Goal: Task Accomplishment & Management: Manage account settings

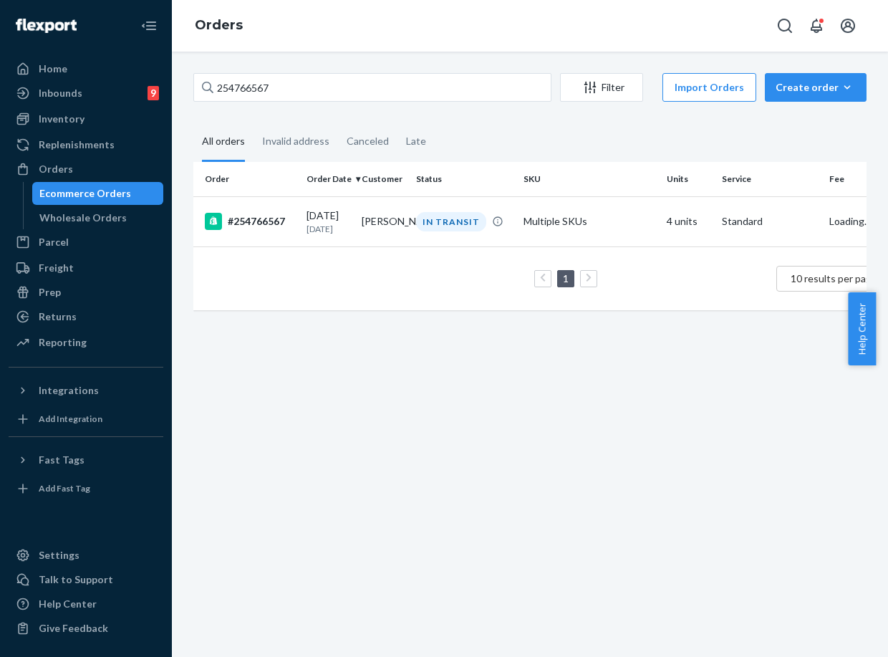
click at [252, 85] on input "254766567" at bounding box center [372, 87] width 358 height 29
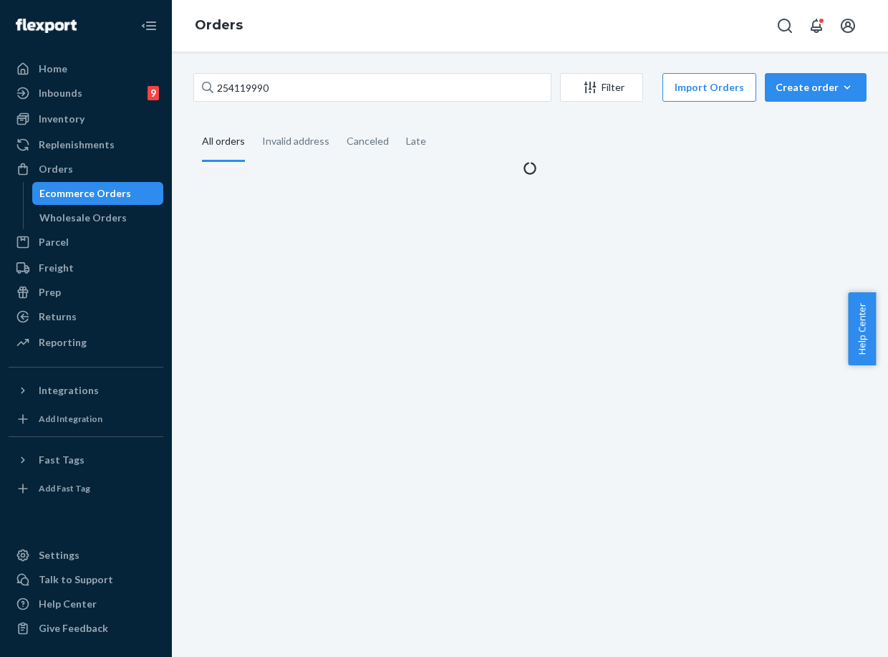
type input "254119990"
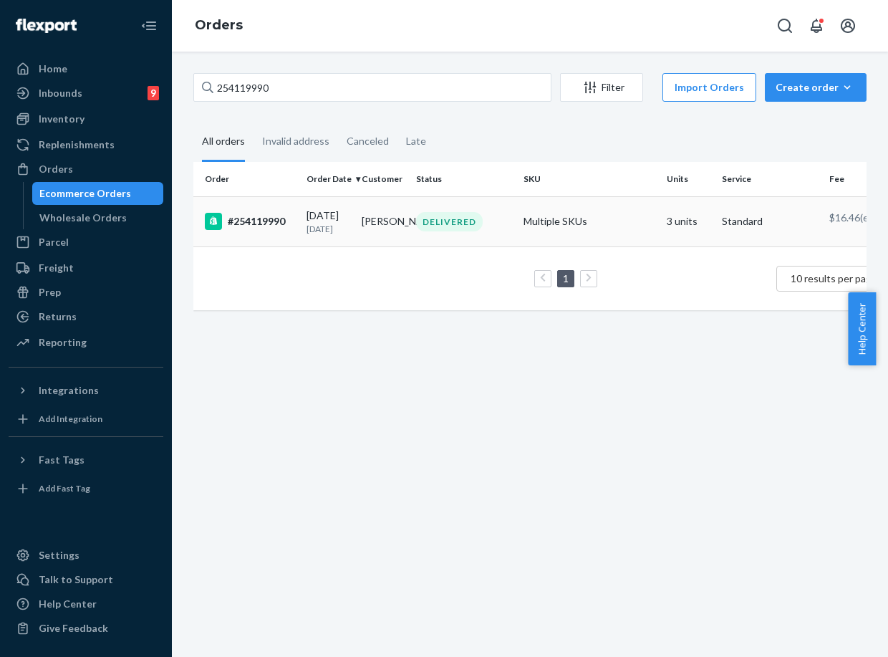
click at [302, 231] on td "07/13/2025 1 month ago" at bounding box center [328, 221] width 55 height 50
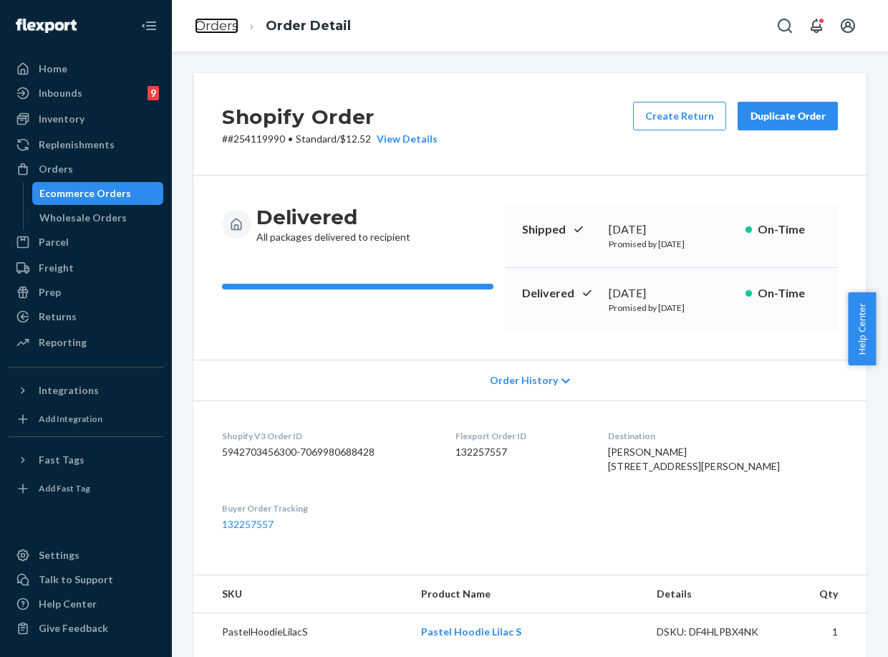
drag, startPoint x: 218, startPoint y: 17, endPoint x: 240, endPoint y: 56, distance: 44.2
click at [218, 18] on link "Orders" at bounding box center [217, 26] width 44 height 16
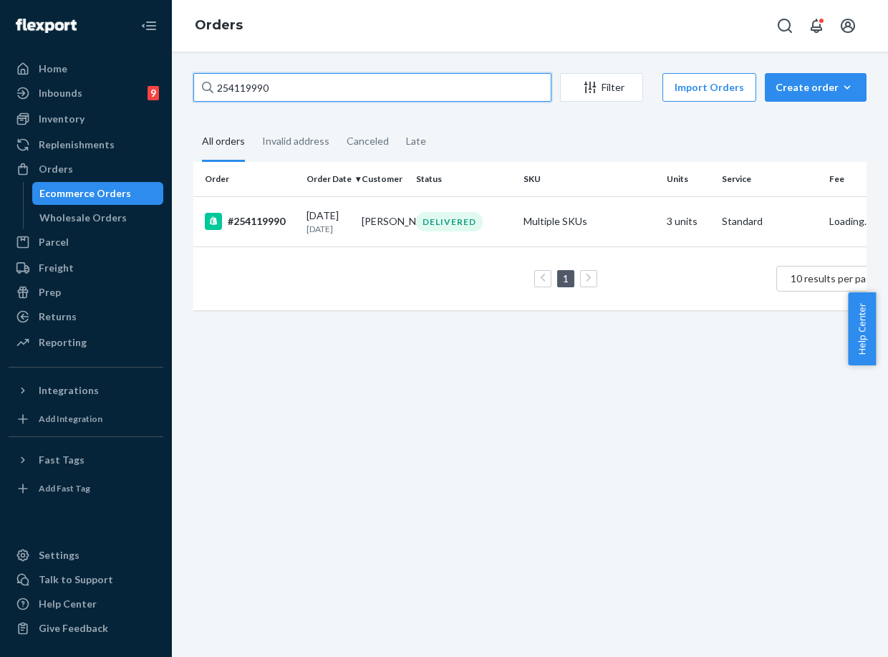
click at [247, 85] on input "254119990" at bounding box center [372, 87] width 358 height 29
click at [248, 86] on input "254119990" at bounding box center [372, 87] width 358 height 29
paste input "721301"
type input "254721301"
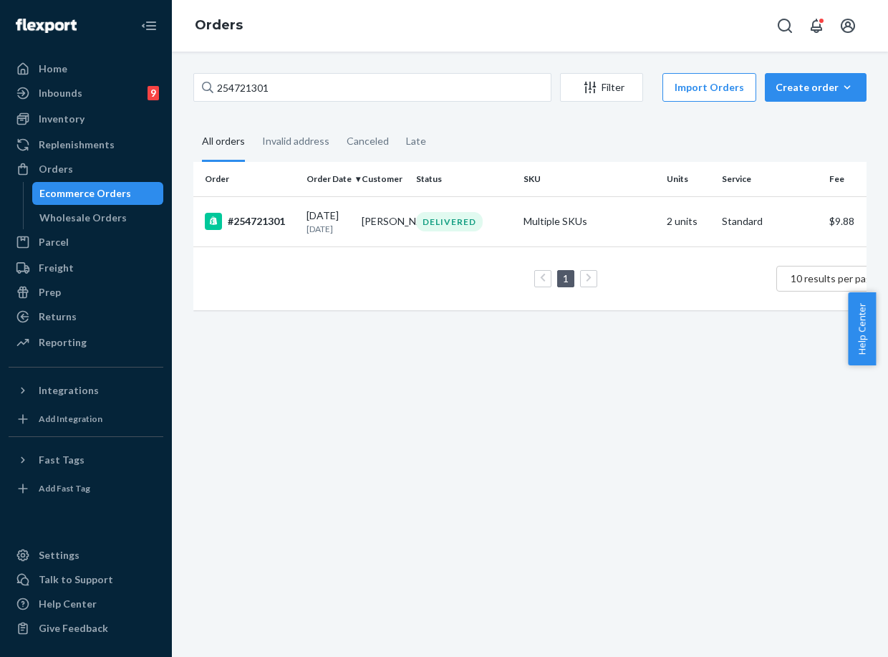
click at [284, 255] on td "1 10 results per page" at bounding box center [551, 278] width 716 height 64
click at [304, 232] on td "08/15/2025 8 days ago" at bounding box center [328, 221] width 55 height 50
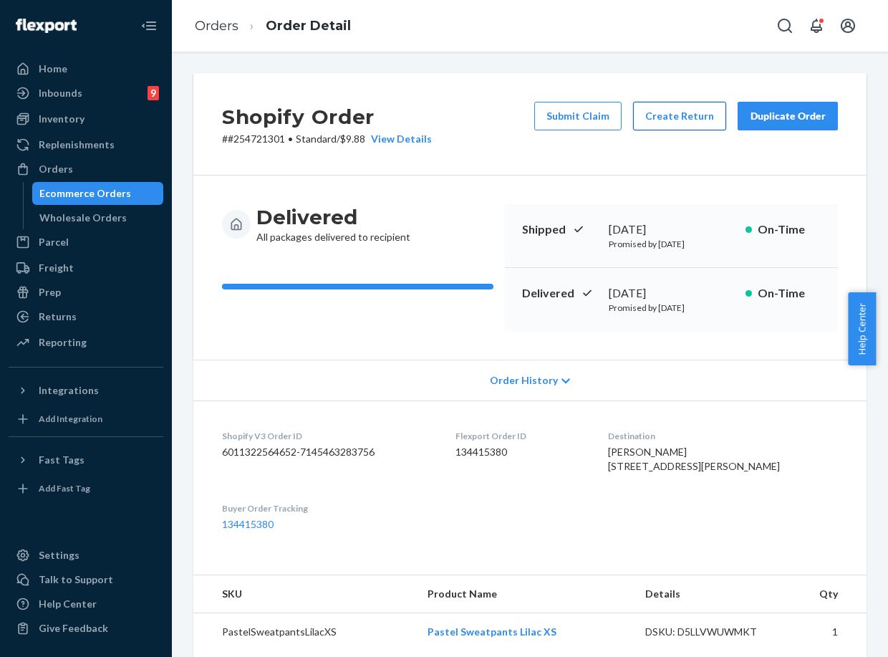
click at [674, 120] on button "Create Return" at bounding box center [679, 116] width 93 height 29
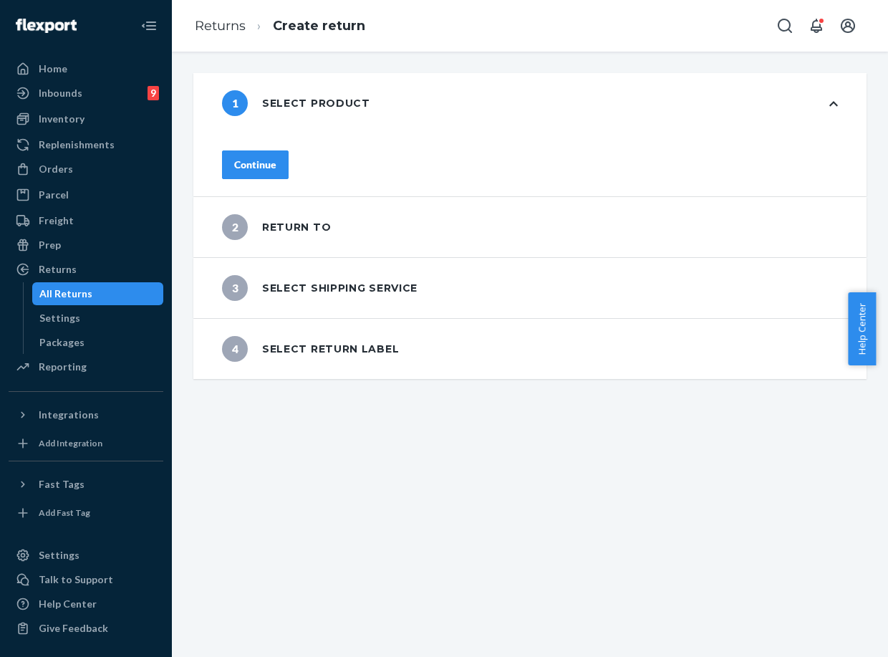
click at [289, 171] on button "Continue" at bounding box center [255, 164] width 67 height 29
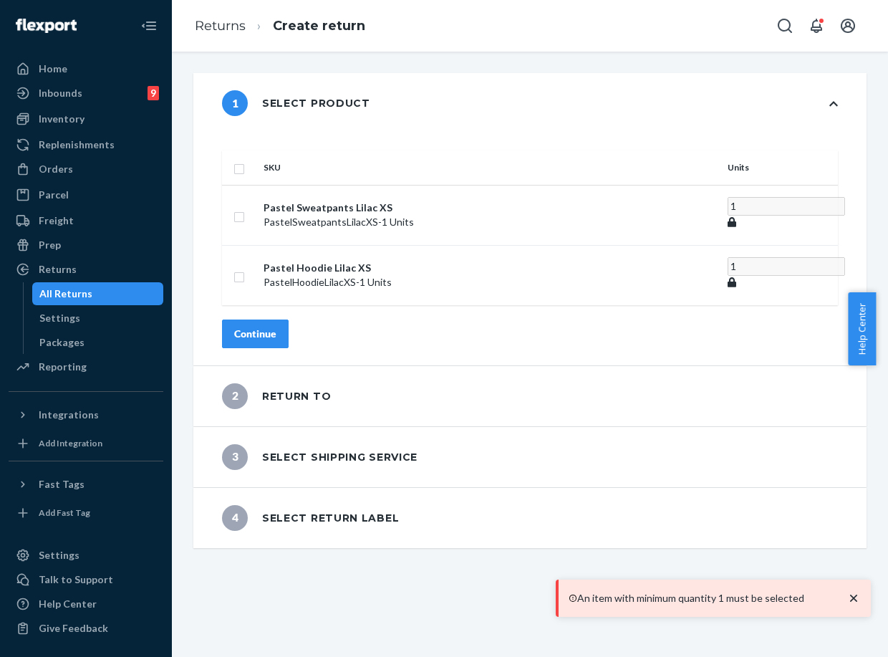
click at [245, 160] on input "checkbox" at bounding box center [239, 167] width 11 height 15
checkbox input "true"
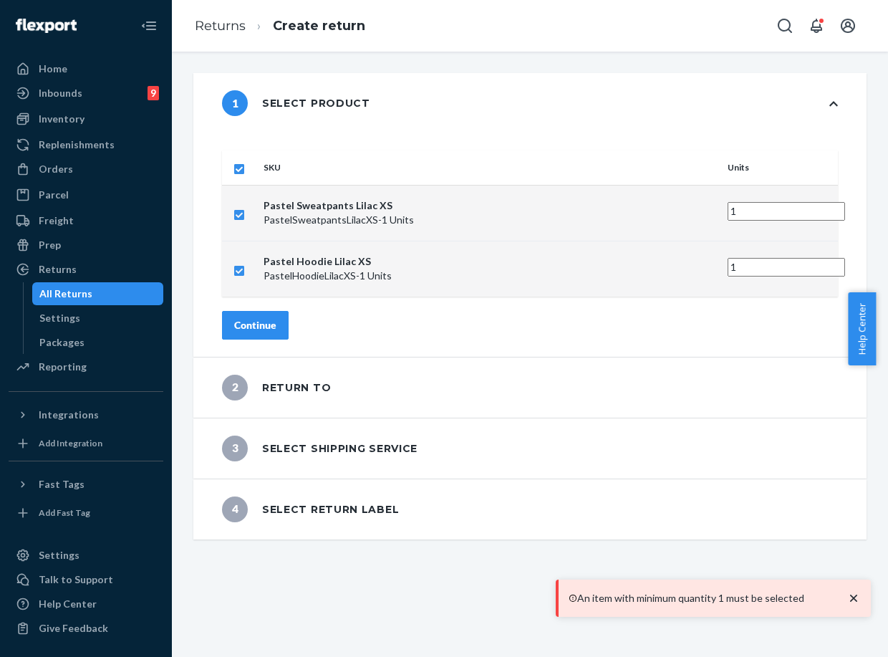
click at [276, 318] on div "Continue" at bounding box center [255, 325] width 42 height 14
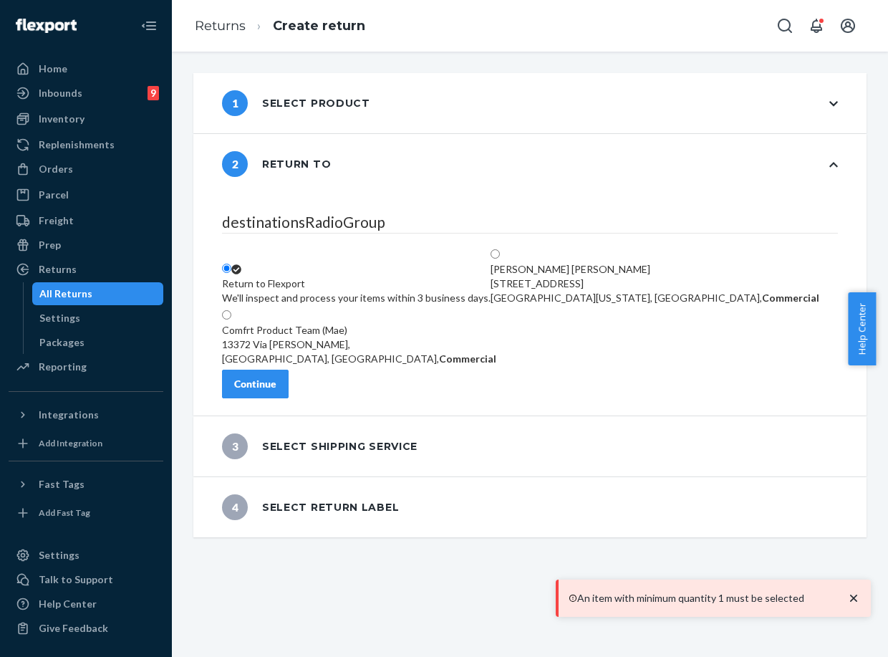
click at [276, 385] on div "Continue" at bounding box center [255, 384] width 42 height 14
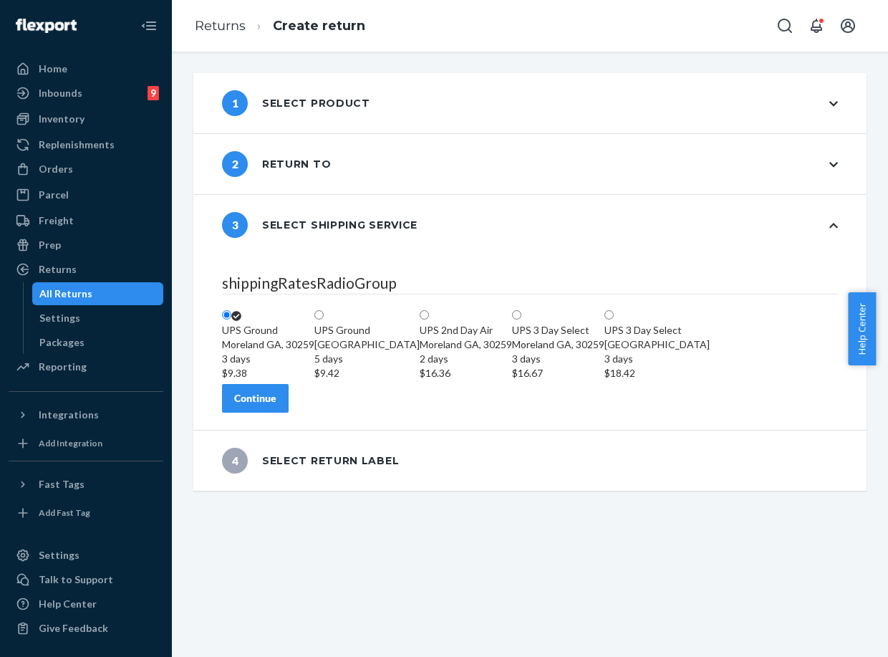
click at [276, 405] on div "Continue" at bounding box center [255, 398] width 42 height 14
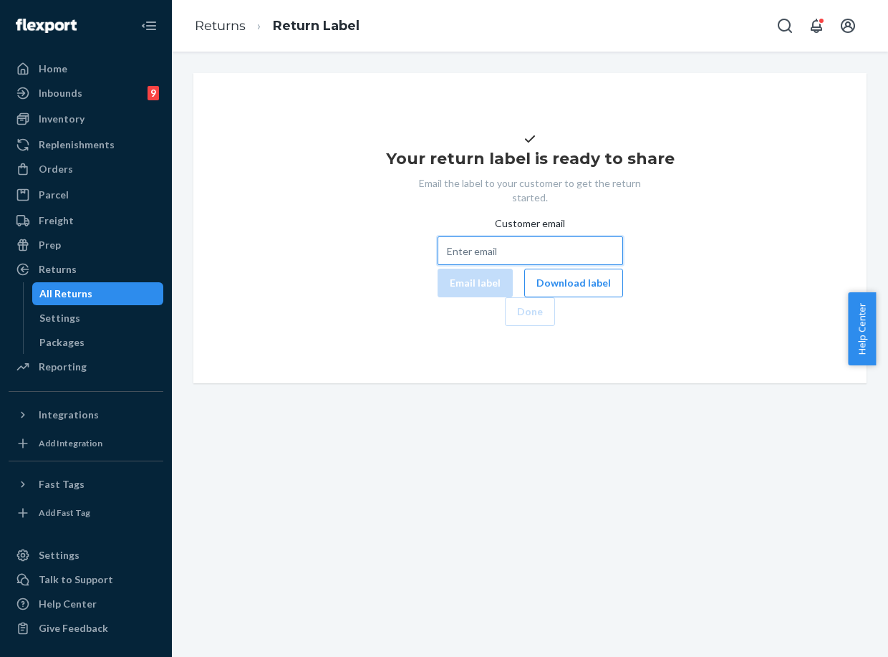
click at [491, 265] on input "Customer email" at bounding box center [531, 250] width 186 height 29
paste input "kayleeabraham@aol.com"
type input "kayleeabraham@aol.com"
click at [438, 297] on button "Email label" at bounding box center [475, 283] width 75 height 29
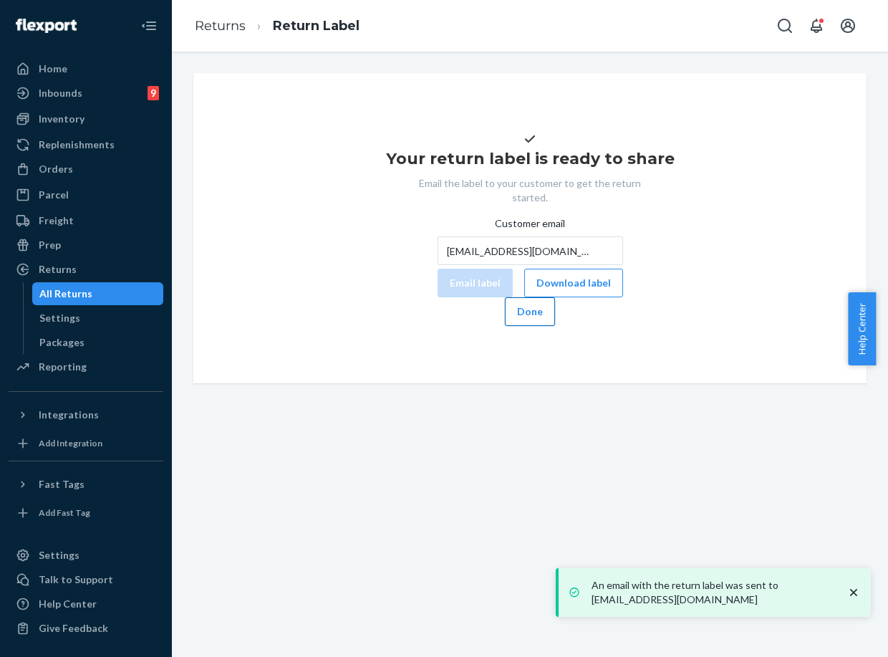
click at [555, 326] on button "Done" at bounding box center [530, 311] width 50 height 29
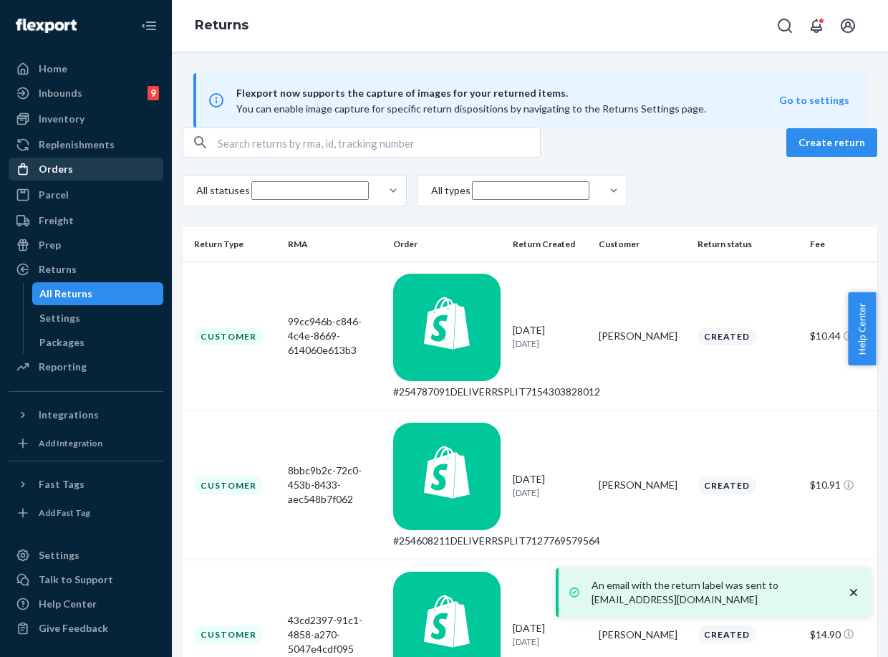
click at [88, 160] on div "Orders" at bounding box center [86, 169] width 152 height 20
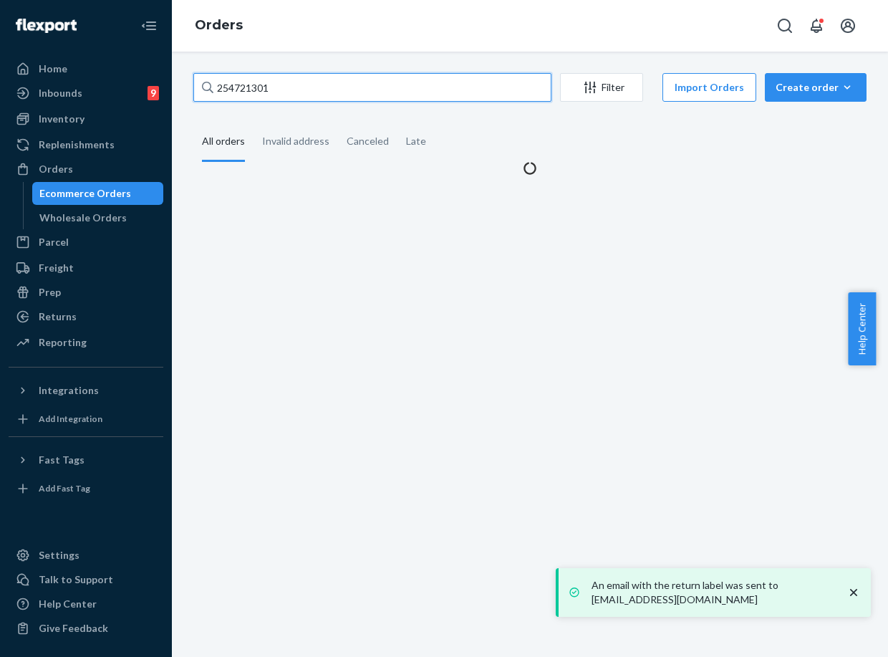
click at [241, 92] on input "254721301" at bounding box center [372, 87] width 358 height 29
paste input "3619129"
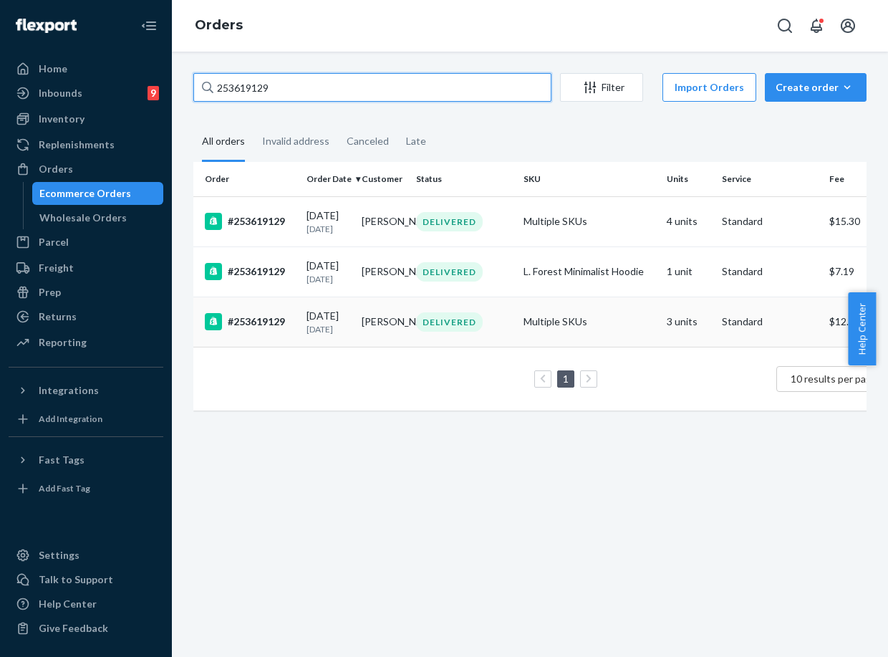
type input "253619129"
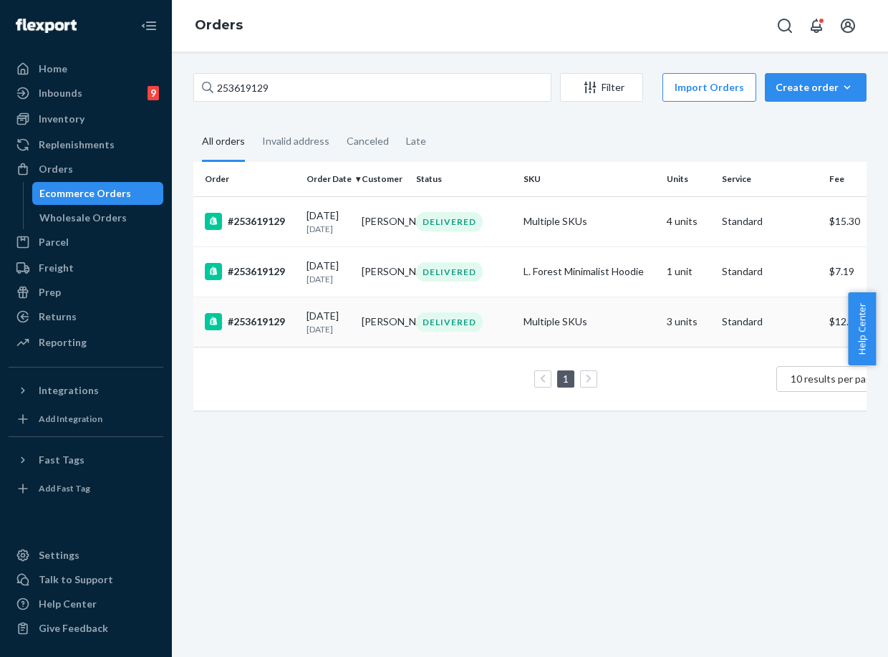
click at [361, 347] on td "Elisabeth Caldwell" at bounding box center [383, 322] width 55 height 50
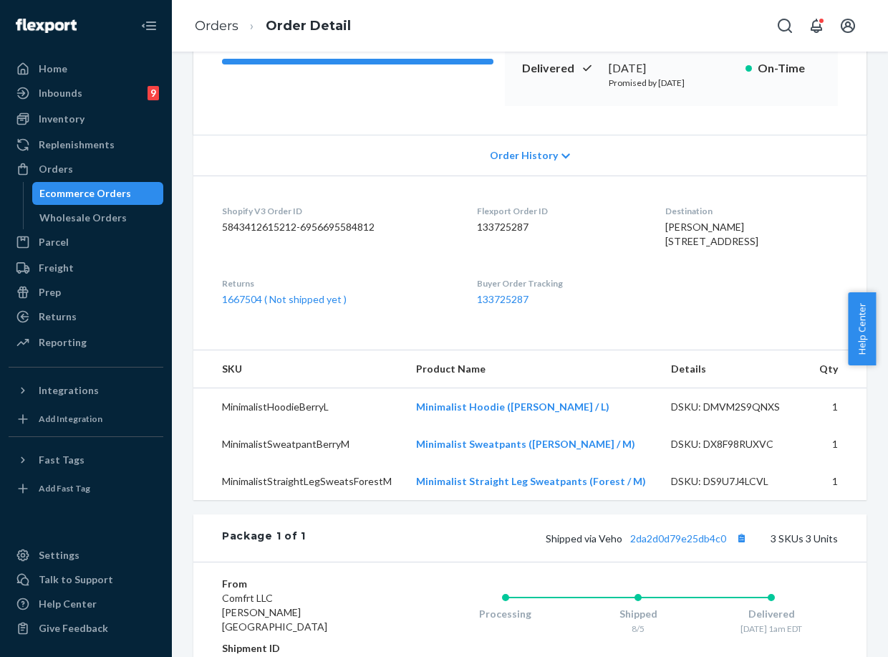
scroll to position [398, 0]
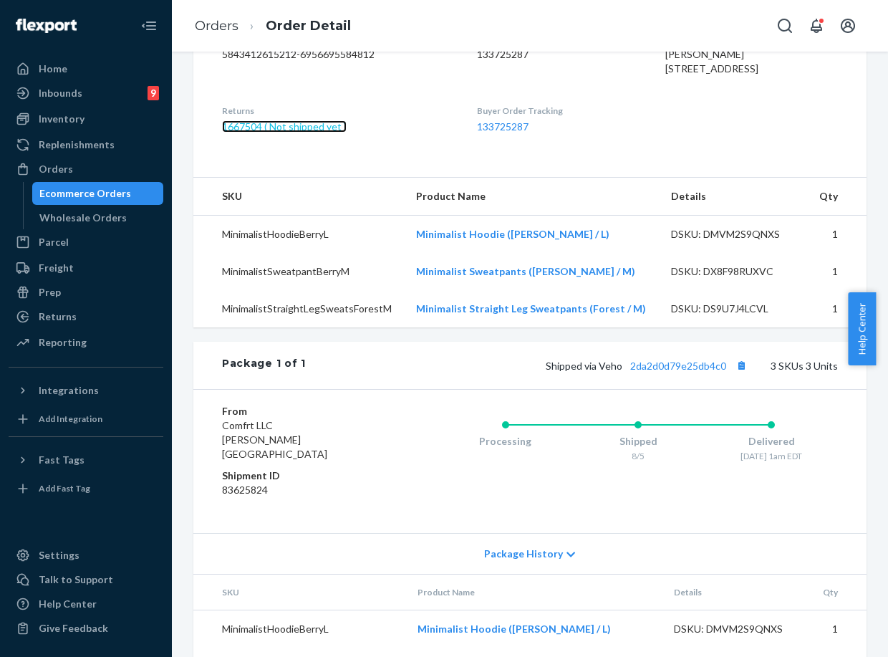
click at [304, 133] on link "1667504 ( Not shipped yet )" at bounding box center [284, 126] width 125 height 12
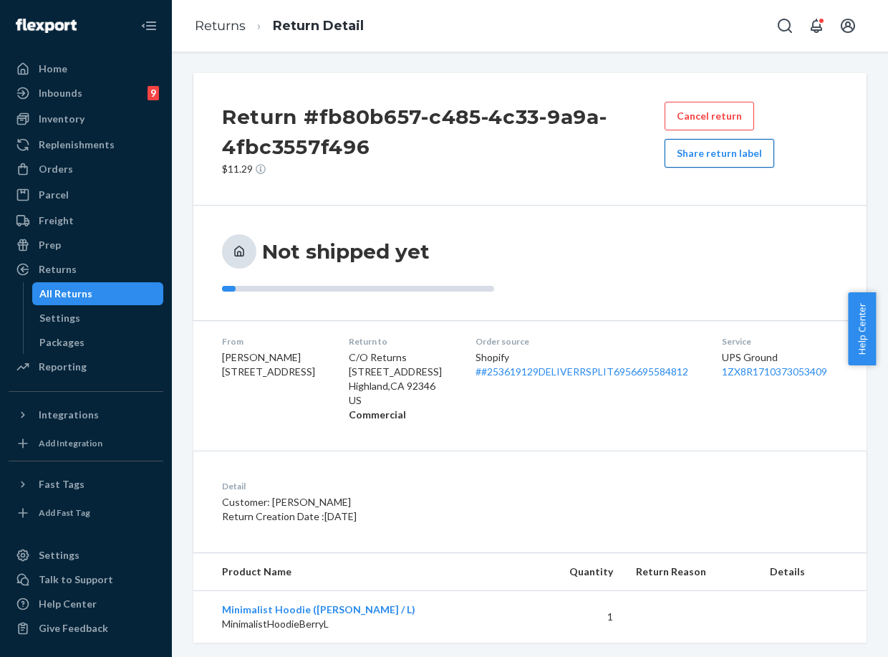
click at [701, 148] on button "Share return label" at bounding box center [720, 153] width 110 height 29
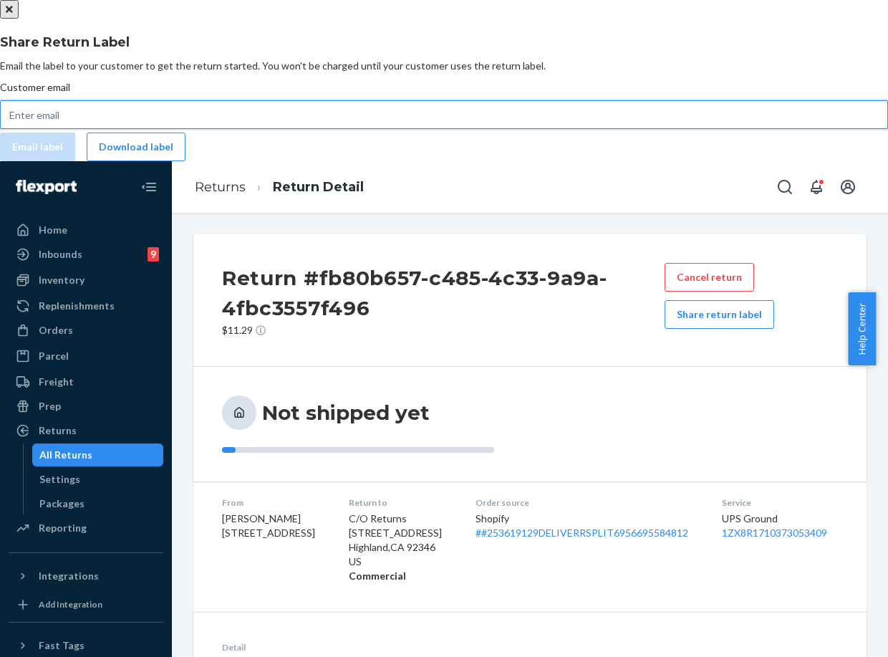
click at [411, 129] on input "Customer email" at bounding box center [444, 114] width 888 height 29
paste input "253619129"
type input "253619129"
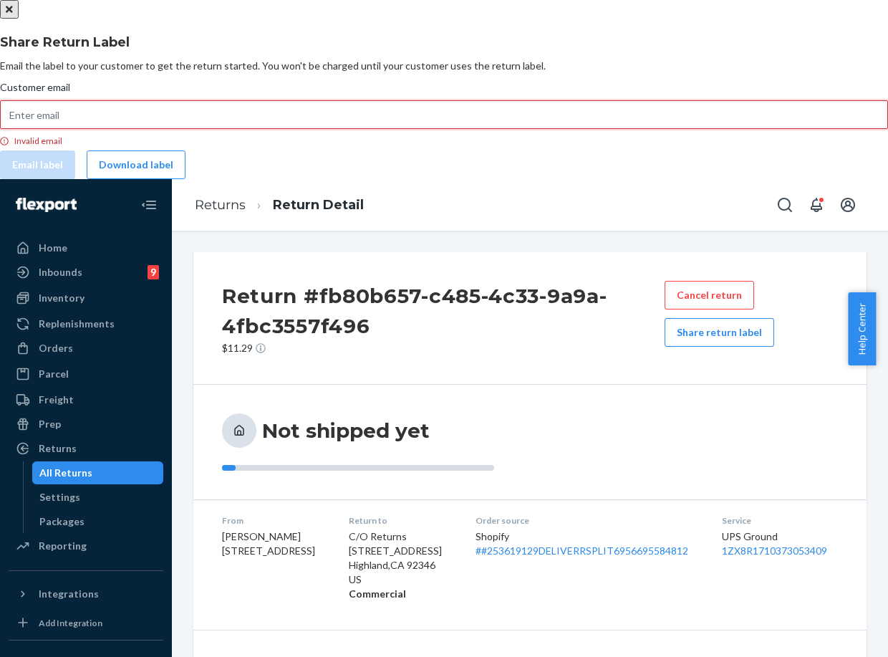
paste input "ashleysiphone@gmail.com"
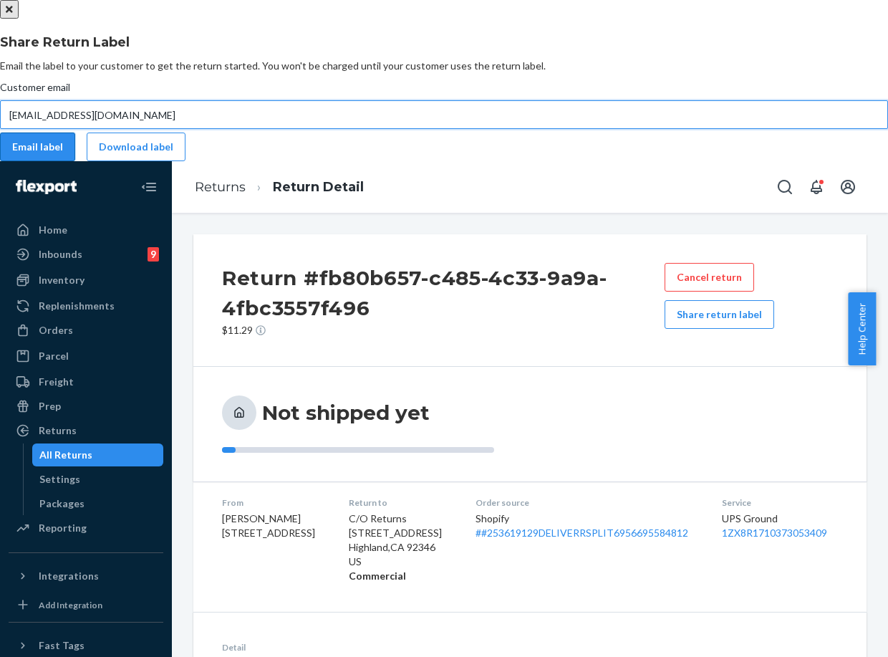
type input "ashleysiphone@gmail.com"
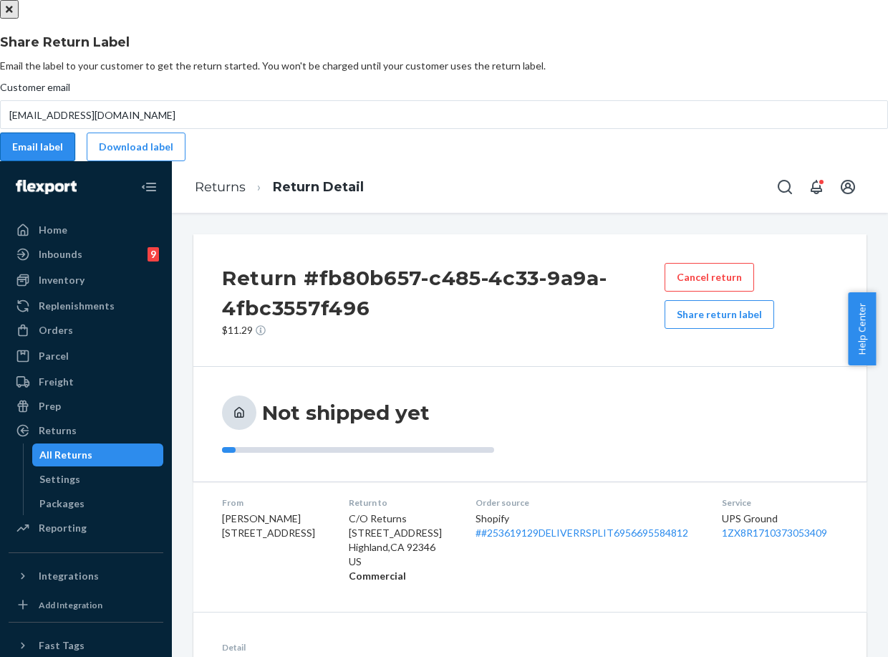
click at [75, 161] on button "Email label" at bounding box center [37, 147] width 75 height 29
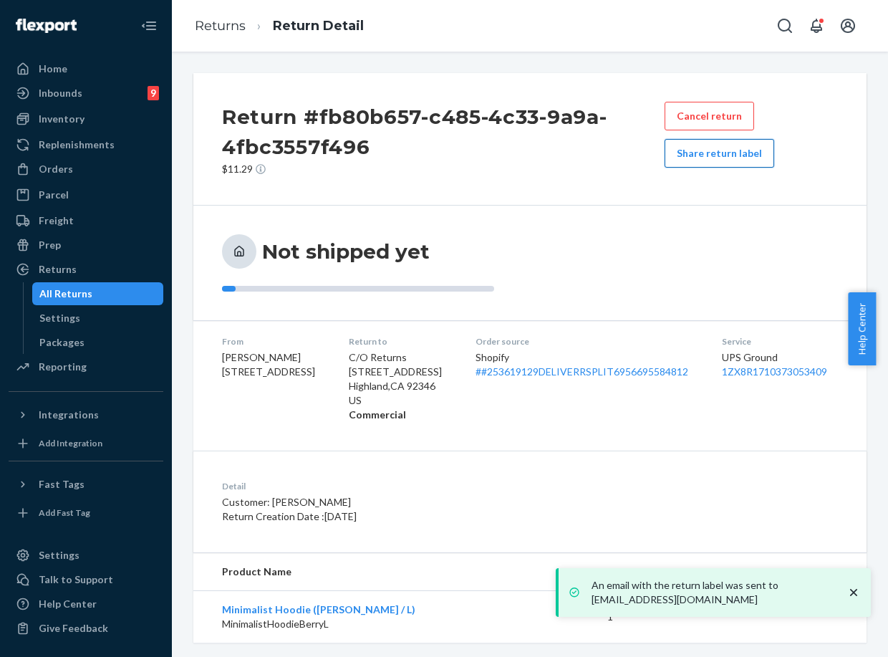
click at [684, 150] on button "Share return label" at bounding box center [720, 153] width 110 height 29
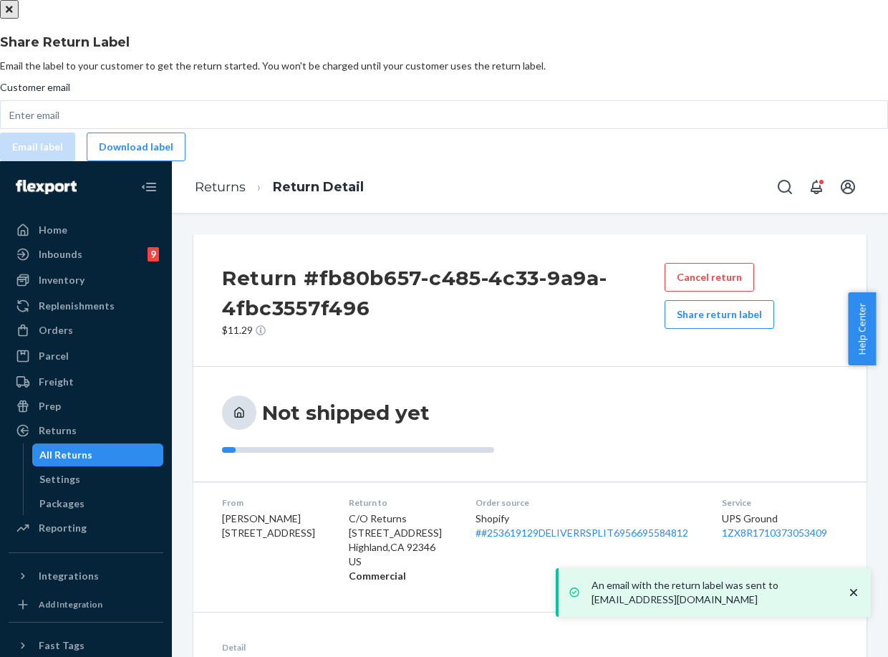
click at [186, 161] on button "Download label" at bounding box center [136, 147] width 99 height 29
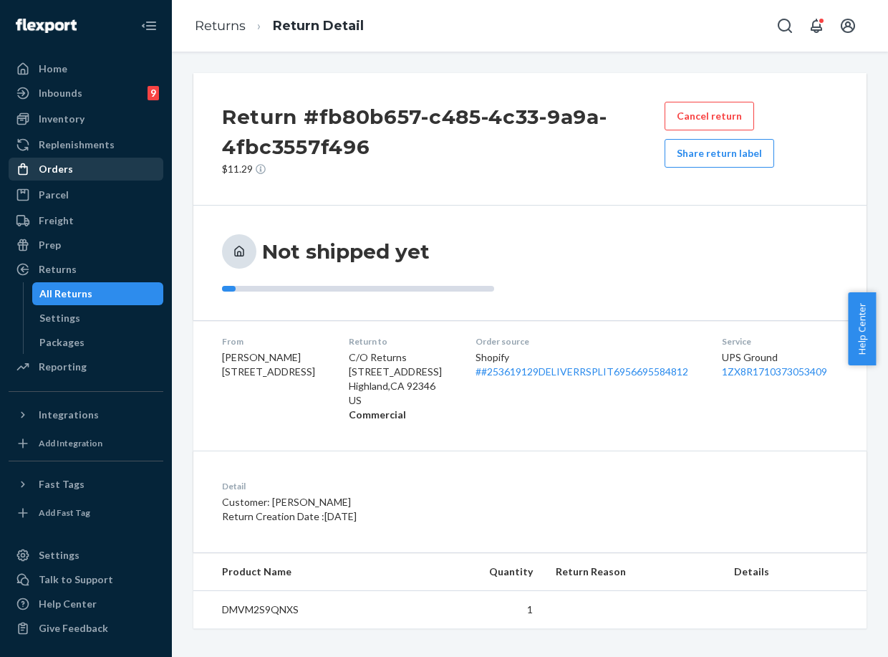
drag, startPoint x: 85, startPoint y: 162, endPoint x: 96, endPoint y: 162, distance: 11.5
click at [85, 162] on div "Orders" at bounding box center [86, 169] width 152 height 20
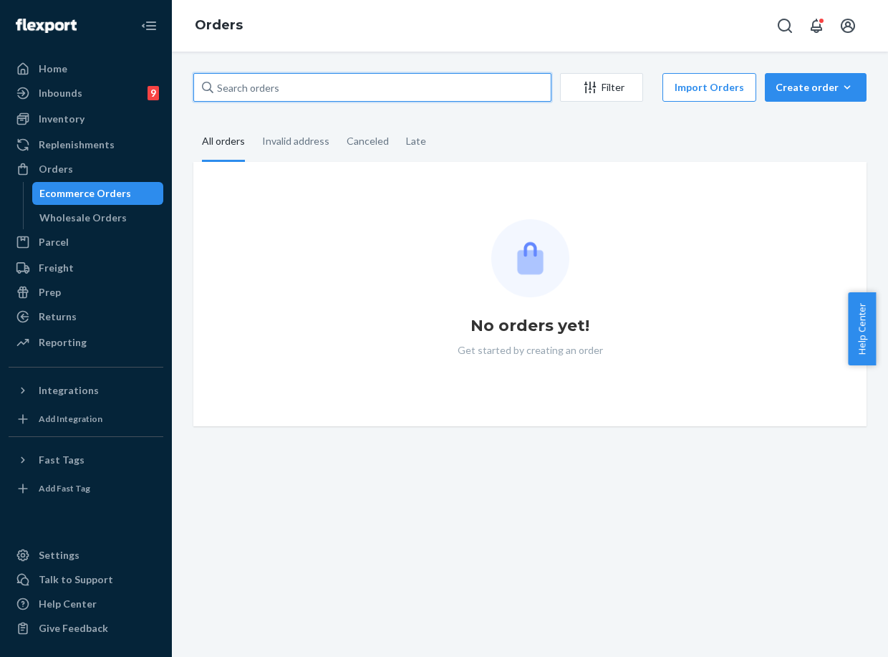
click at [254, 87] on input "text" at bounding box center [372, 87] width 358 height 29
paste input "254518571"
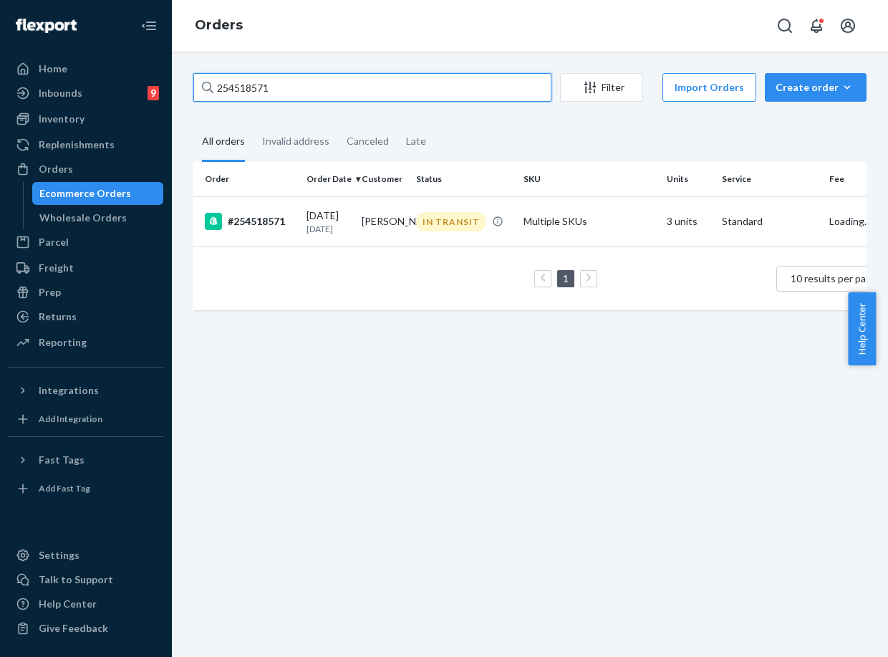
type input "254518571"
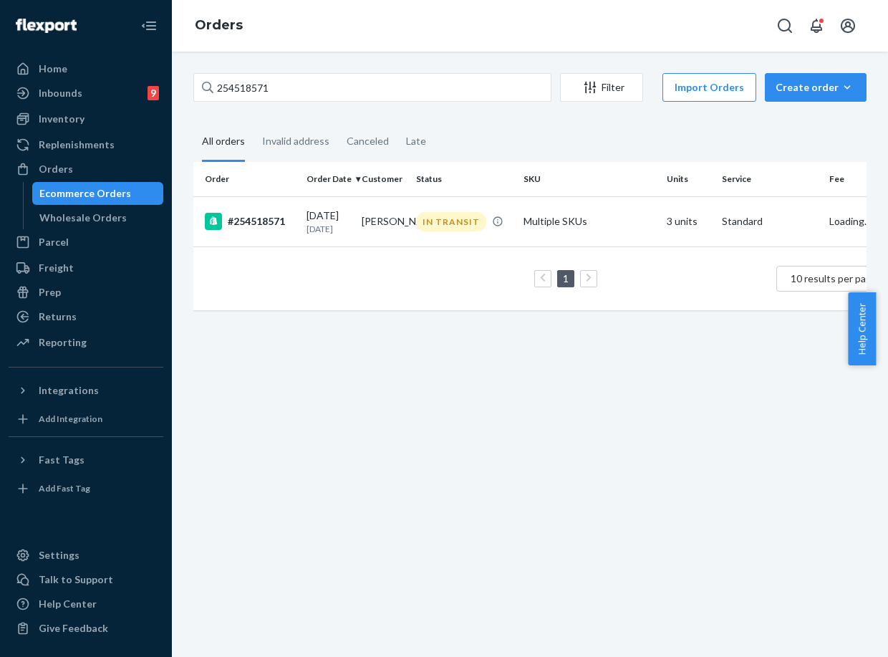
click at [361, 273] on div "1 10 results per page" at bounding box center [551, 279] width 693 height 46
click at [374, 246] on td "[PERSON_NAME]" at bounding box center [383, 221] width 55 height 50
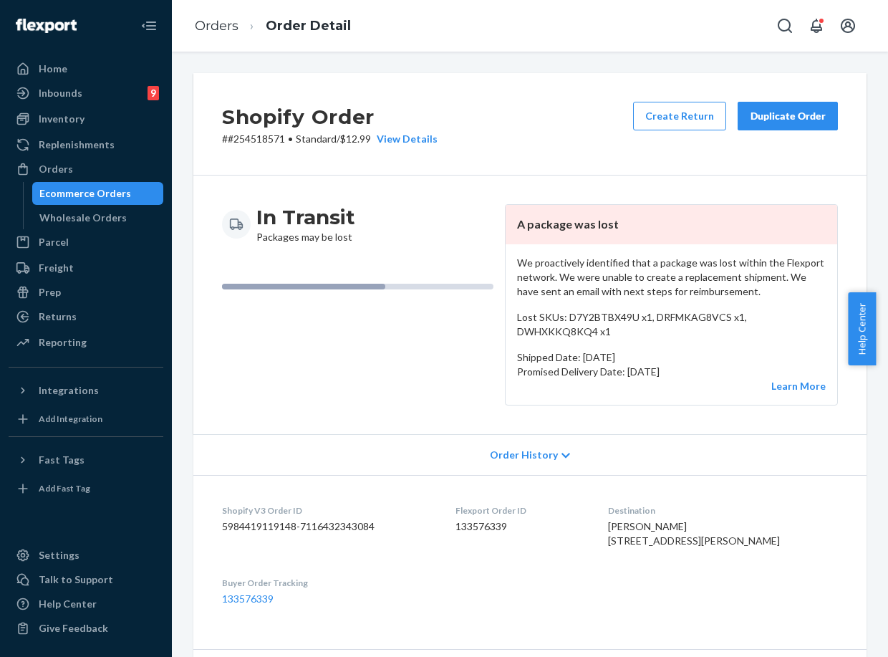
click at [791, 105] on button "Duplicate Order" at bounding box center [788, 116] width 100 height 29
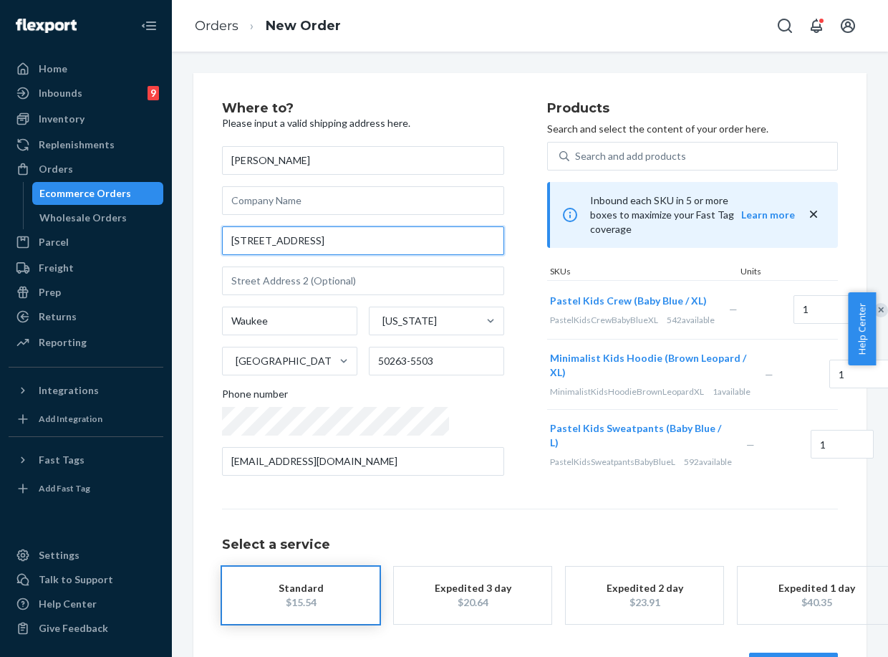
drag, startPoint x: 355, startPoint y: 248, endPoint x: 184, endPoint y: 206, distance: 176.3
click at [184, 206] on div "Where to? Please input a valid shipping address here. [PERSON_NAME] [STREET_ADD…" at bounding box center [530, 391] width 695 height 637
paste input "Waukee ia 50263"
type input "[STREET_ADDRESS]"
type input "50263"
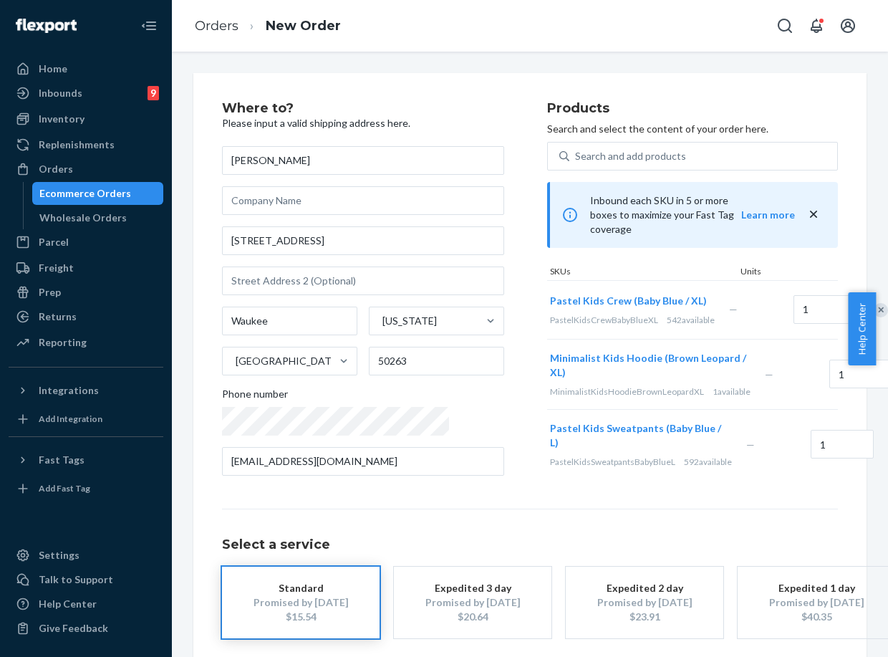
click at [721, 514] on div "Where to? Please input a valid shipping address here. [PERSON_NAME] [STREET_ADD…" at bounding box center [530, 399] width 616 height 594
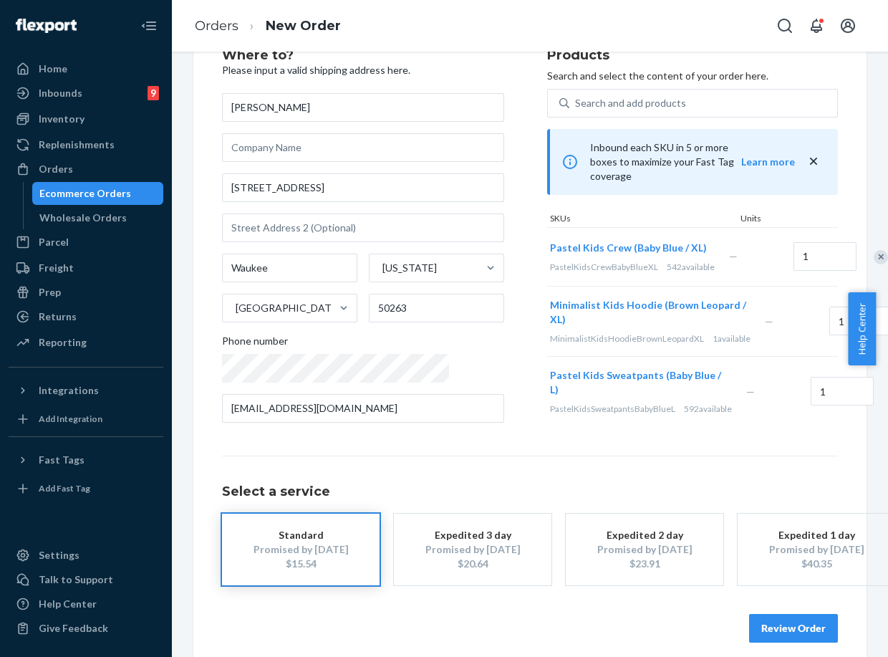
scroll to position [91, 0]
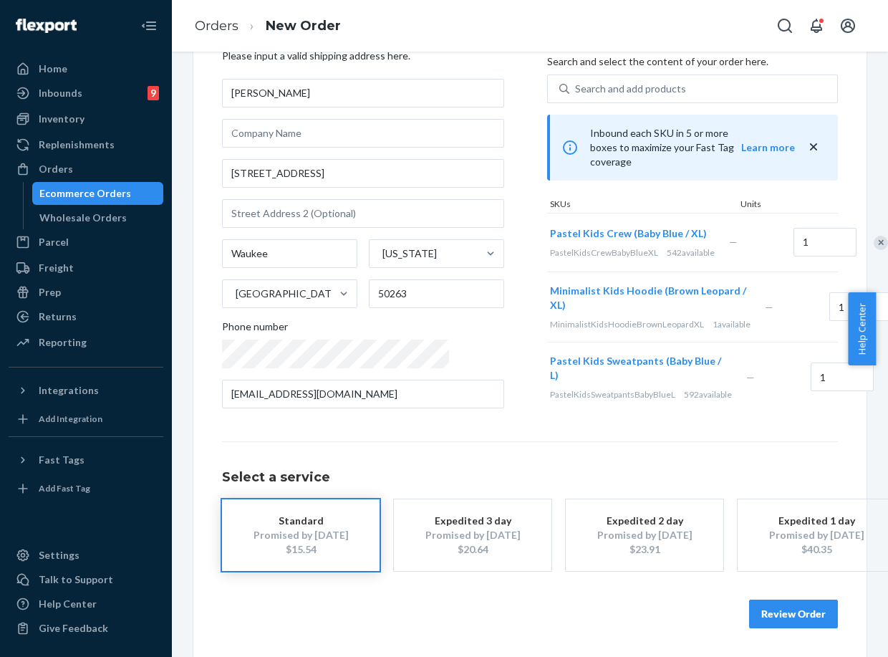
click at [807, 600] on button "Review Order" at bounding box center [793, 614] width 89 height 29
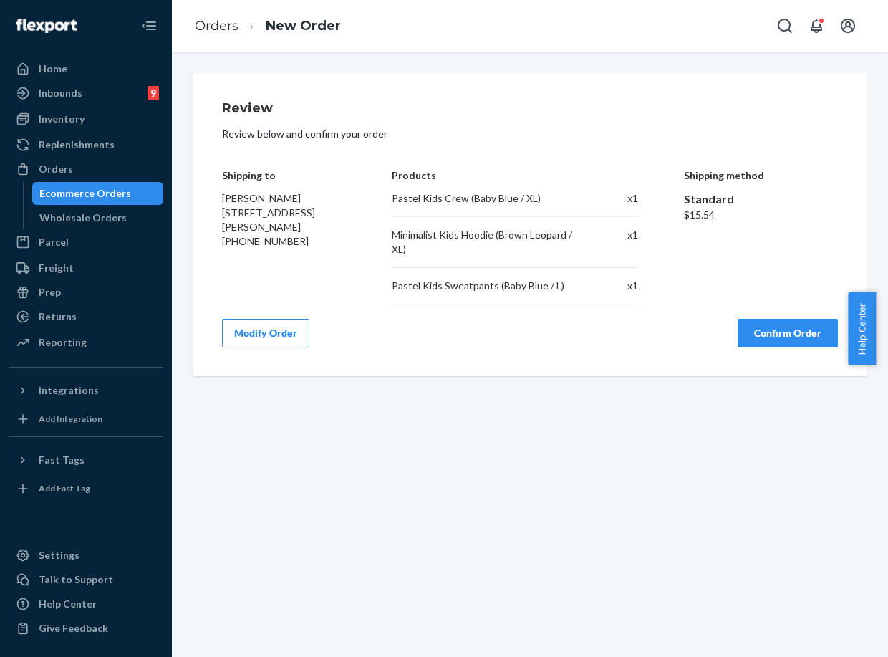
click at [807, 335] on button "Confirm Order" at bounding box center [788, 333] width 100 height 29
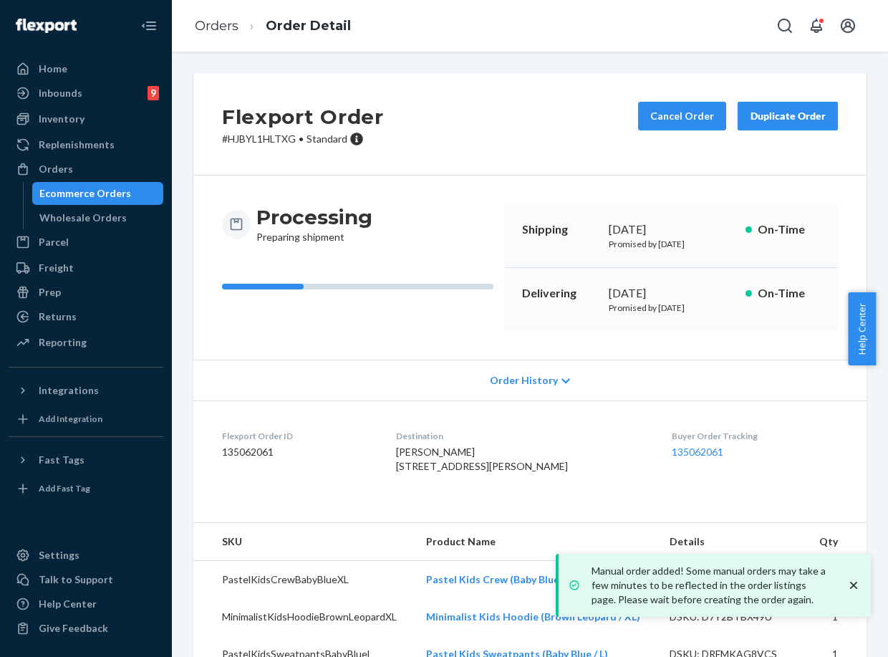
drag, startPoint x: 604, startPoint y: 290, endPoint x: 654, endPoint y: 396, distance: 117.3
click at [665, 294] on div "[DATE]" at bounding box center [671, 293] width 125 height 16
copy div "[DATE]"
click at [672, 446] on link "135062061" at bounding box center [698, 452] width 52 height 12
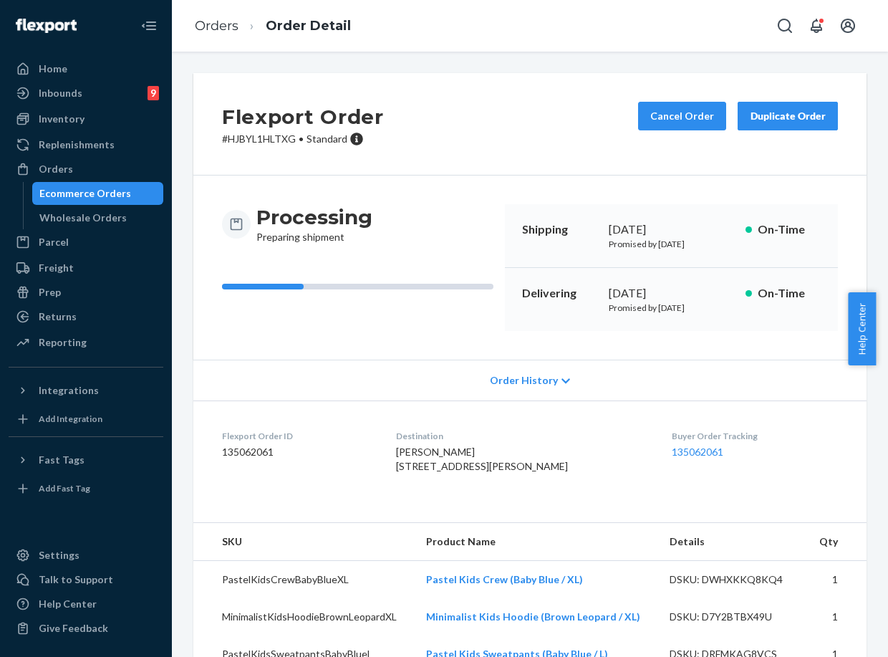
click at [212, 9] on ol "Orders Order Detail" at bounding box center [272, 26] width 179 height 42
click at [208, 14] on ol "Orders Order Detail" at bounding box center [272, 26] width 179 height 42
click at [212, 25] on link "Orders" at bounding box center [217, 26] width 44 height 16
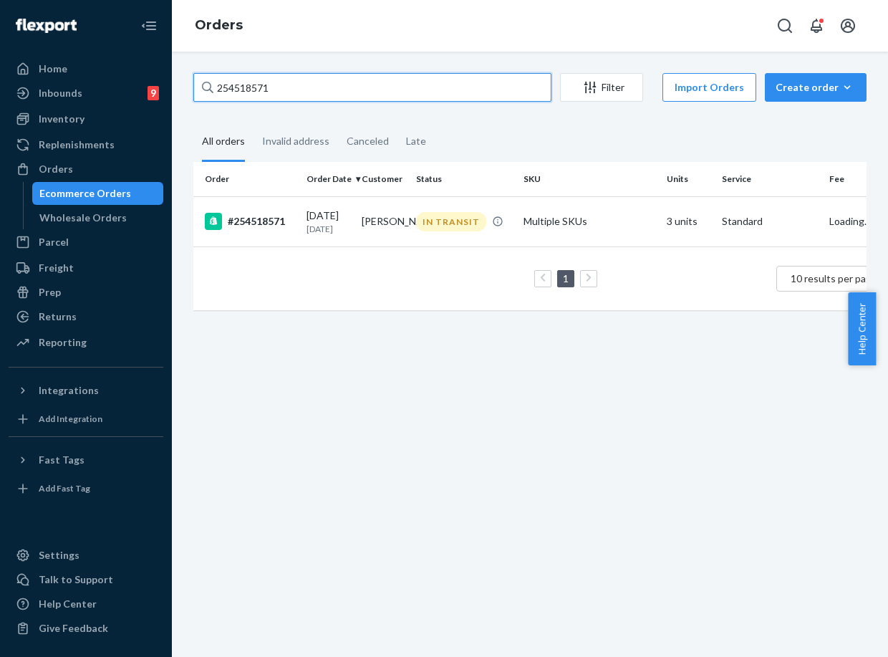
click at [249, 87] on input "254518571" at bounding box center [372, 87] width 358 height 29
paste input "721642"
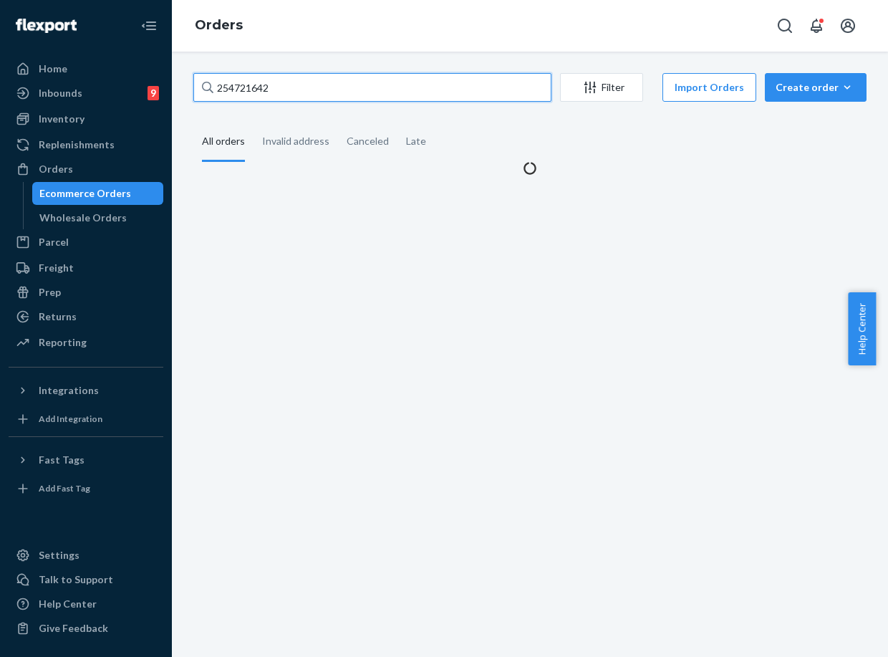
type input "254721642"
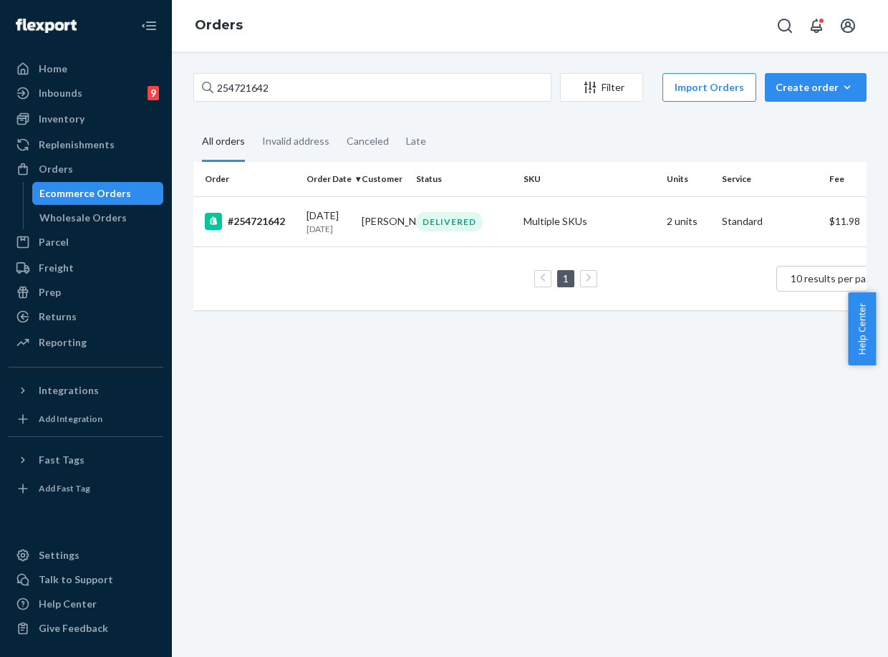
drag, startPoint x: 367, startPoint y: 229, endPoint x: 282, endPoint y: 90, distance: 163.0
click at [367, 228] on td "[PERSON_NAME]" at bounding box center [383, 221] width 55 height 50
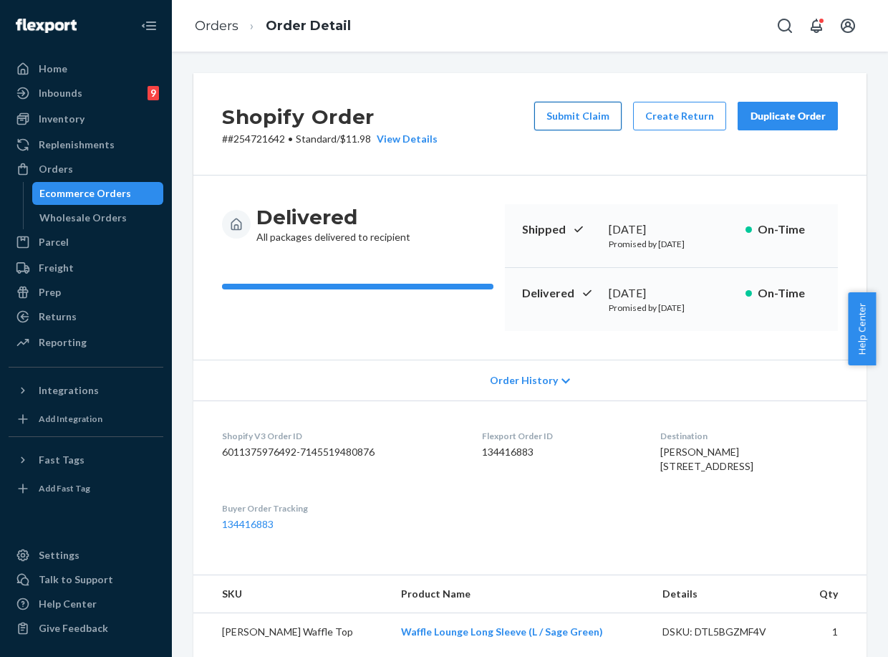
click at [562, 115] on button "Submit Claim" at bounding box center [577, 116] width 87 height 29
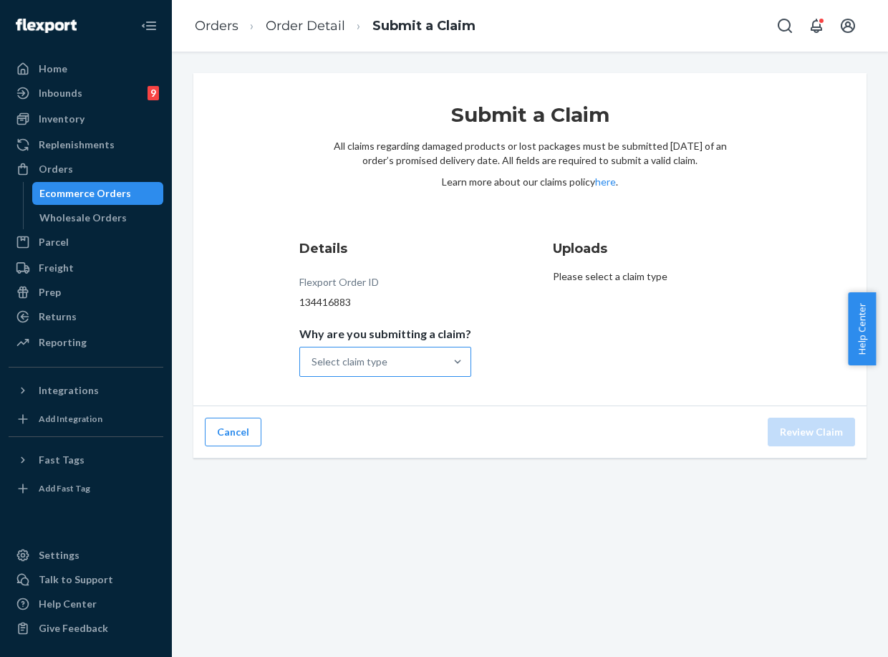
click at [376, 373] on div "Select claim type" at bounding box center [372, 361] width 145 height 29
click at [313, 369] on input "Why are you submitting a claim? Select claim type" at bounding box center [312, 362] width 1 height 14
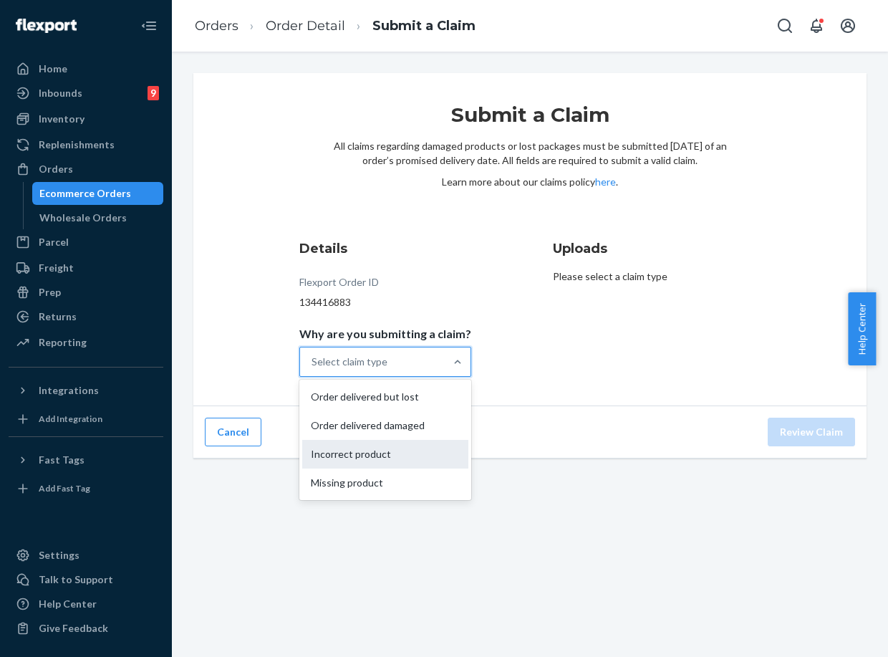
click at [380, 463] on div "Incorrect product" at bounding box center [385, 454] width 166 height 29
click at [313, 369] on input "Why are you submitting a claim? option Incorrect product focused, 3 of 4. 4 res…" at bounding box center [312, 362] width 1 height 14
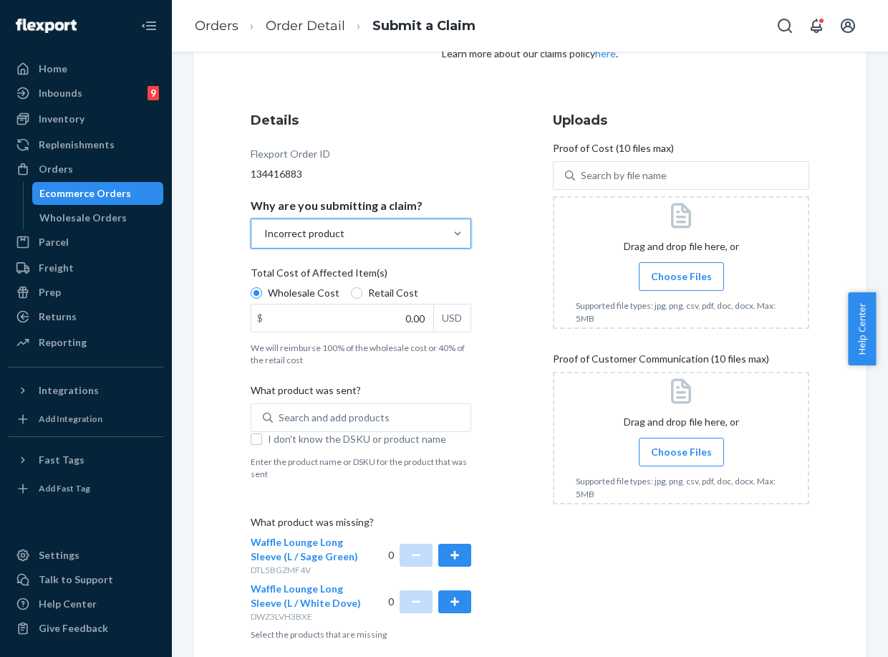
scroll to position [193, 0]
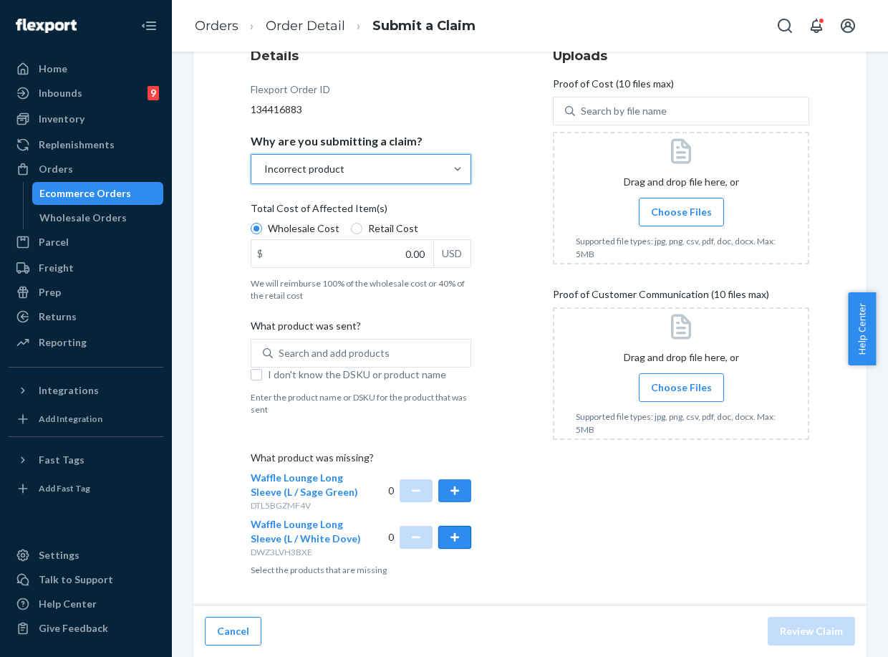
click at [447, 539] on button "button" at bounding box center [454, 537] width 33 height 23
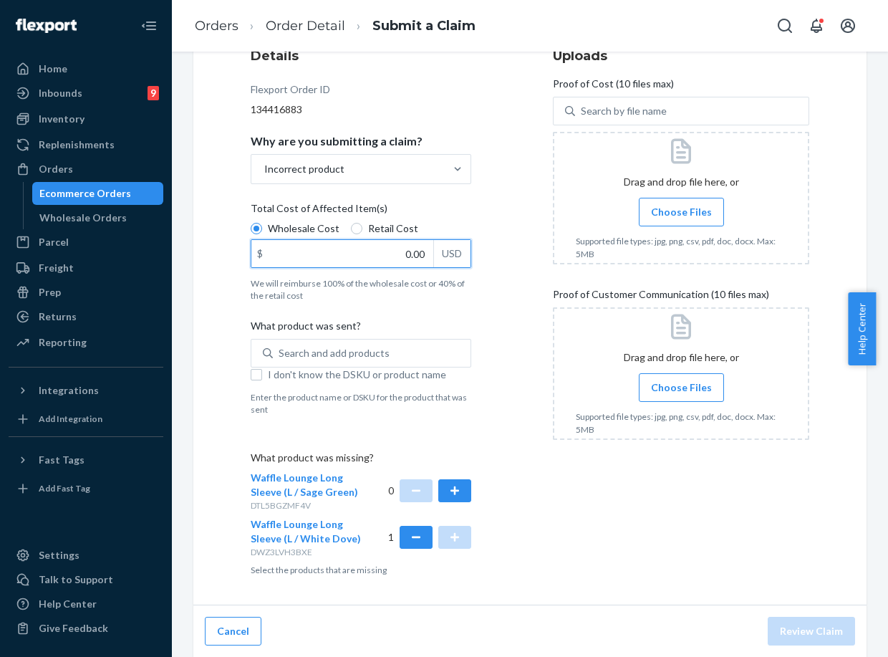
click at [350, 258] on input "0.00" at bounding box center [342, 253] width 182 height 27
click at [350, 257] on input "$ USD" at bounding box center [342, 253] width 182 height 27
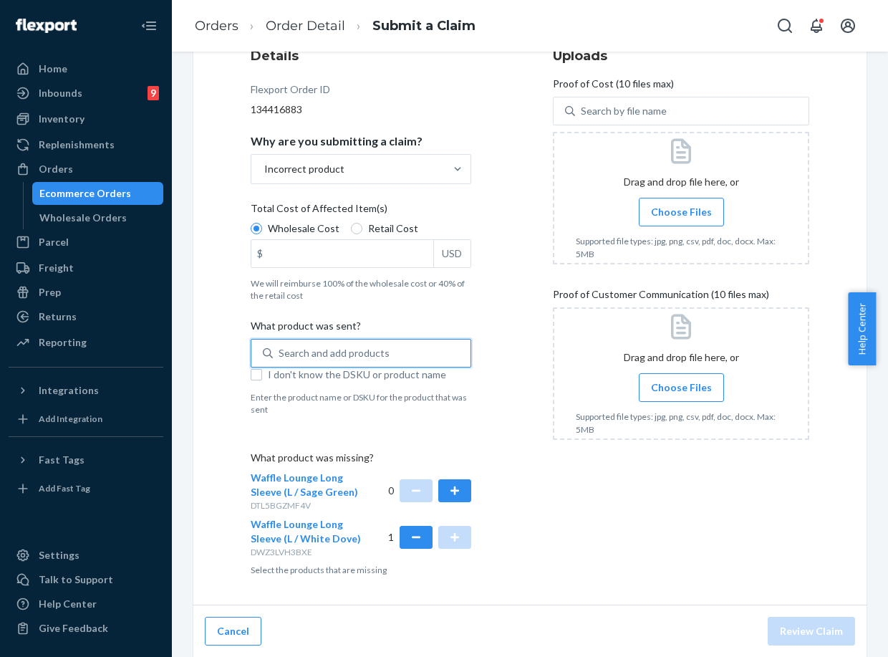
click at [313, 362] on div "Search and add products" at bounding box center [372, 353] width 198 height 26
click at [280, 360] on input "0 results available. Use Up and Down to choose options, press Enter to select t…" at bounding box center [279, 353] width 1 height 14
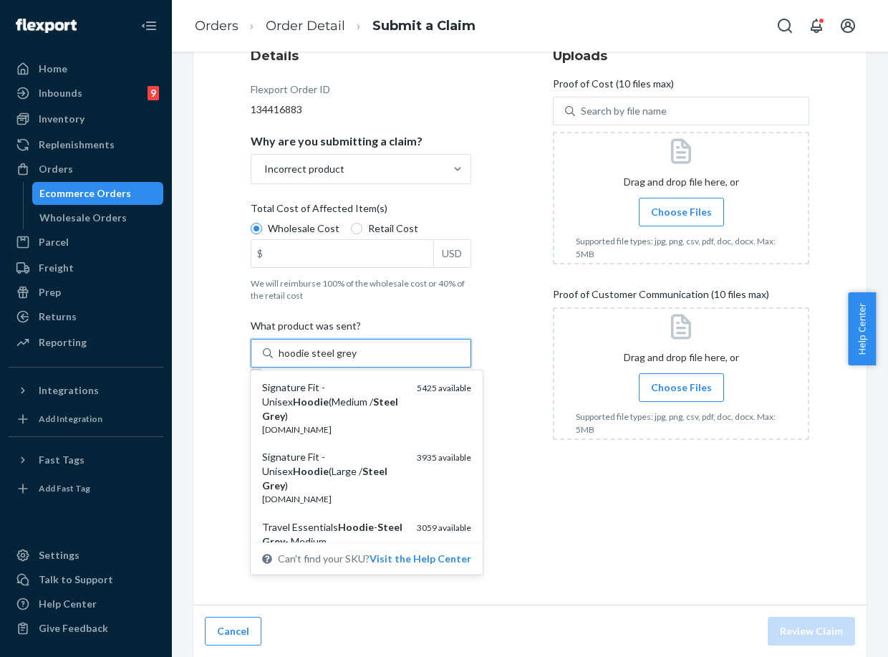
click at [279, 357] on input "hoodie steel grey" at bounding box center [318, 353] width 78 height 14
type input "travel hoodie steel grey"
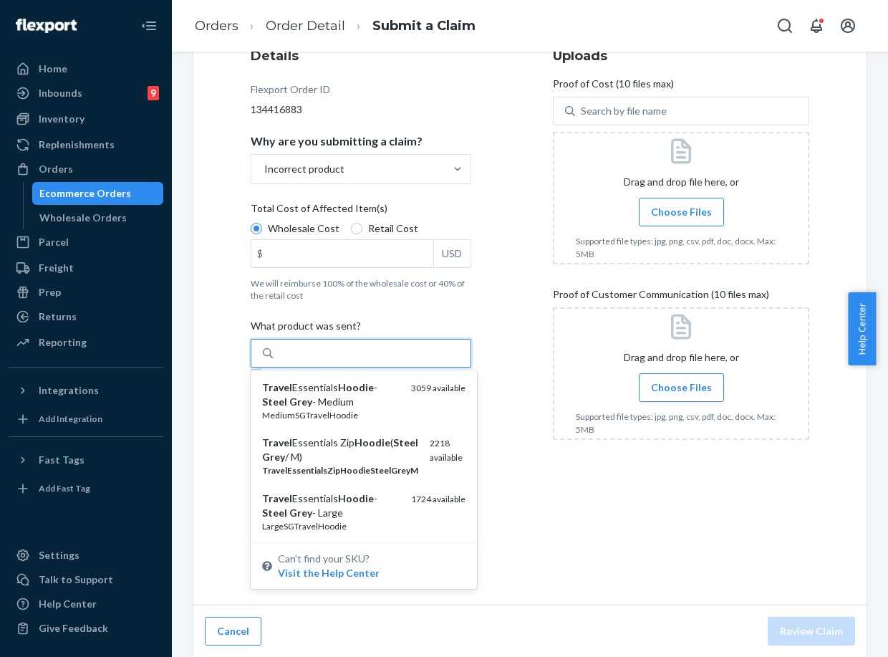
click at [420, 353] on div "travel hoodie steel grey" at bounding box center [372, 353] width 198 height 26
click at [384, 353] on input "option undefined focused, 1 of 25. 25 results available for search term travel …" at bounding box center [331, 353] width 105 height 14
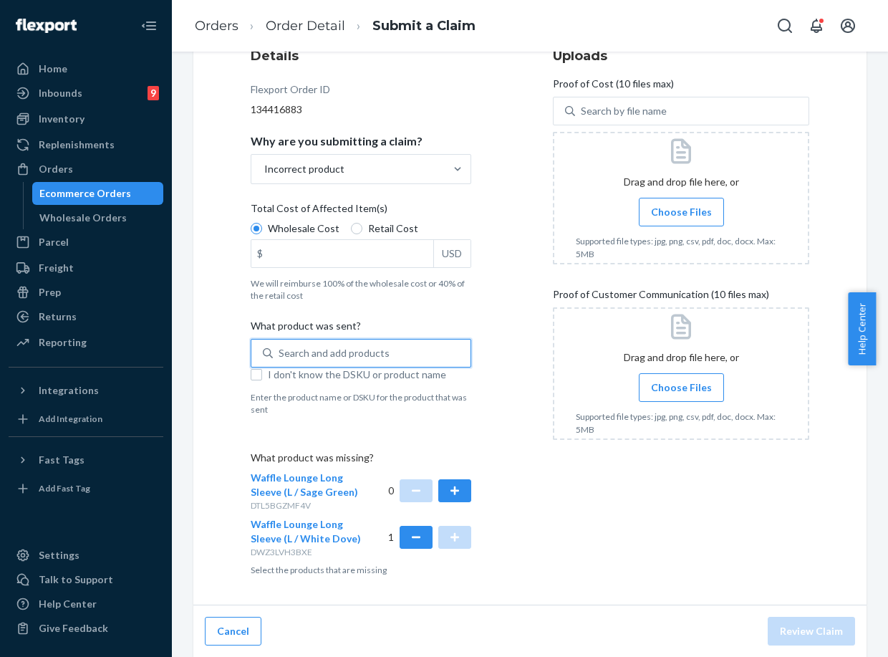
click at [407, 352] on div "Search and add products" at bounding box center [372, 353] width 198 height 26
click at [280, 352] on input "0 results available. Use Up and Down to choose options, press Enter to select t…" at bounding box center [279, 353] width 1 height 14
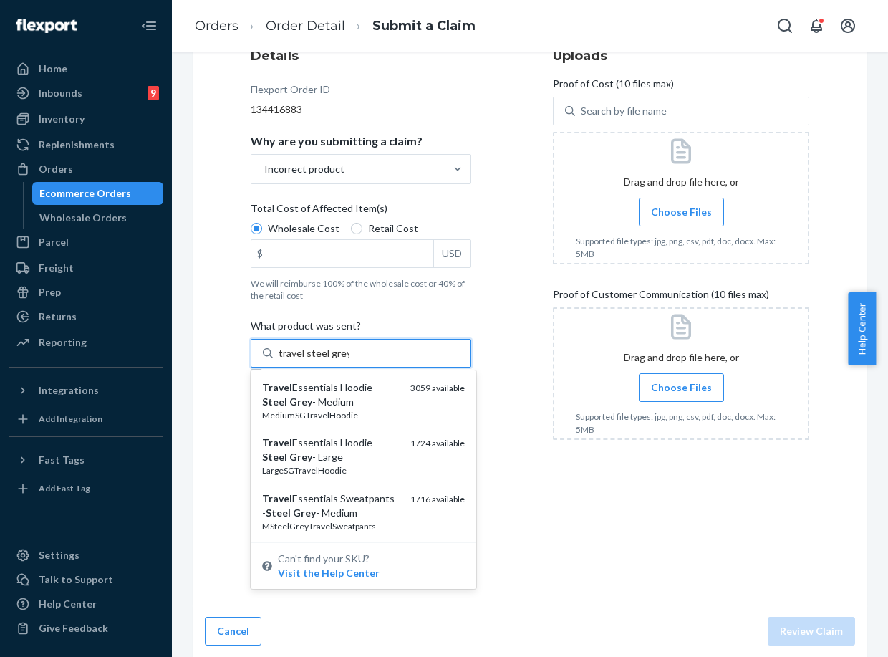
type input "travel steel grey"
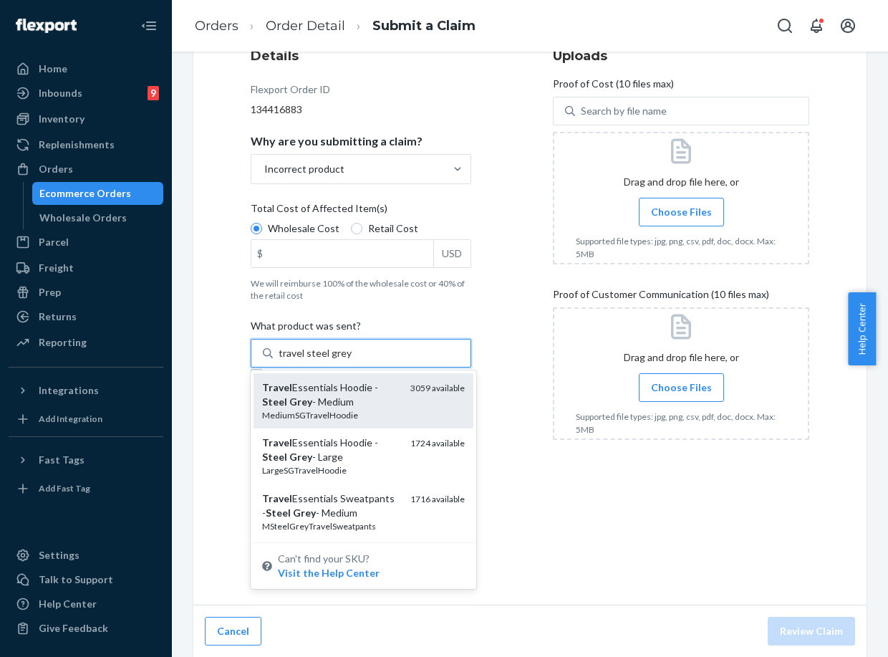
click at [367, 398] on div "Travel Essentials Hoodie - Steel Grey - Medium" at bounding box center [330, 394] width 137 height 29
click at [352, 360] on input "travel steel grey" at bounding box center [315, 353] width 73 height 14
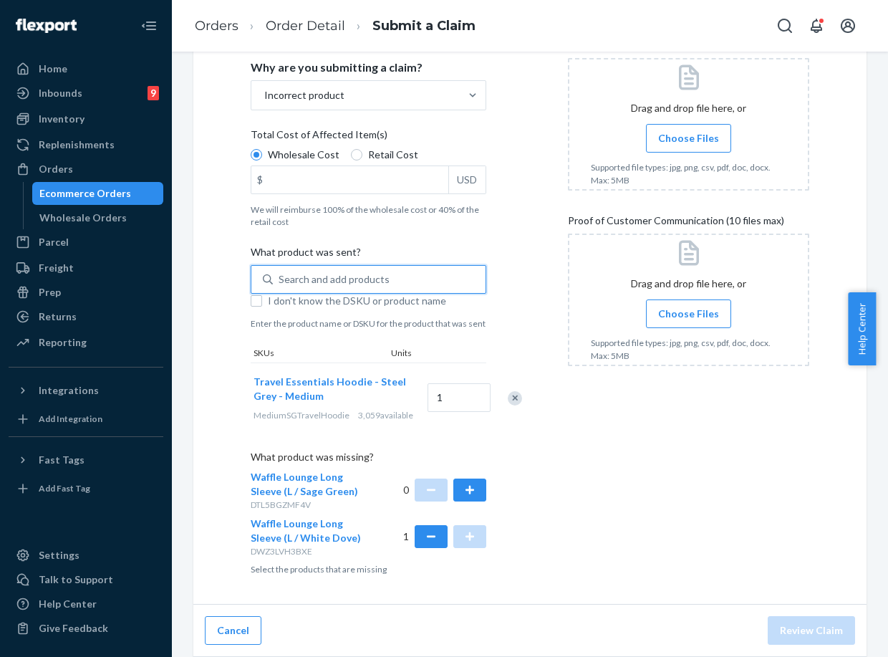
scroll to position [278, 0]
click at [674, 133] on span "Choose Files" at bounding box center [688, 138] width 61 height 14
click at [688, 133] on input "Choose Files" at bounding box center [688, 138] width 1 height 16
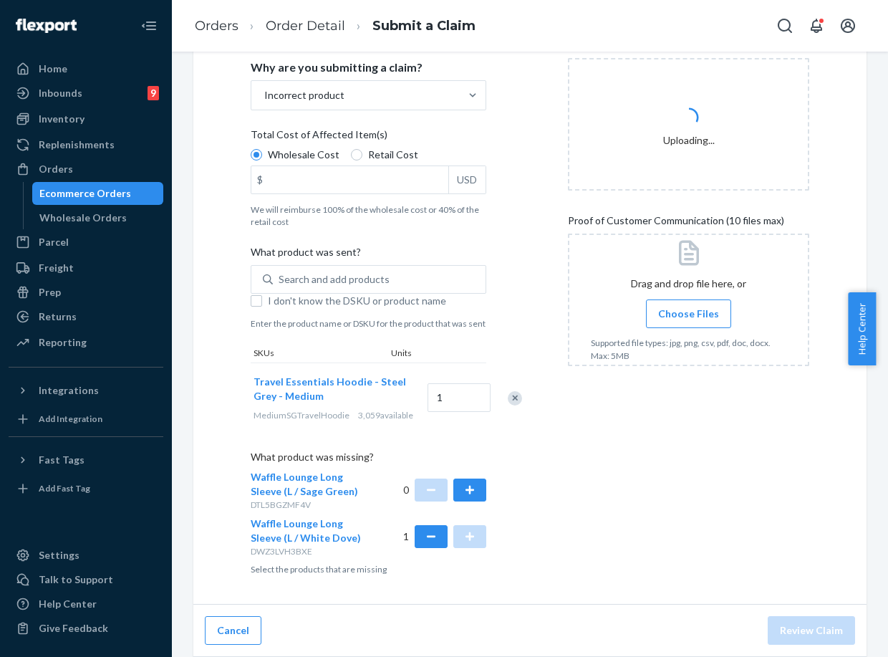
click at [648, 304] on label "Choose Files" at bounding box center [688, 313] width 85 height 29
click at [688, 306] on input "Choose Files" at bounding box center [688, 314] width 1 height 16
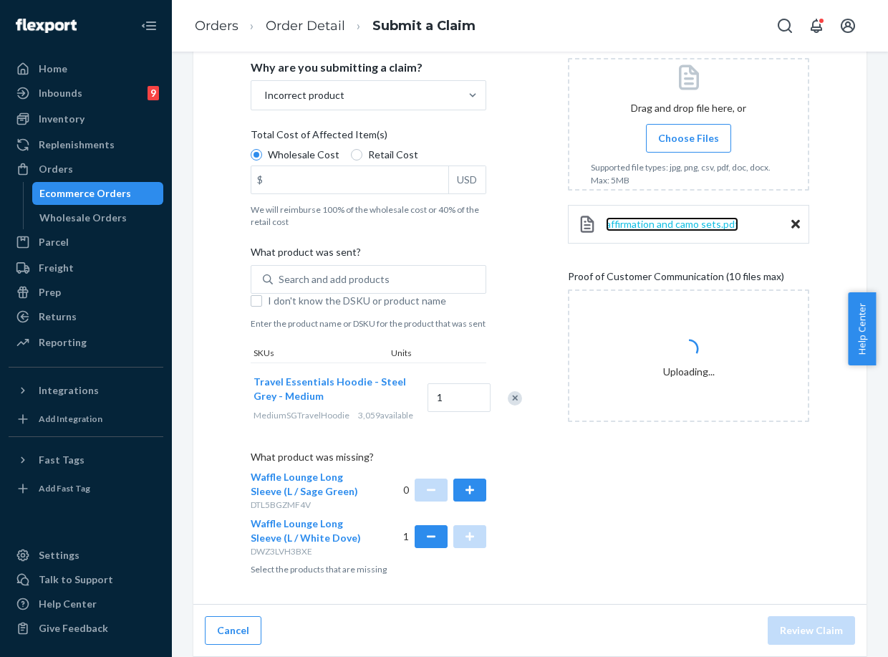
click at [664, 218] on span "affirmation and camo sets.pdf" at bounding box center [672, 224] width 133 height 12
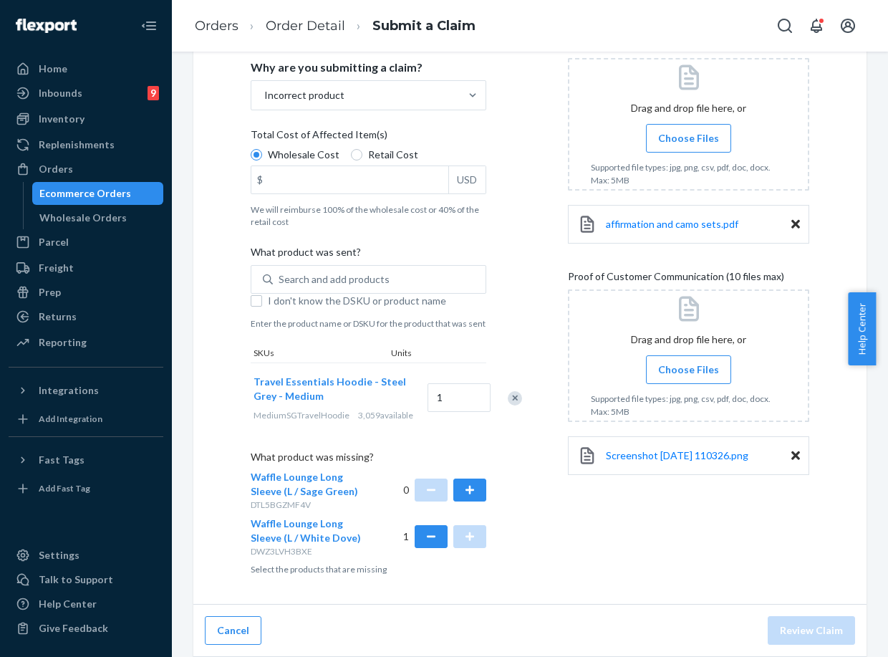
click at [792, 218] on icon at bounding box center [796, 224] width 9 height 13
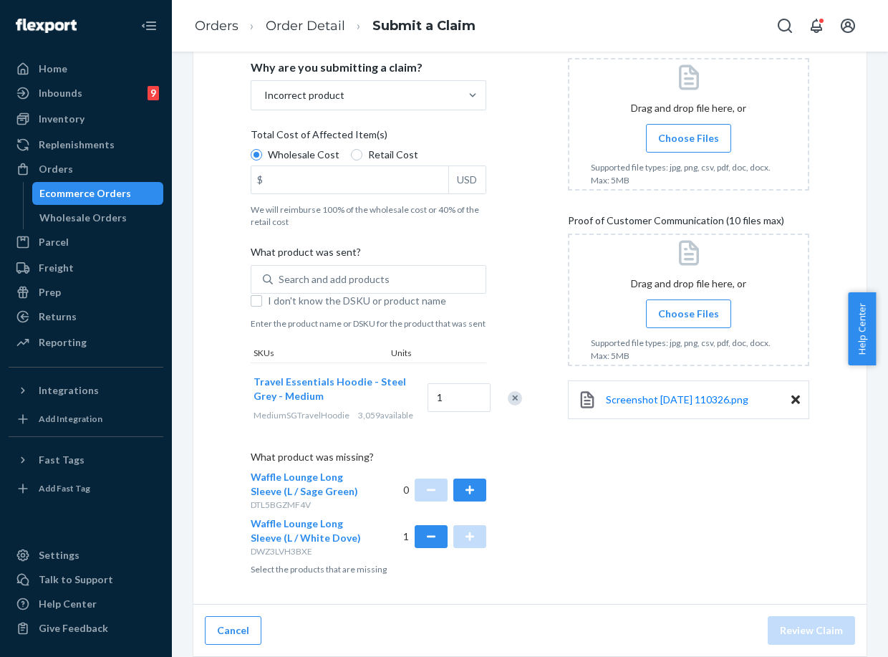
click at [687, 307] on span "Choose Files" at bounding box center [688, 314] width 61 height 14
click at [688, 306] on input "Choose Files" at bounding box center [688, 314] width 1 height 16
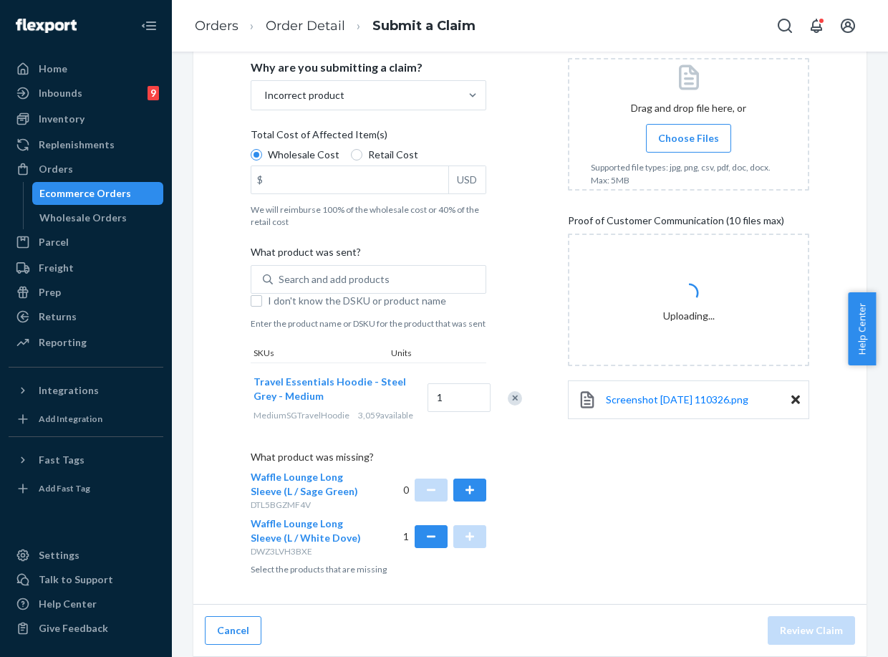
click at [680, 131] on span "Choose Files" at bounding box center [688, 138] width 61 height 14
click at [688, 130] on input "Choose Files" at bounding box center [688, 138] width 1 height 16
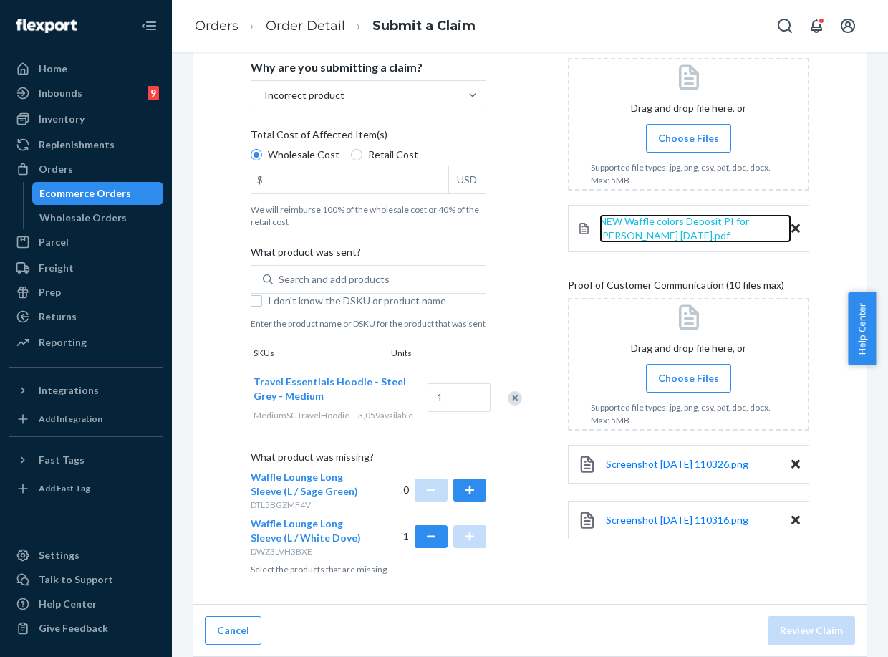
click at [670, 215] on span "NEW Waffle colors Deposit PI for [PERSON_NAME] [DATE].pdf" at bounding box center [675, 228] width 150 height 27
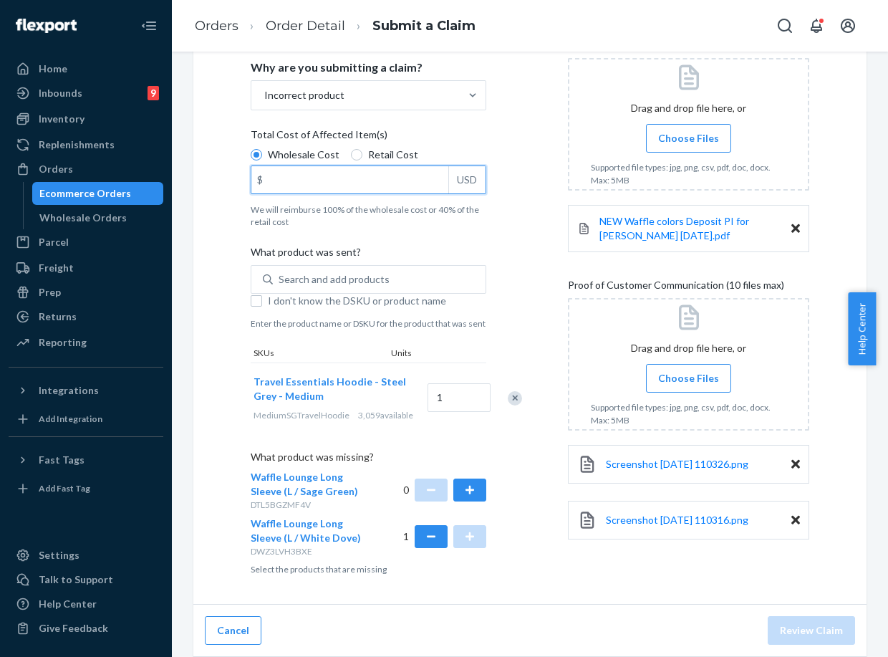
click at [410, 174] on input "$ USD" at bounding box center [349, 179] width 197 height 27
type input "37.00"
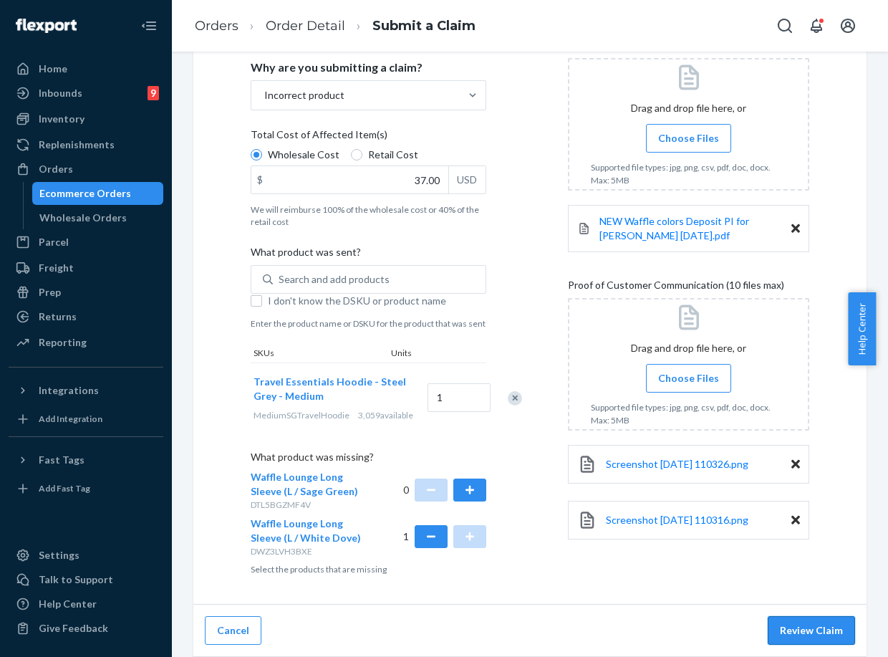
click at [812, 635] on button "Review Claim" at bounding box center [811, 630] width 87 height 29
click at [824, 626] on button "Review Claim" at bounding box center [811, 630] width 87 height 29
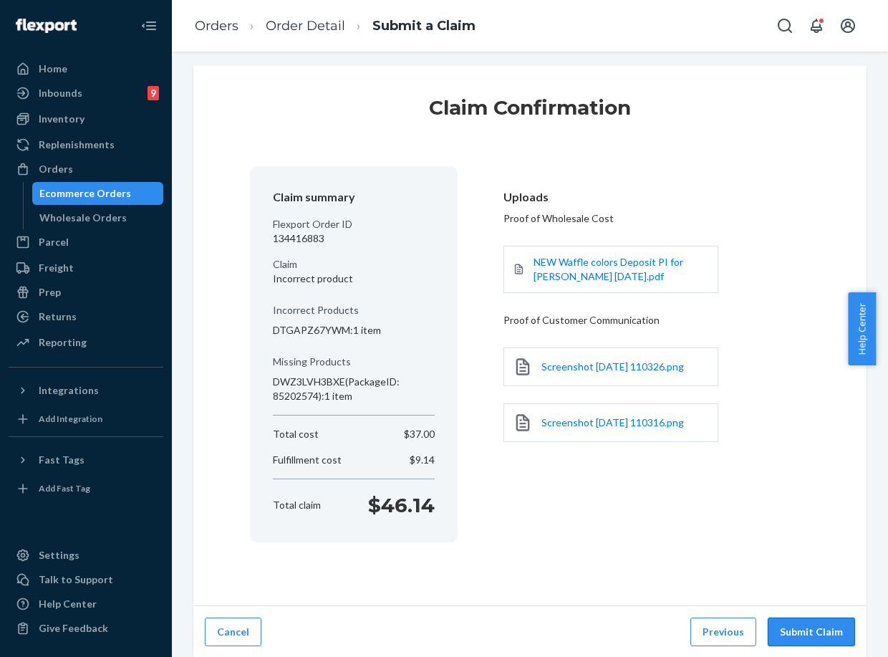
click at [802, 620] on button "Submit Claim" at bounding box center [811, 631] width 87 height 29
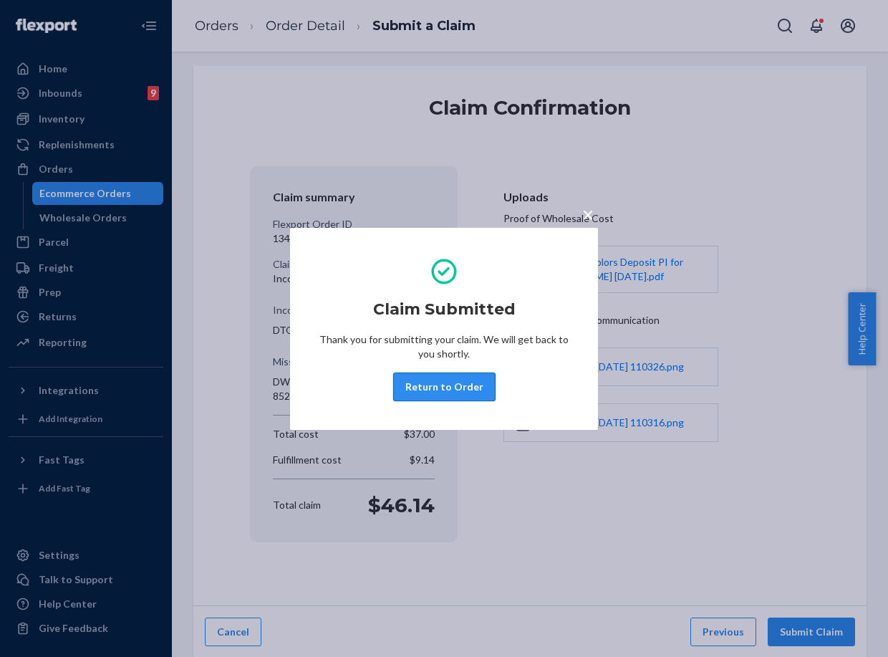
click at [468, 376] on button "Return to Order" at bounding box center [444, 386] width 102 height 29
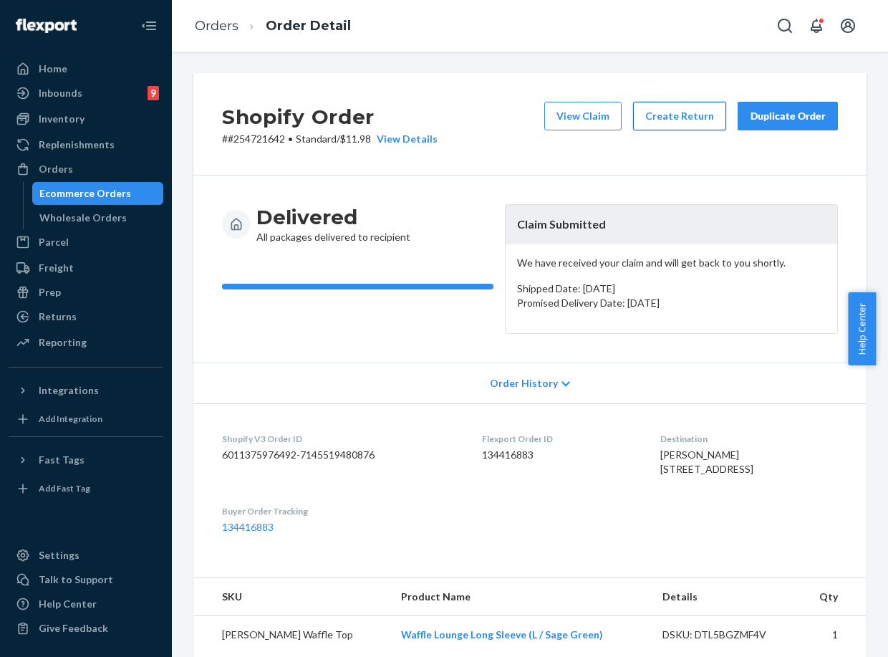
click at [675, 122] on button "Create Return" at bounding box center [679, 116] width 93 height 29
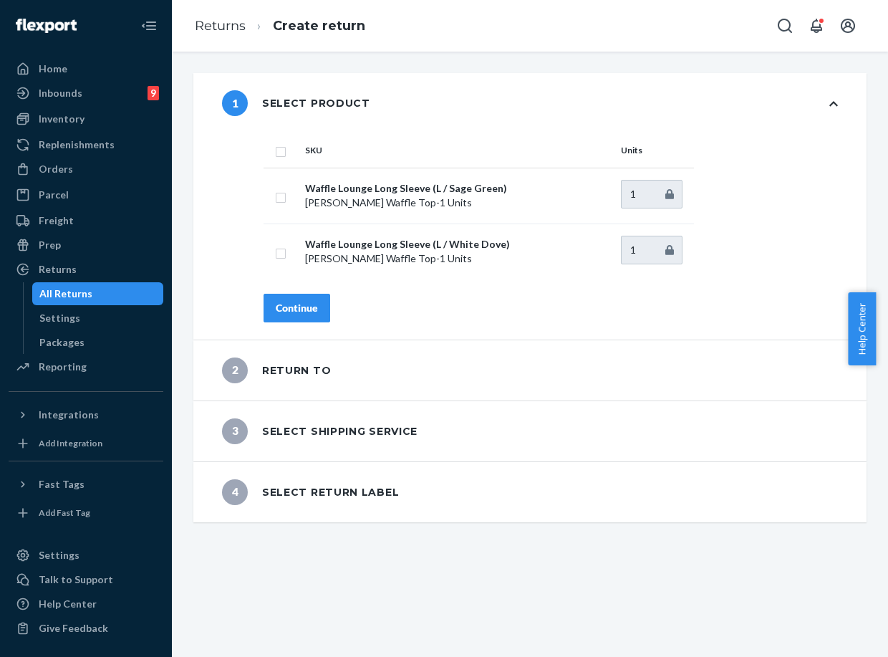
click at [299, 166] on th "SKU" at bounding box center [457, 150] width 316 height 34
click at [309, 266] on td "Waffle Lounge Long Sleeve (L / White Dove) [PERSON_NAME] Waffle Top - 1 Units" at bounding box center [457, 251] width 316 height 56
drag, startPoint x: 281, startPoint y: 260, endPoint x: 292, endPoint y: 283, distance: 25.3
click at [280, 259] on td at bounding box center [282, 251] width 36 height 56
click at [301, 325] on div "SKU Units Waffle Lounge Long Sleeve (L / Sage Green) [PERSON_NAME] Waffle Top -…" at bounding box center [551, 236] width 632 height 206
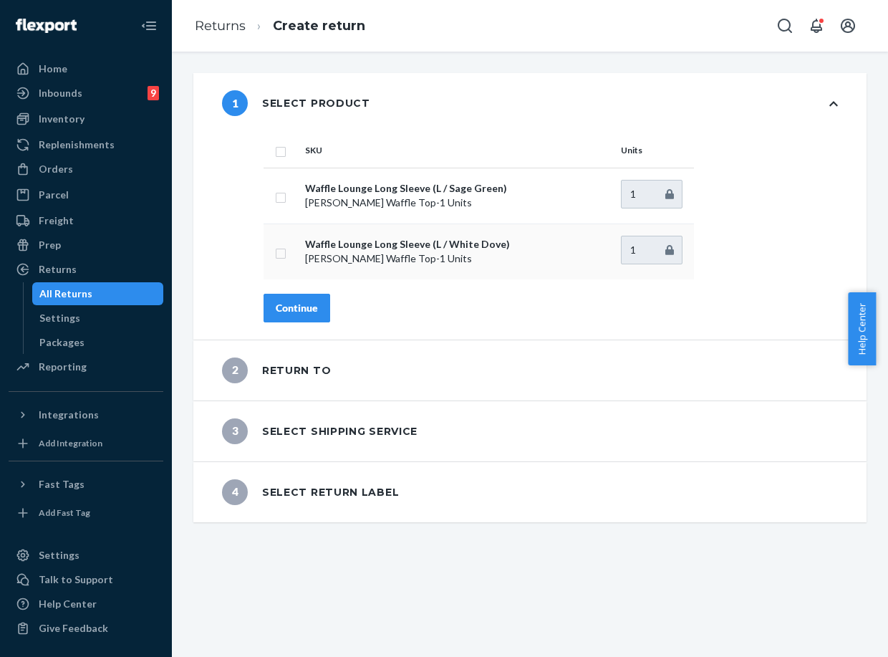
click at [271, 266] on td at bounding box center [282, 251] width 36 height 56
click at [279, 259] on td at bounding box center [282, 251] width 36 height 56
click at [285, 251] on input "checkbox" at bounding box center [280, 251] width 11 height 15
checkbox input "true"
click at [294, 311] on div "Continue" at bounding box center [297, 308] width 42 height 14
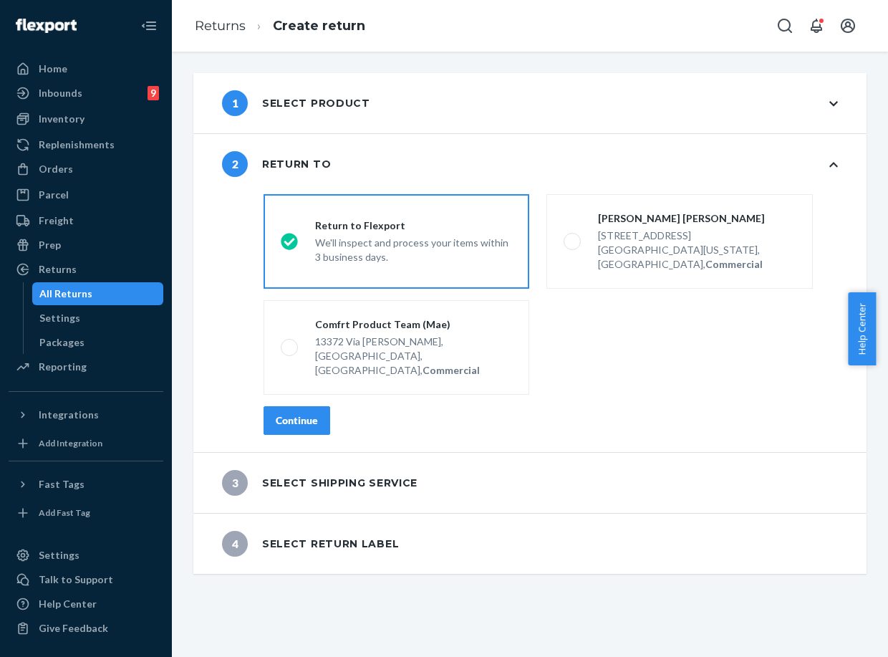
click at [301, 406] on button "Continue" at bounding box center [297, 420] width 67 height 29
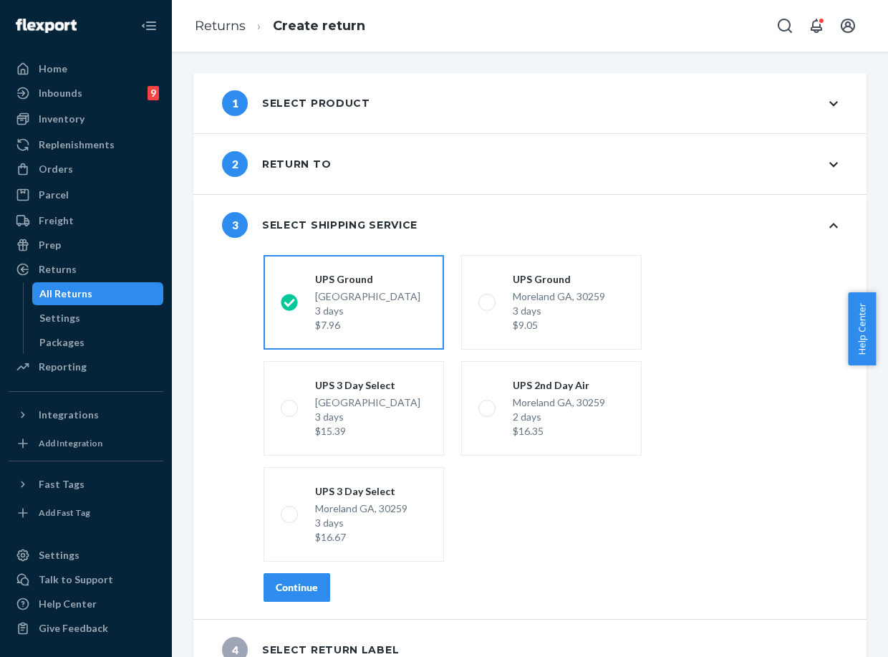
click at [293, 606] on div "shippingRatesRadioGroup [GEOGRAPHIC_DATA] 3 days $7.96 [GEOGRAPHIC_DATA][PERSON…" at bounding box center [551, 434] width 632 height 370
click at [292, 603] on div "shippingRatesRadioGroup [GEOGRAPHIC_DATA] 3 days $7.96 [GEOGRAPHIC_DATA][PERSON…" at bounding box center [551, 434] width 632 height 370
click at [297, 591] on div "Continue" at bounding box center [297, 587] width 42 height 14
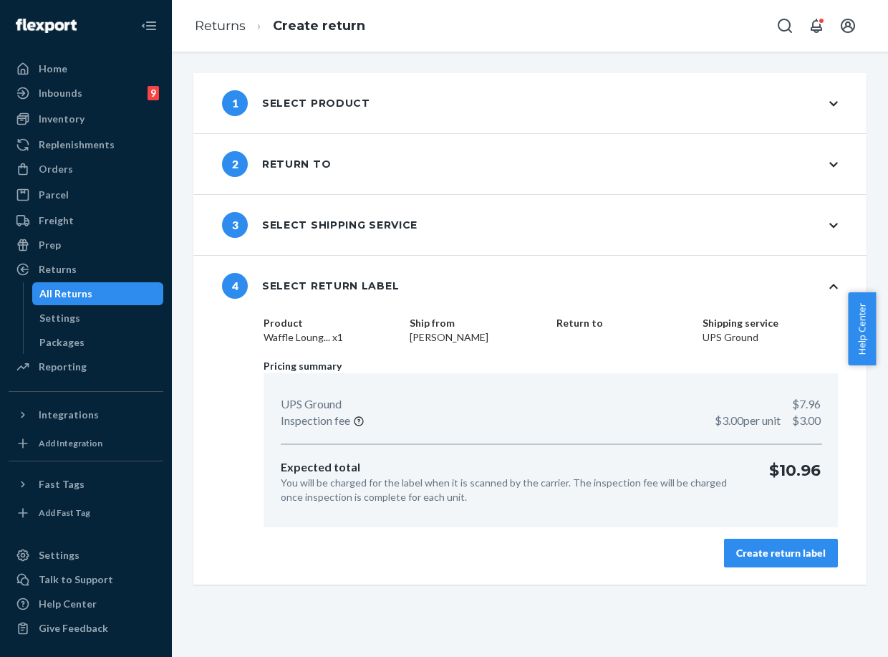
click at [744, 554] on div "Create return label" at bounding box center [781, 553] width 90 height 14
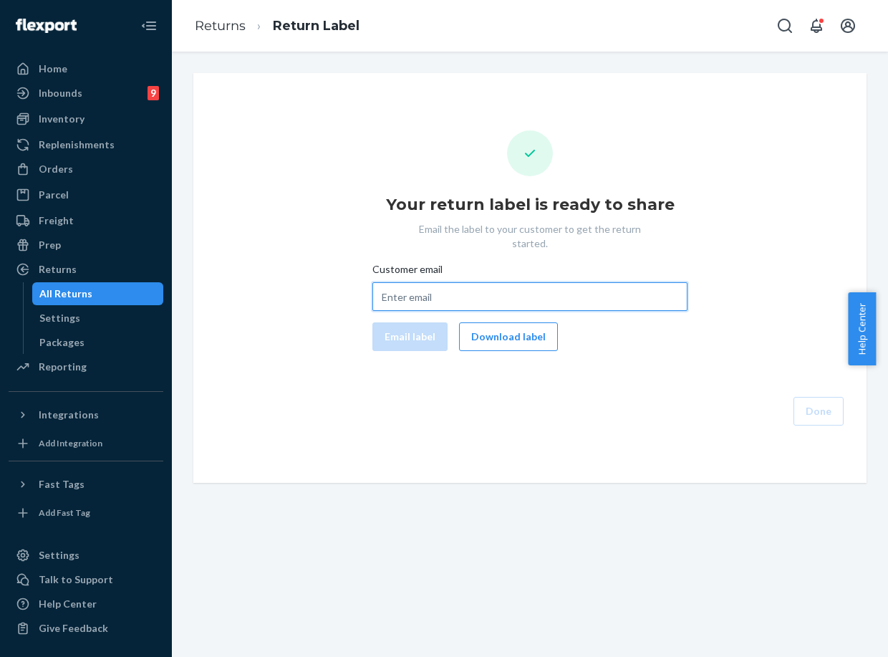
click at [540, 282] on input "Customer email" at bounding box center [529, 296] width 315 height 29
click at [430, 282] on input "Customer email" at bounding box center [529, 296] width 315 height 29
paste input "[EMAIL_ADDRESS][DOMAIN_NAME]"
type input "[EMAIL_ADDRESS][DOMAIN_NAME]"
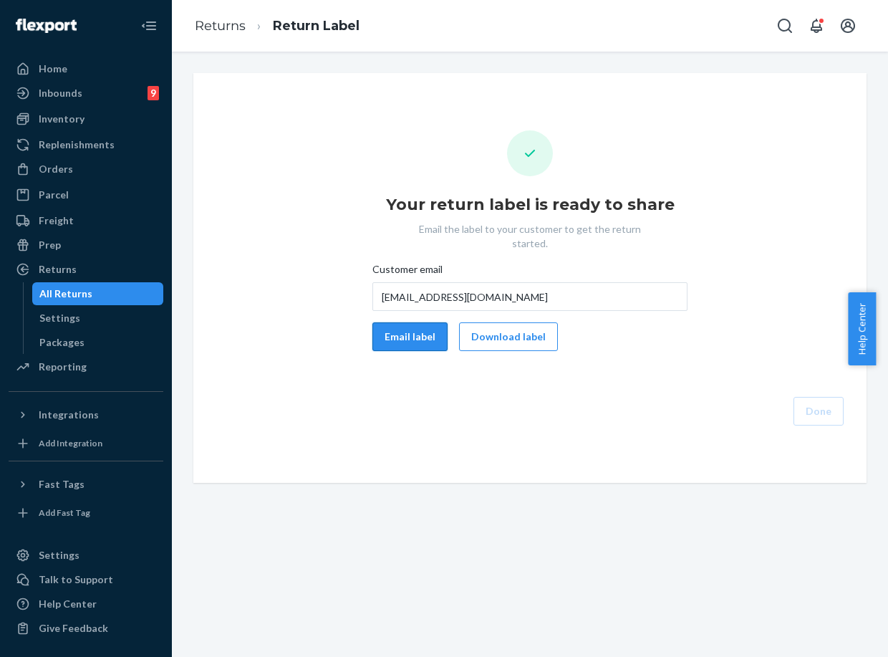
click at [420, 330] on button "Email label" at bounding box center [409, 336] width 75 height 29
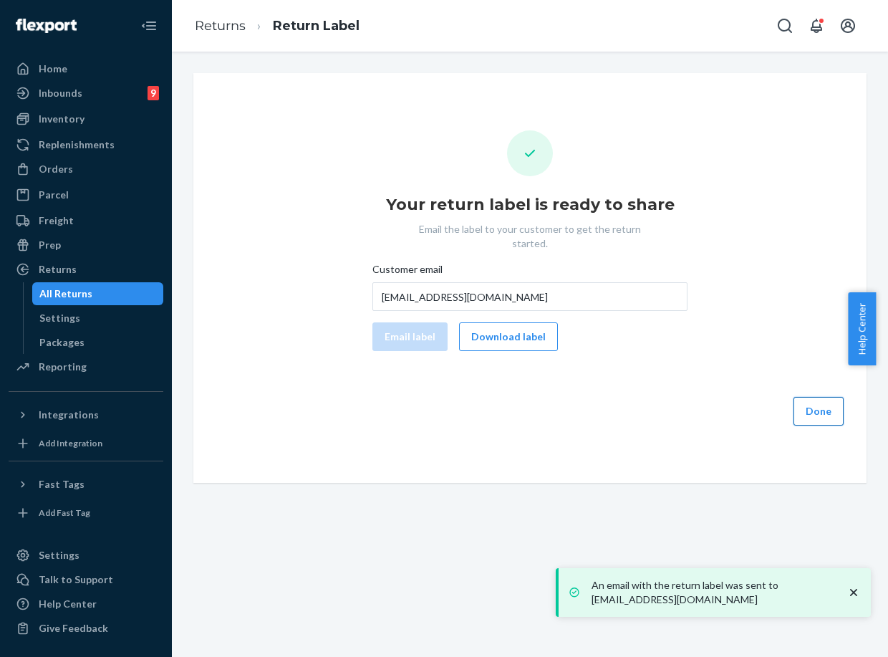
click at [824, 405] on button "Done" at bounding box center [819, 411] width 50 height 29
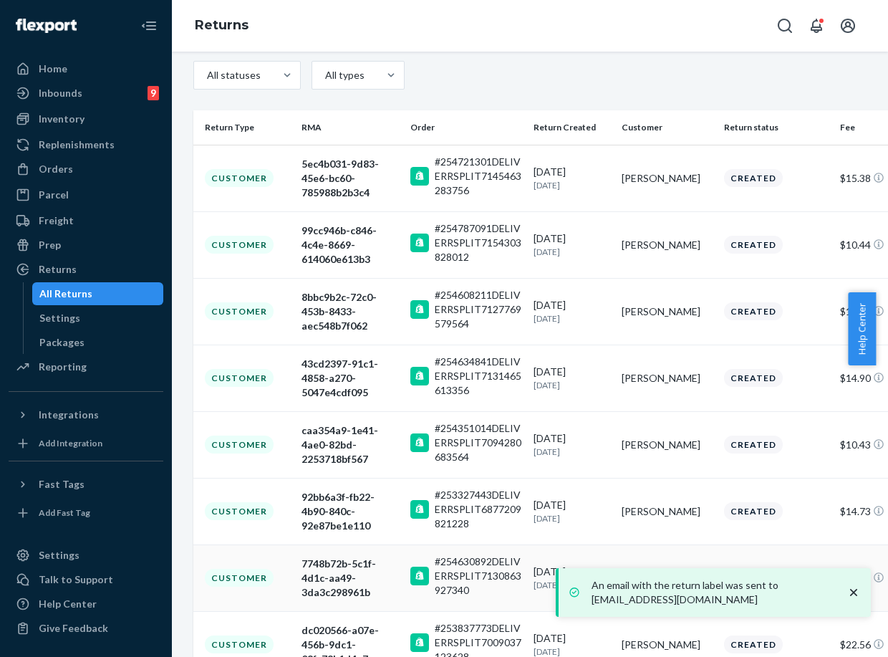
scroll to position [239, 0]
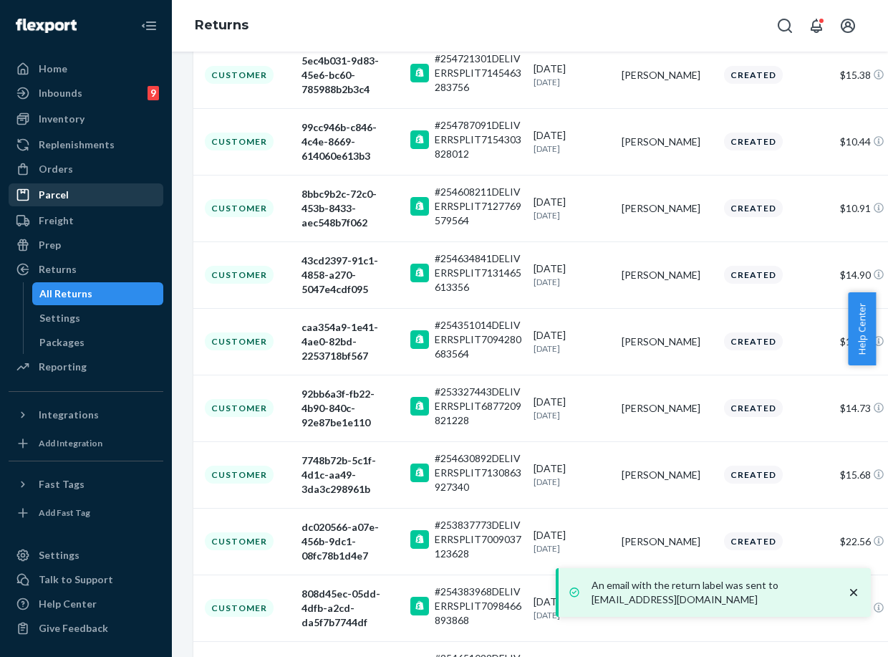
click at [88, 183] on link "Parcel" at bounding box center [86, 194] width 155 height 23
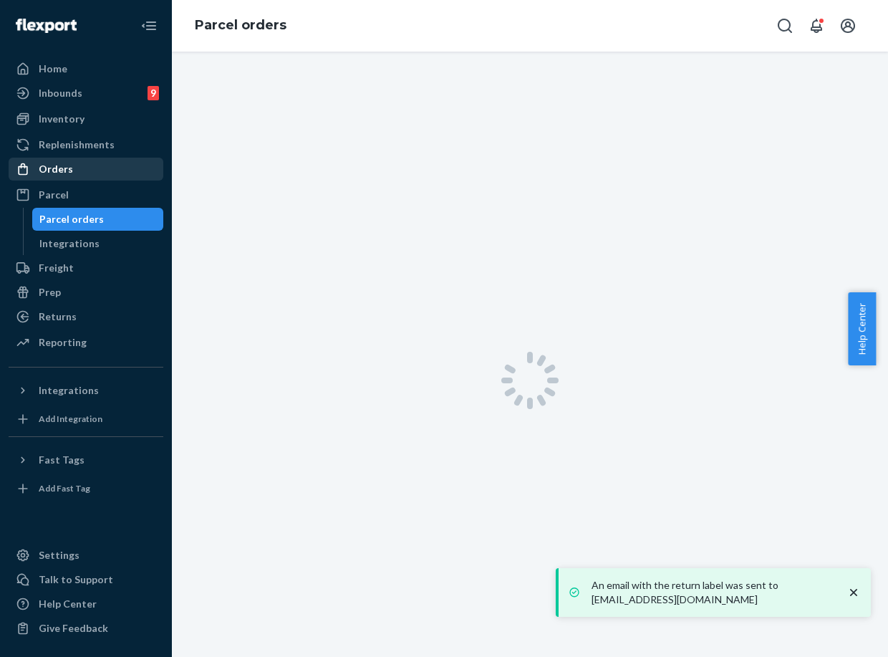
click at [92, 166] on div "Orders" at bounding box center [86, 169] width 152 height 20
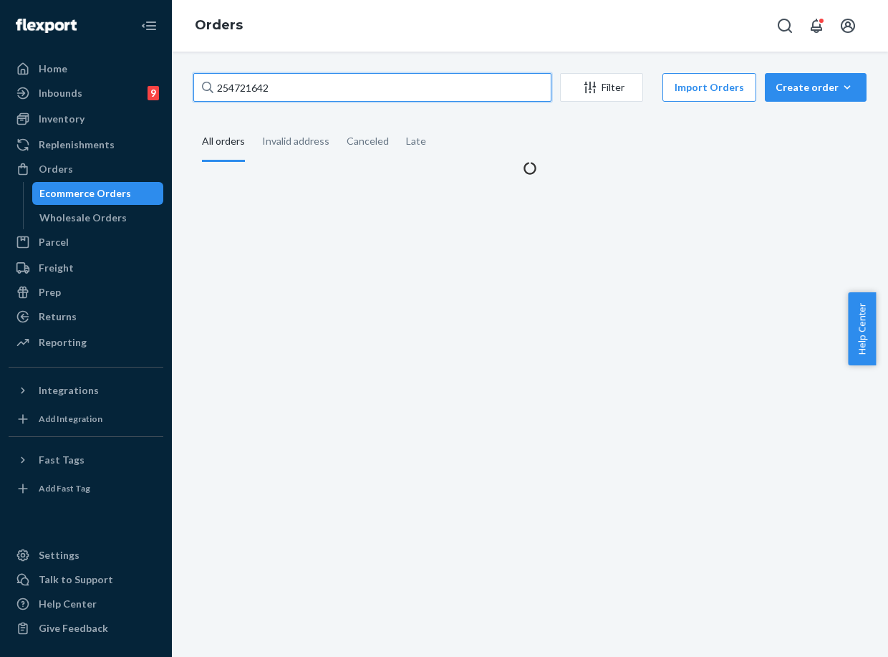
click at [275, 74] on input "254721642" at bounding box center [372, 87] width 358 height 29
click at [259, 76] on input "254721642" at bounding box center [372, 87] width 358 height 29
paste input "3141"
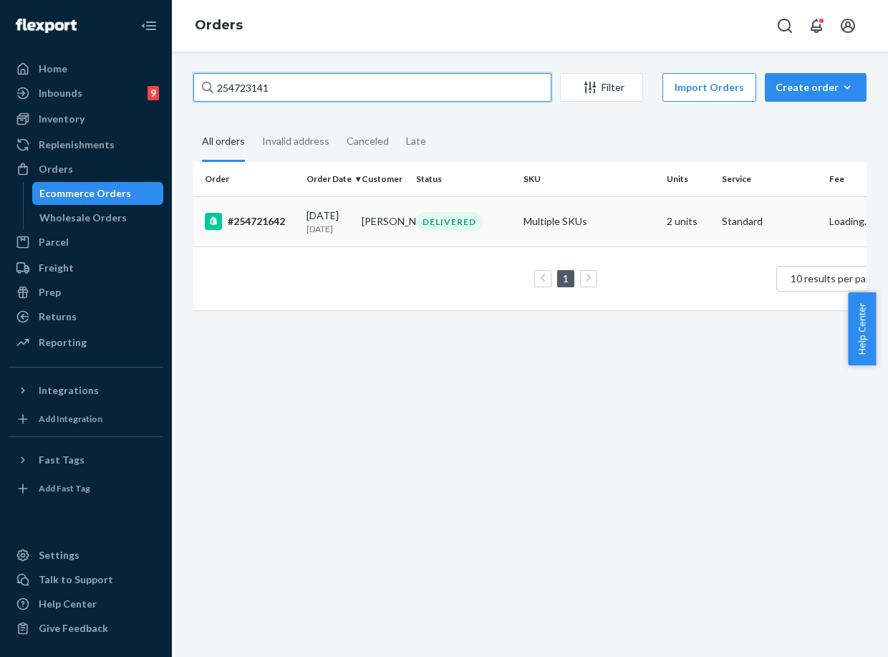
type input "254723141"
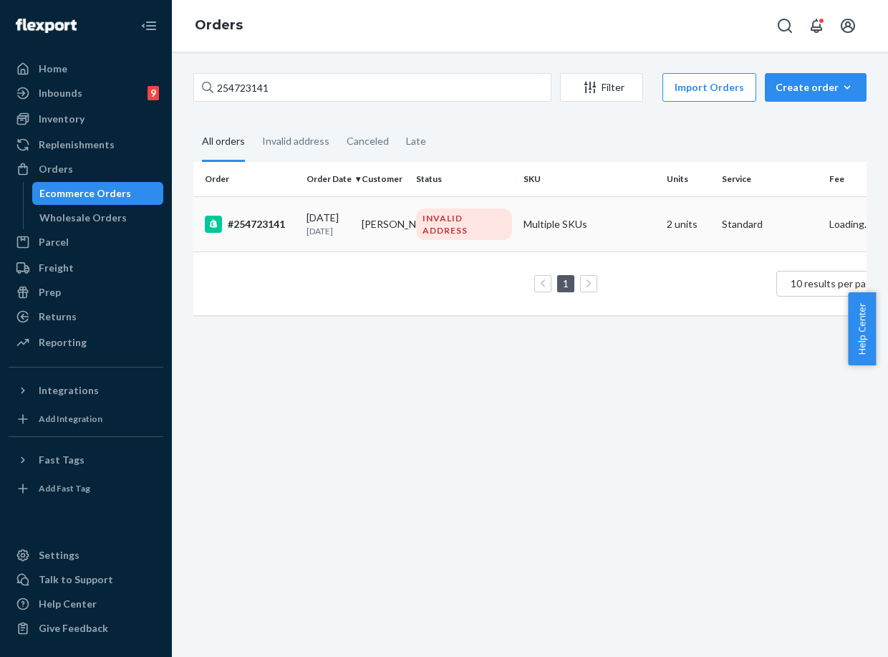
click at [367, 240] on td "[PERSON_NAME]" at bounding box center [383, 223] width 55 height 55
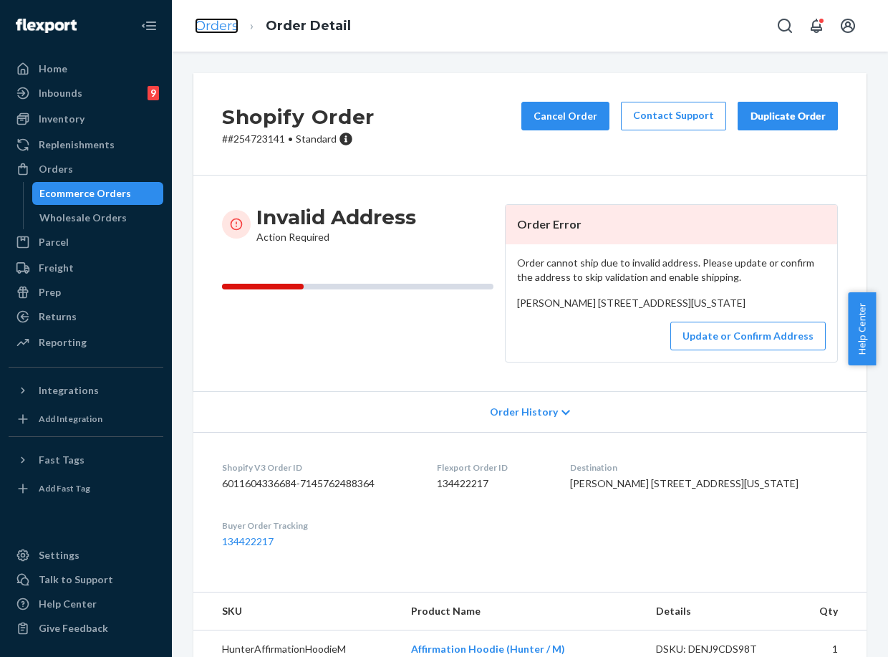
click at [221, 29] on link "Orders" at bounding box center [217, 26] width 44 height 16
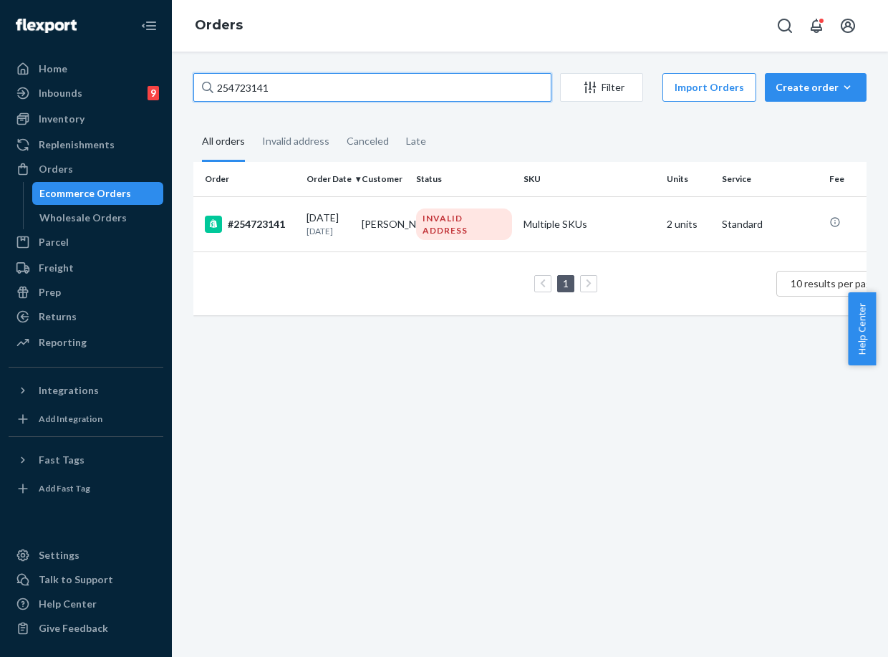
click at [242, 92] on input "254723141" at bounding box center [372, 87] width 358 height 29
click at [242, 90] on input "254723141" at bounding box center [372, 87] width 358 height 29
paste input "647843"
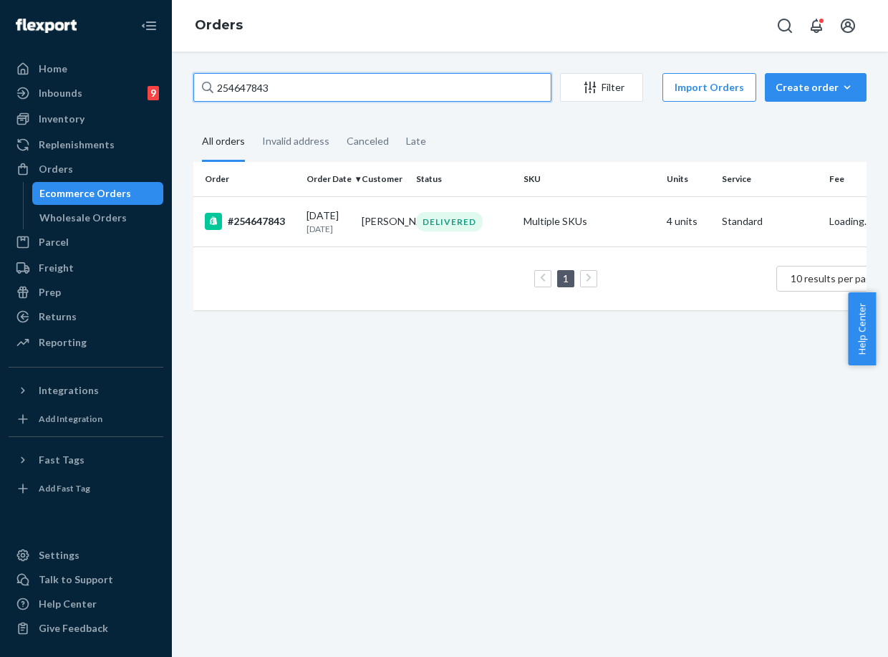
type input "254647843"
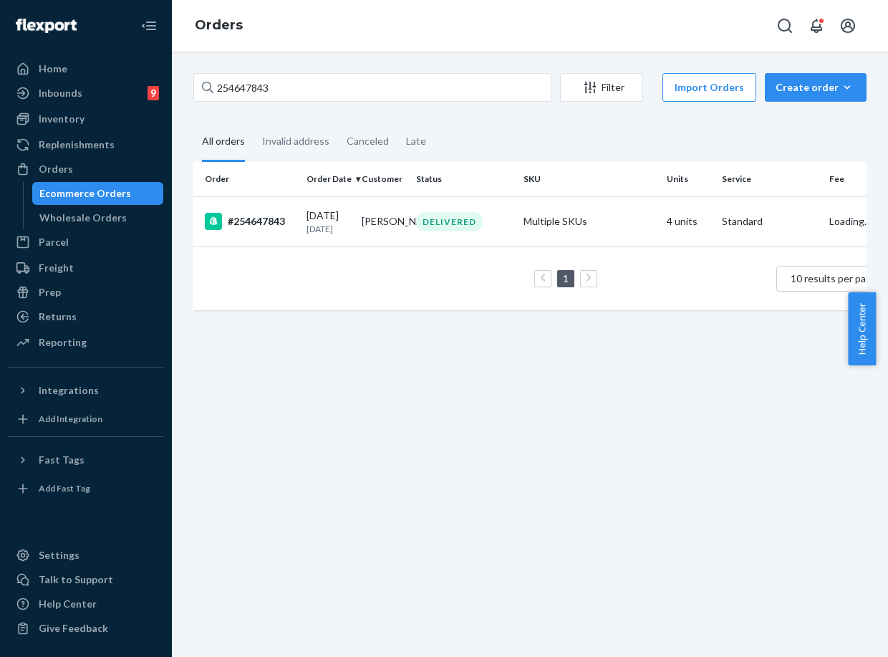
click at [275, 217] on td "#254647843" at bounding box center [246, 221] width 107 height 50
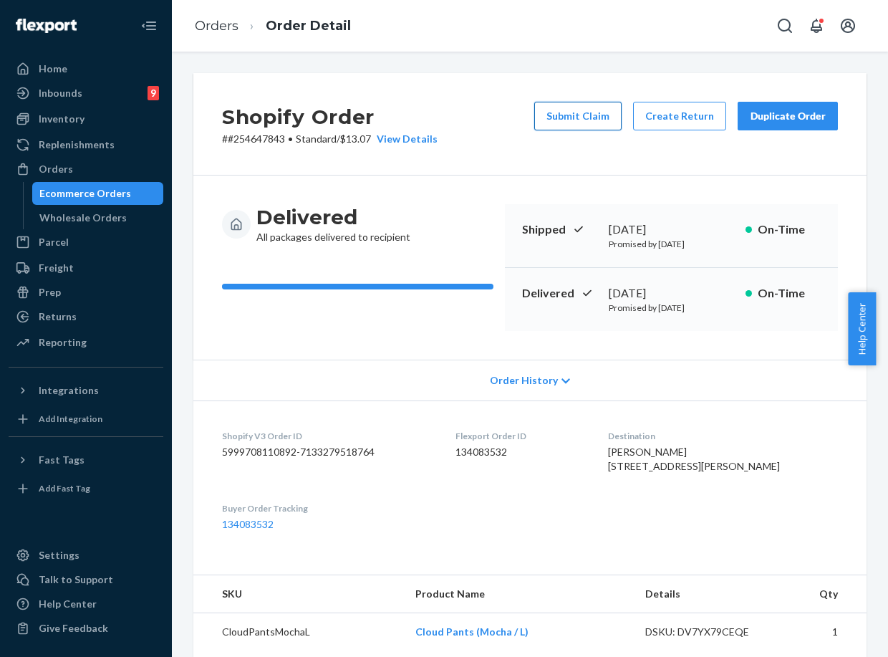
click at [572, 122] on button "Submit Claim" at bounding box center [577, 116] width 87 height 29
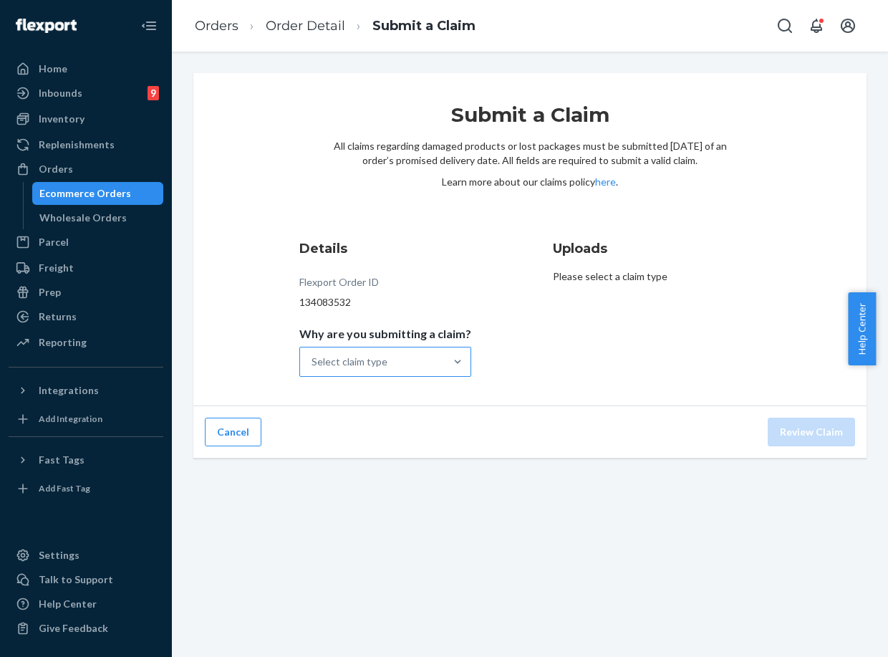
click at [386, 360] on div "Select claim type" at bounding box center [372, 361] width 145 height 29
click at [313, 360] on input "Why are you submitting a claim? Select claim type" at bounding box center [312, 362] width 1 height 14
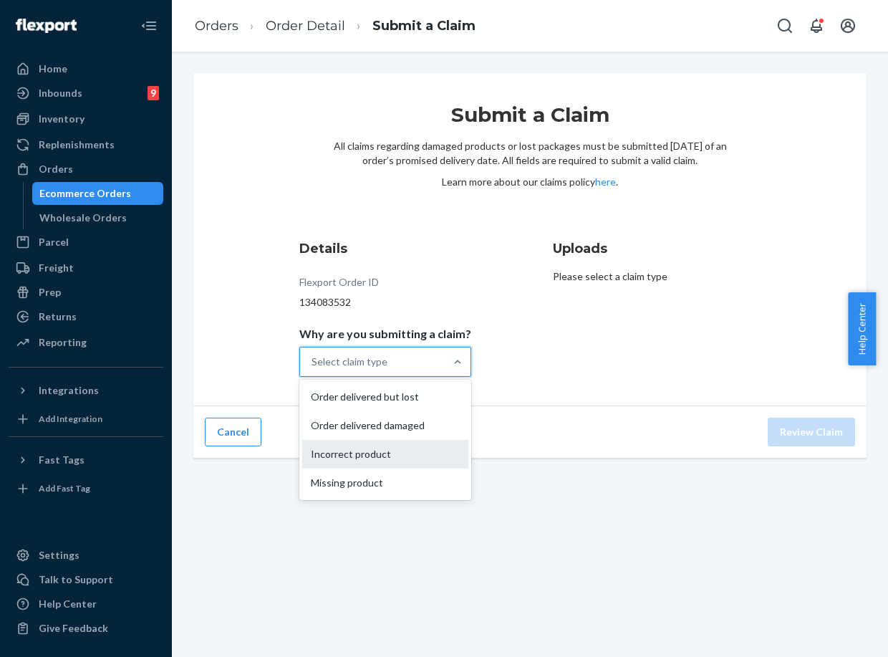
click at [395, 455] on div "Incorrect product" at bounding box center [385, 454] width 166 height 29
click at [313, 369] on input "Why are you submitting a claim? option Incorrect product focused, 3 of 4. 4 res…" at bounding box center [312, 362] width 1 height 14
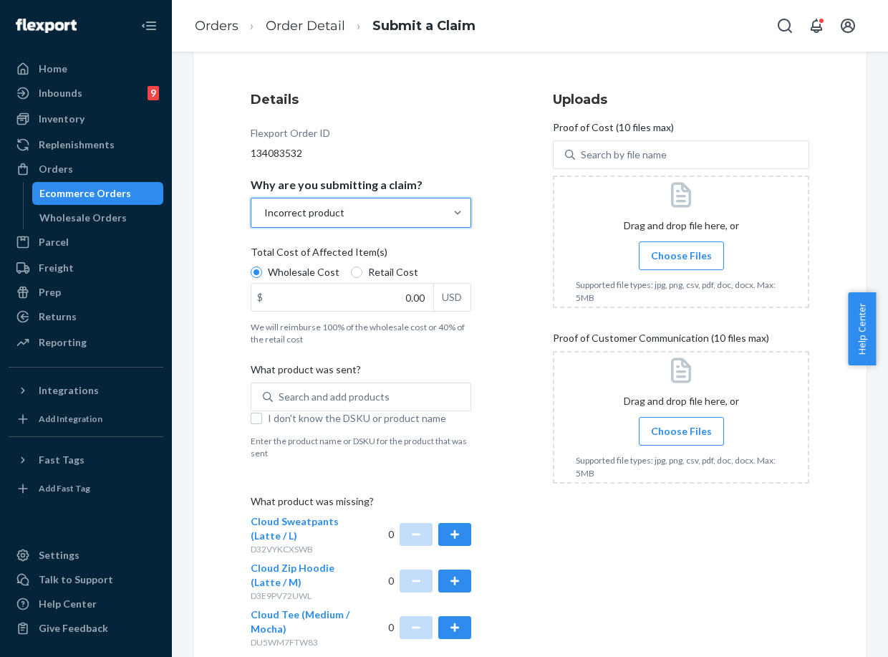
scroll to position [159, 0]
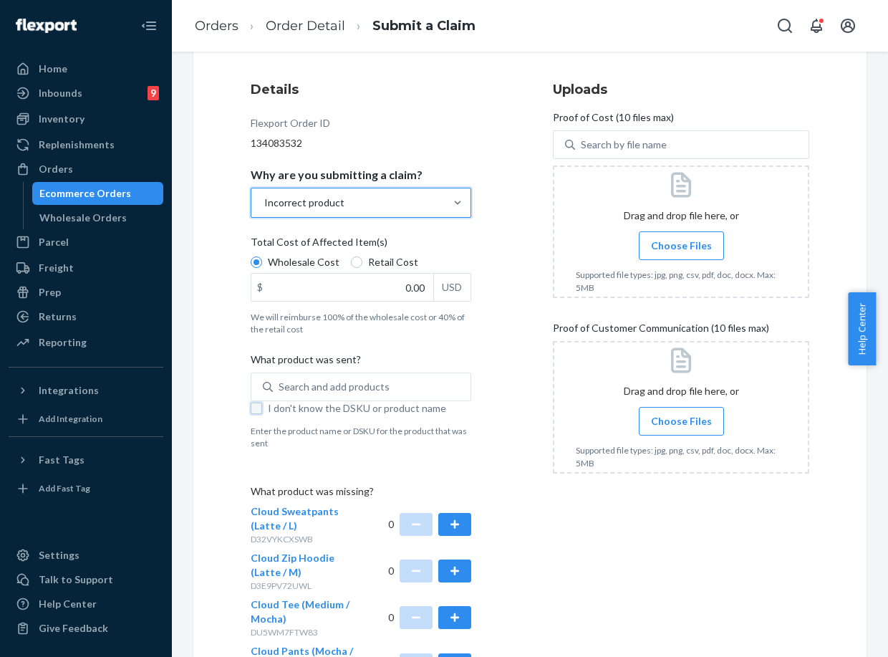
click at [261, 409] on input "I don't know the DSKU or product name" at bounding box center [256, 408] width 11 height 11
checkbox input "true"
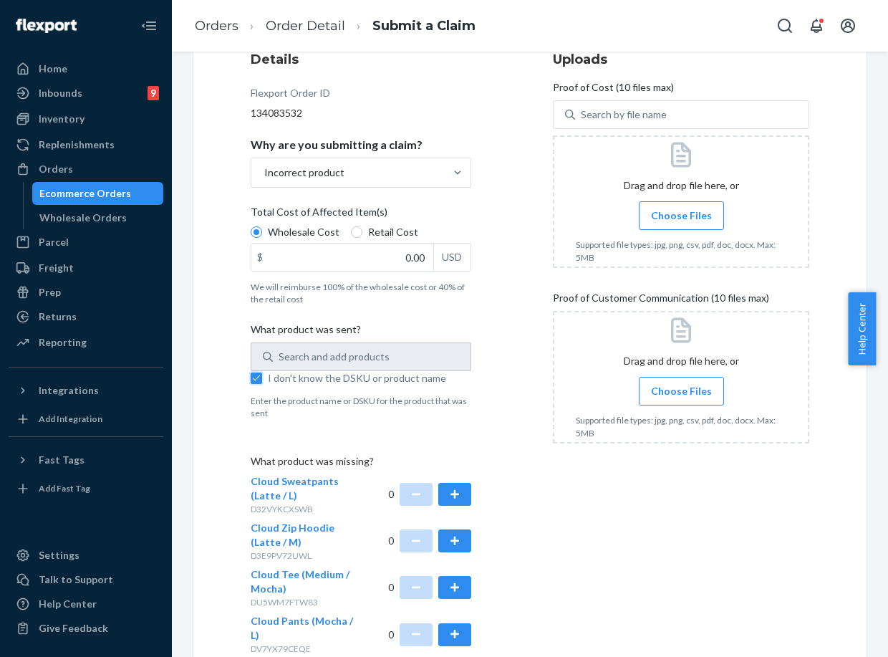
scroll to position [239, 0]
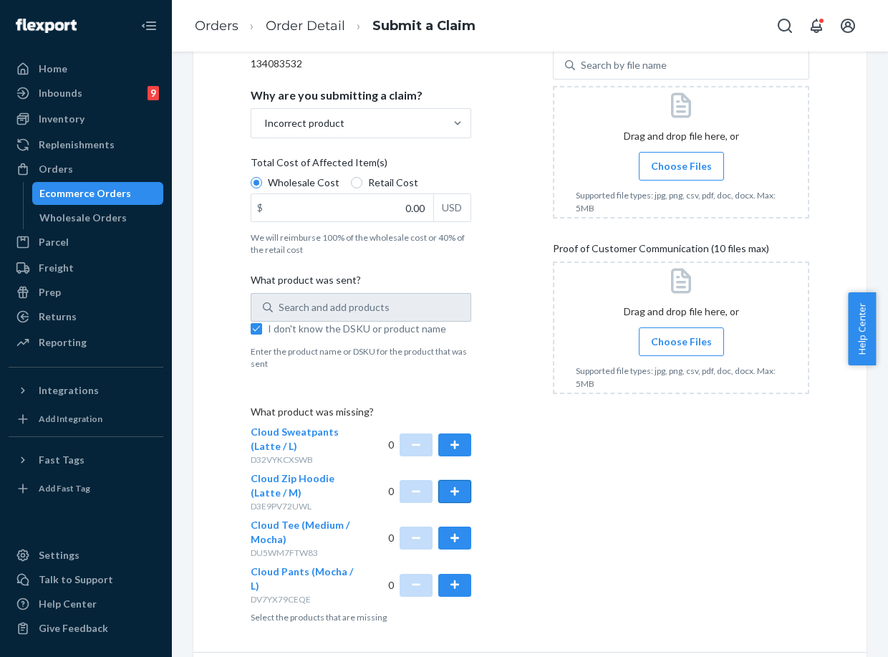
click at [443, 494] on button "button" at bounding box center [454, 491] width 33 height 23
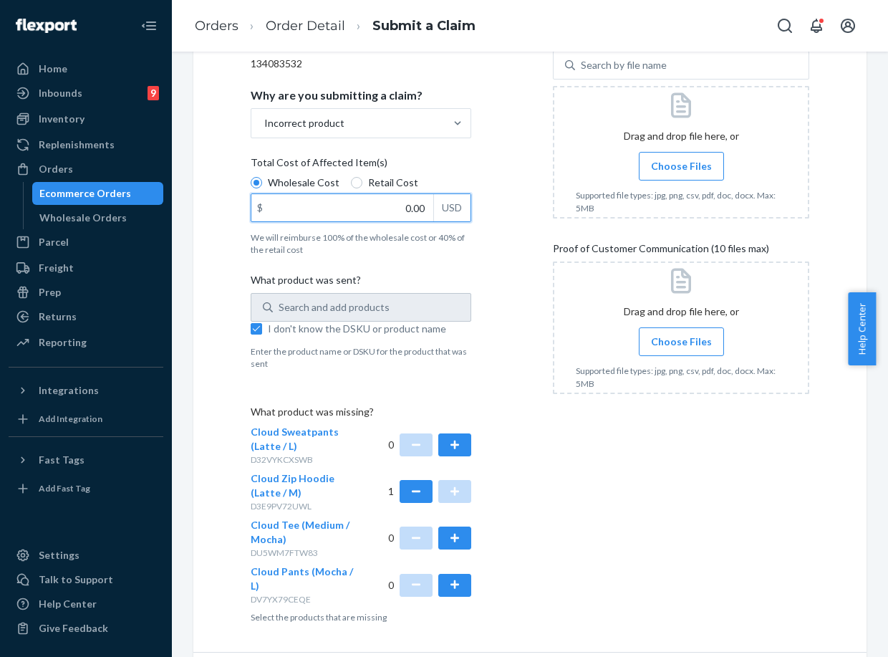
click at [360, 209] on input "0.00" at bounding box center [342, 207] width 182 height 27
type input "60.00"
click at [711, 149] on div at bounding box center [681, 152] width 256 height 133
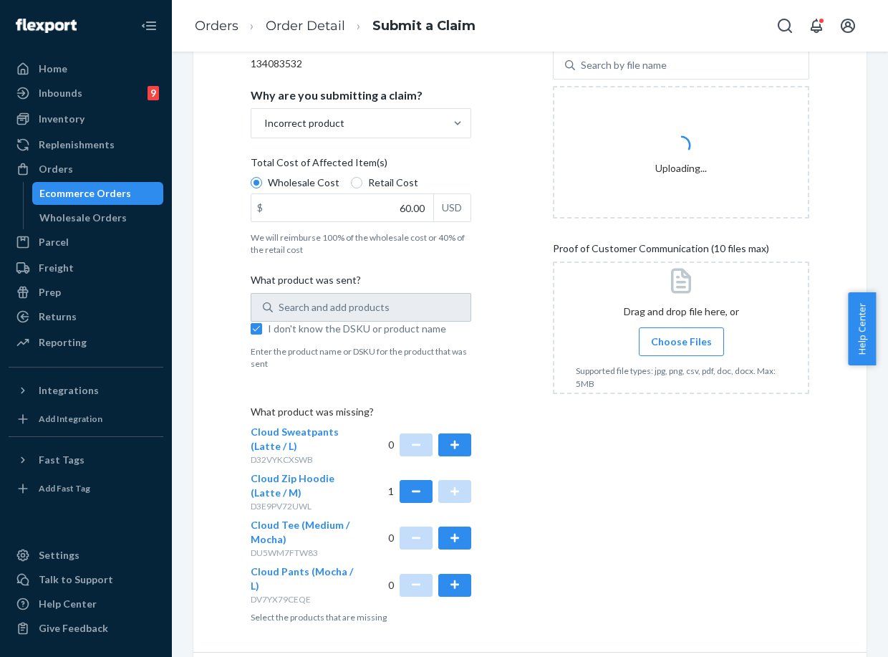
click at [651, 332] on label "Choose Files" at bounding box center [681, 341] width 85 height 29
click at [681, 334] on input "Choose Files" at bounding box center [681, 342] width 1 height 16
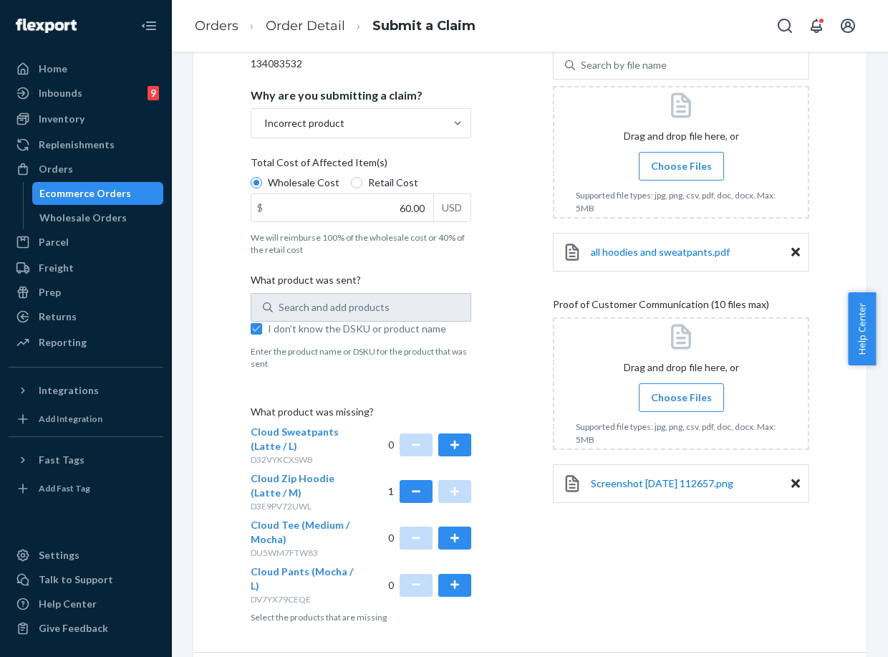
click at [691, 380] on div at bounding box center [681, 383] width 256 height 133
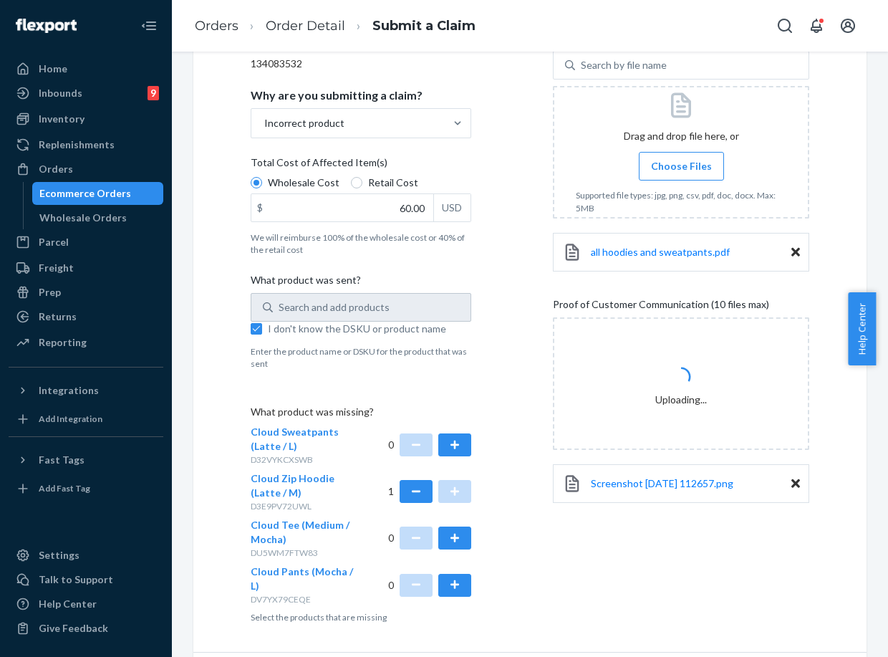
scroll to position [271, 0]
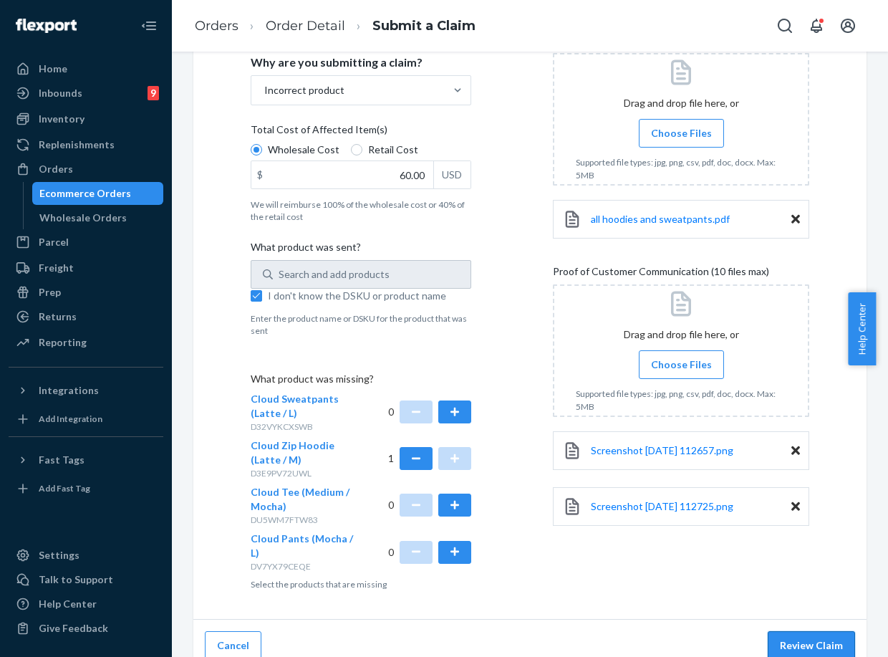
click at [799, 631] on button "Review Claim" at bounding box center [811, 645] width 87 height 29
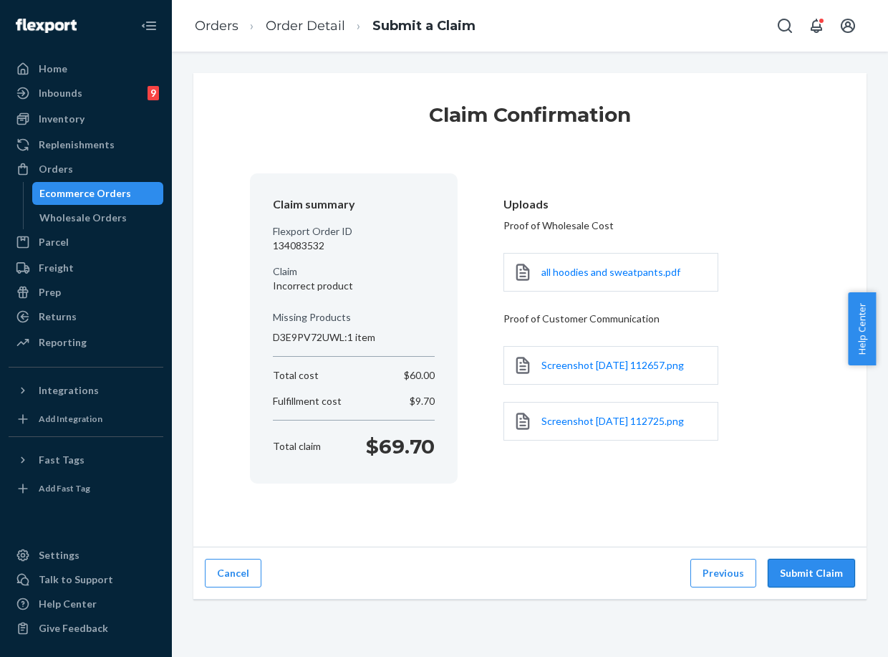
click at [816, 563] on button "Submit Claim" at bounding box center [811, 573] width 87 height 29
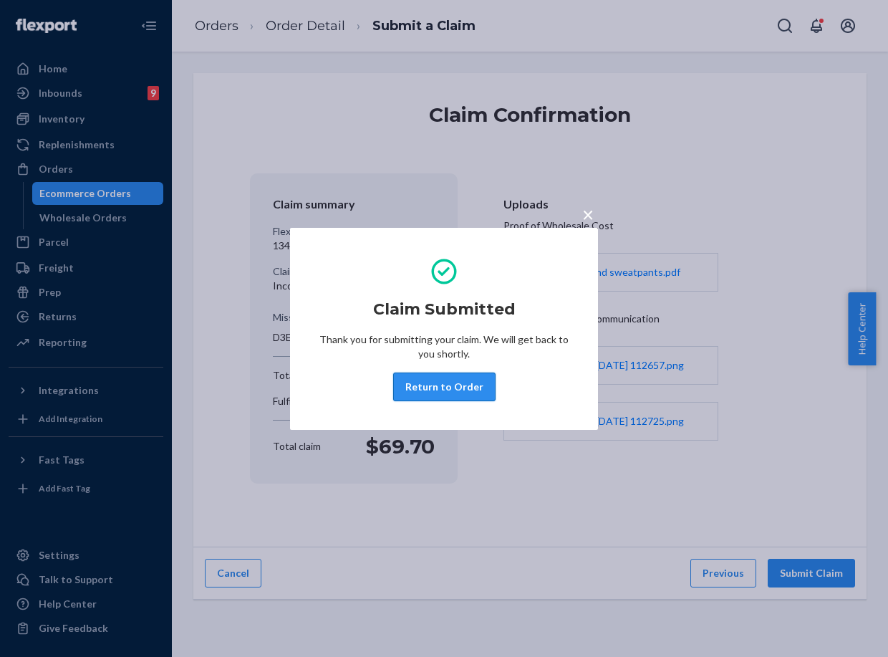
click at [479, 379] on button "Return to Order" at bounding box center [444, 386] width 102 height 29
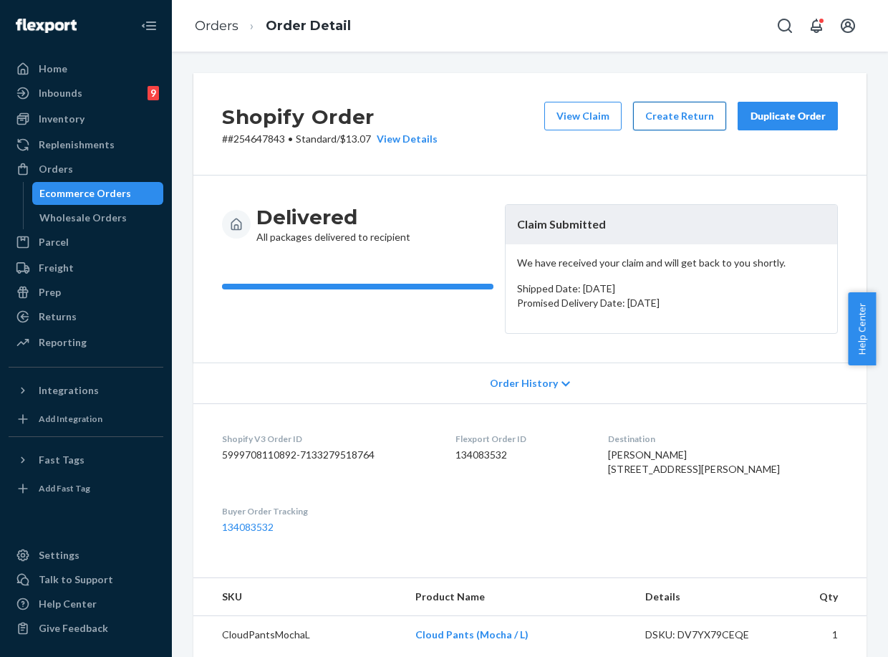
click at [682, 121] on button "Create Return" at bounding box center [679, 116] width 93 height 29
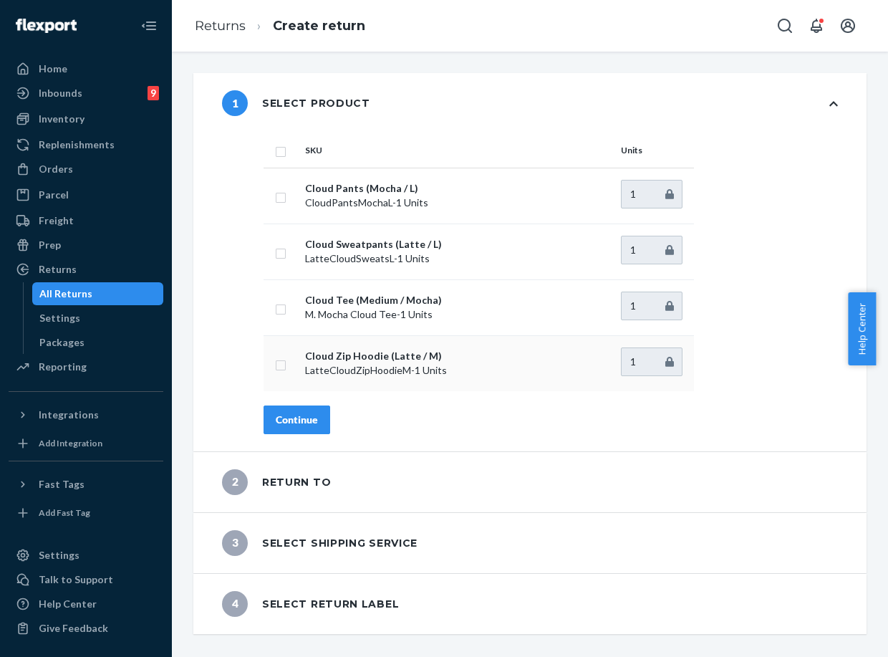
click at [288, 368] on td at bounding box center [282, 363] width 36 height 56
click at [279, 362] on input "checkbox" at bounding box center [280, 363] width 11 height 15
checkbox input "true"
click at [298, 425] on div "Continue" at bounding box center [297, 420] width 42 height 14
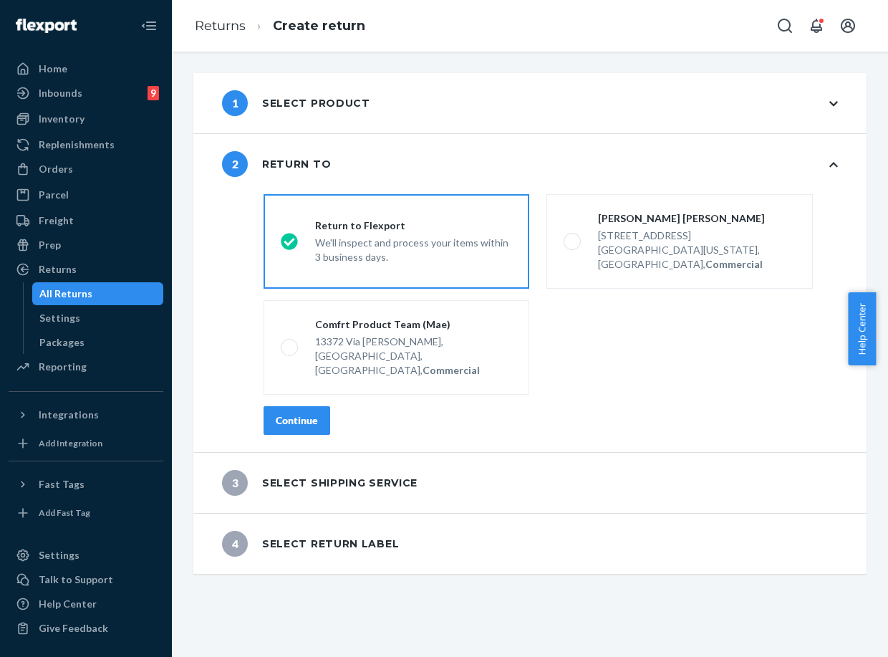
click at [314, 413] on div "Continue" at bounding box center [297, 420] width 42 height 14
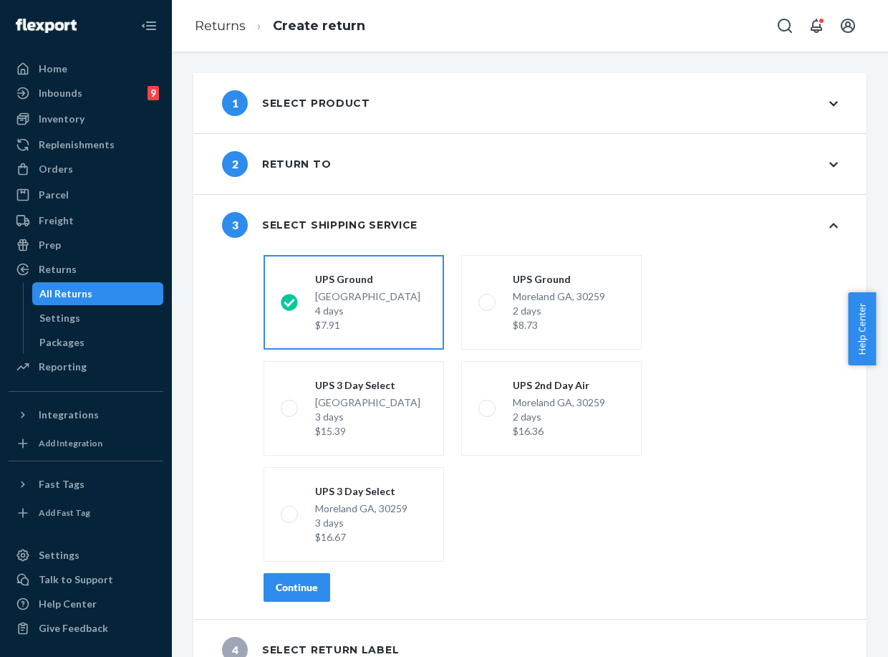
click at [321, 581] on button "Continue" at bounding box center [297, 587] width 67 height 29
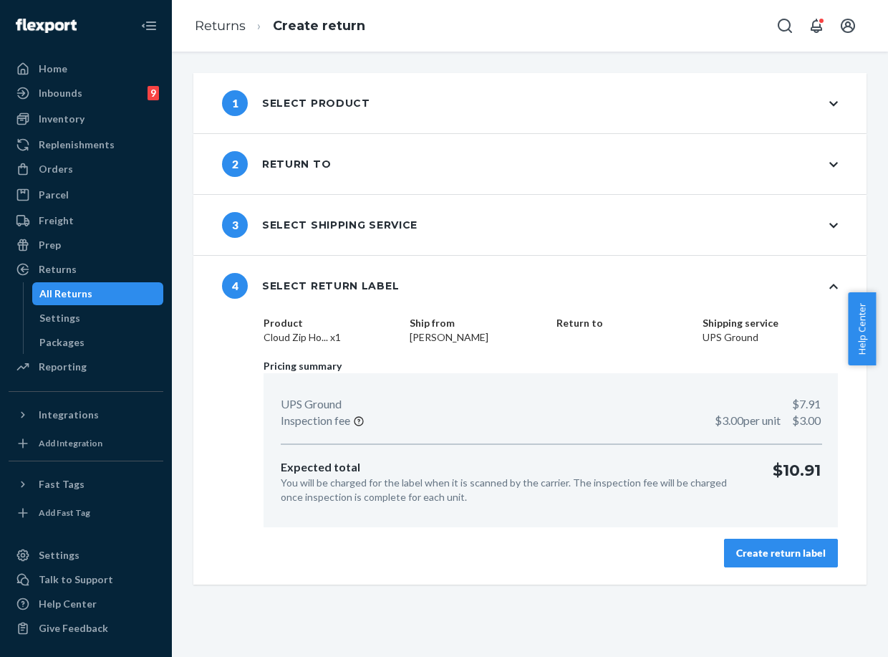
click at [757, 547] on div "Create return label" at bounding box center [781, 553] width 90 height 14
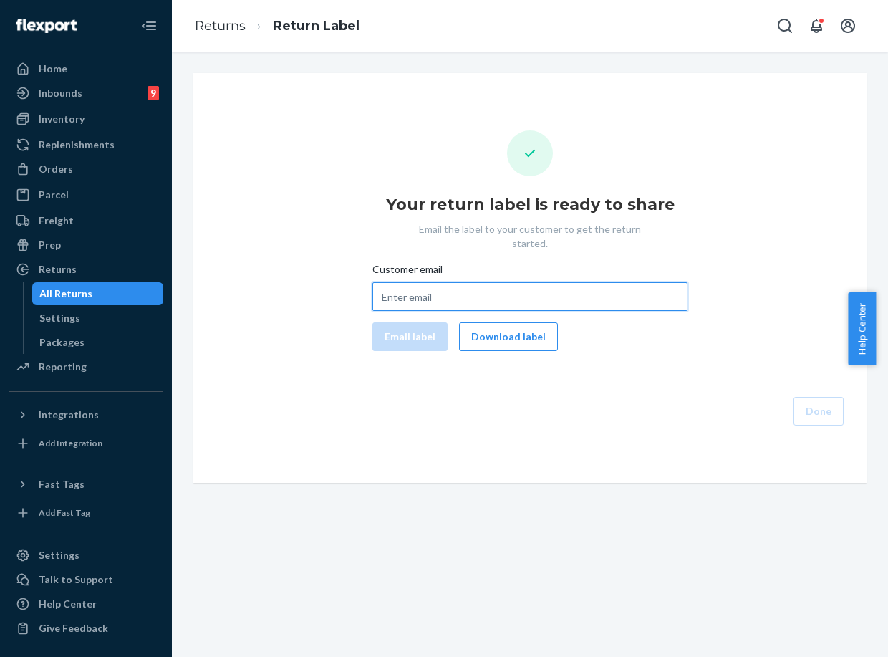
click at [441, 292] on input "Customer email" at bounding box center [529, 296] width 315 height 29
paste input "[EMAIL_ADDRESS][DOMAIN_NAME]"
type input "[EMAIL_ADDRESS][DOMAIN_NAME]"
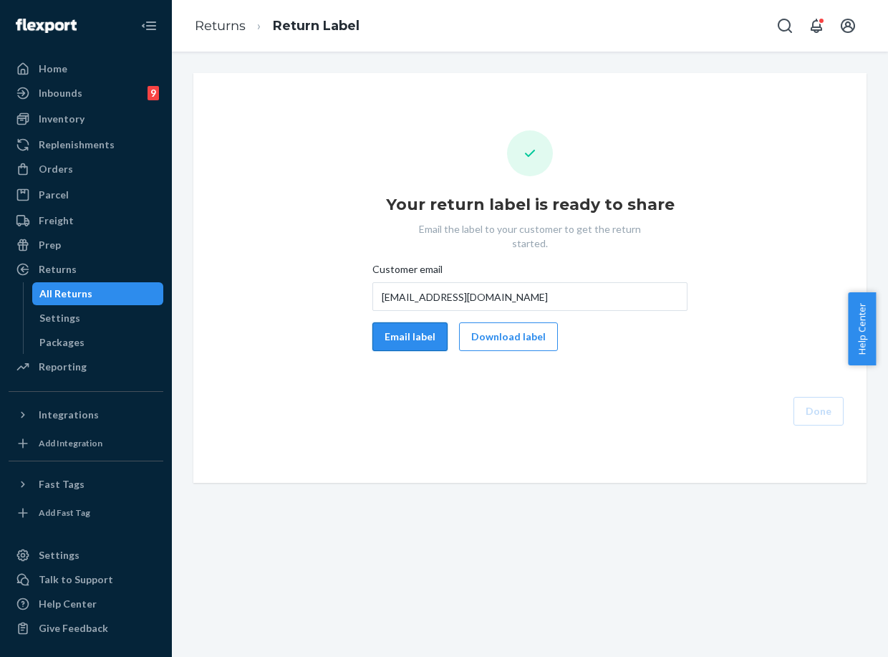
click at [390, 330] on button "Email label" at bounding box center [409, 336] width 75 height 29
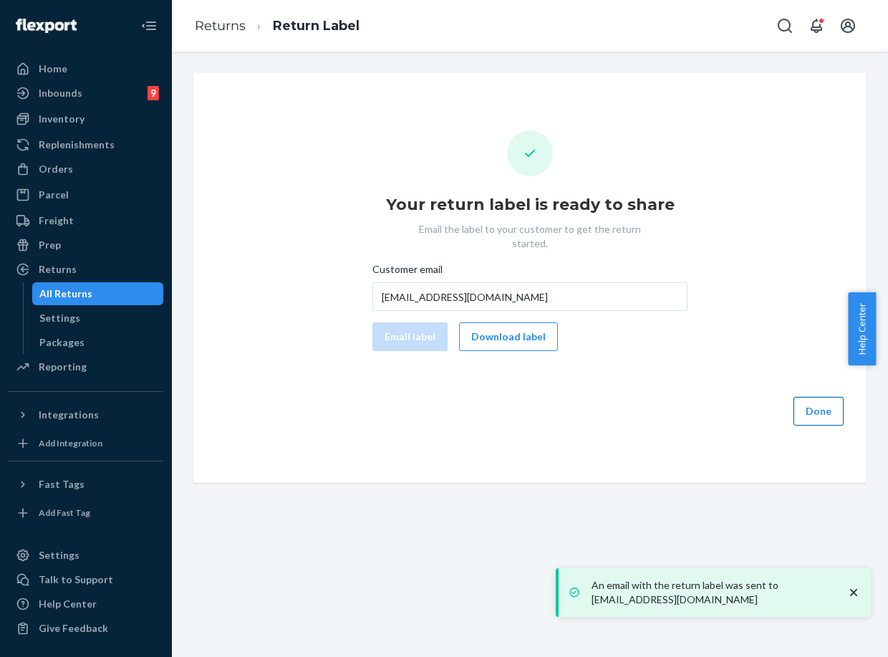
click at [807, 399] on button "Done" at bounding box center [819, 411] width 50 height 29
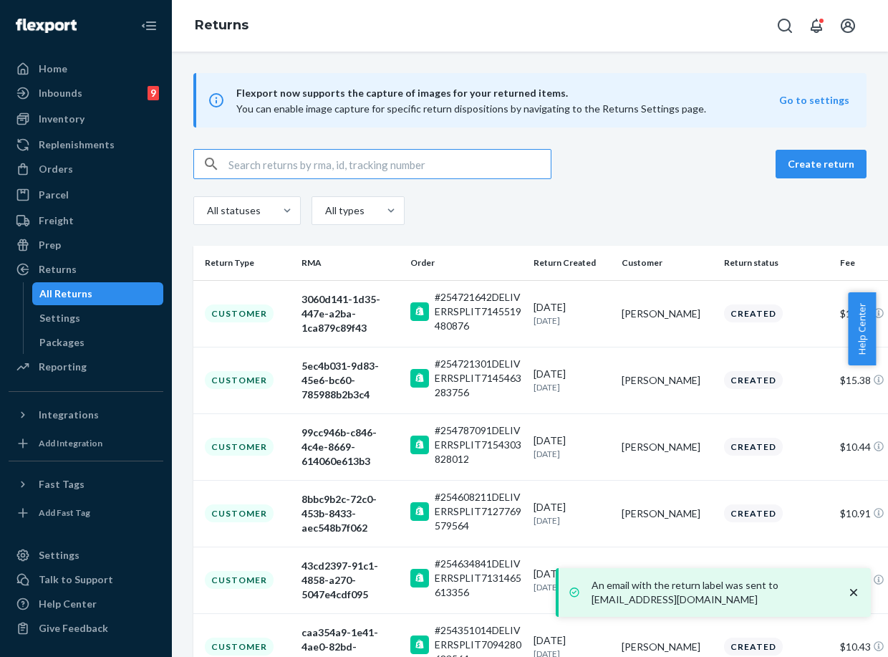
click at [92, 162] on div "Orders" at bounding box center [86, 169] width 152 height 20
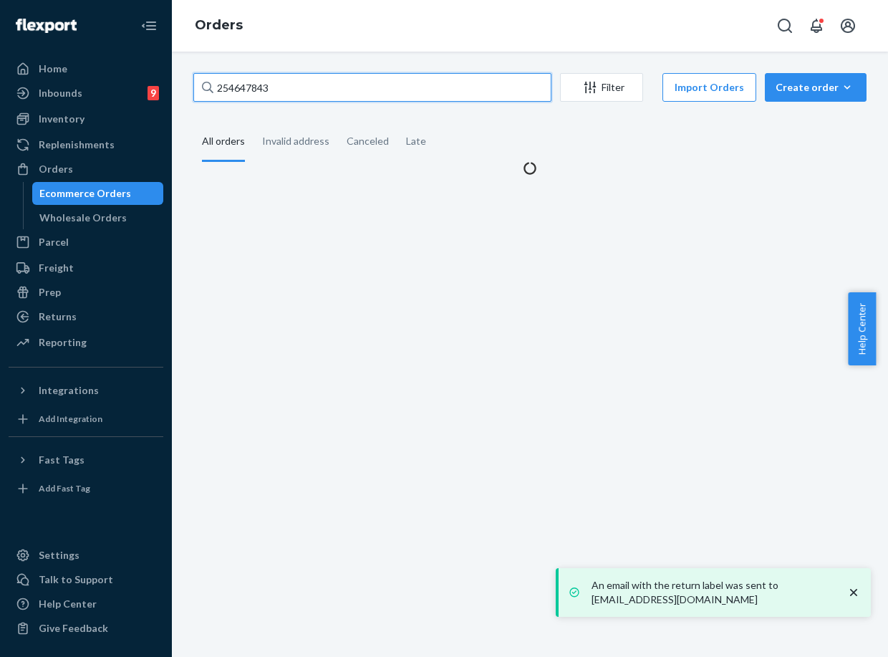
click at [231, 93] on input "254647843" at bounding box center [372, 87] width 358 height 29
paste input "99660"
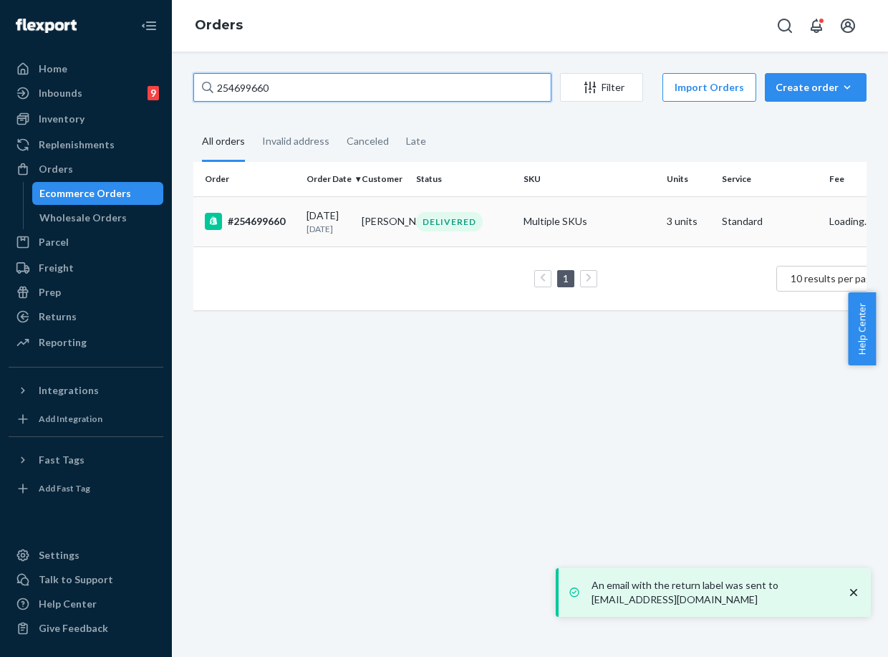
type input "254699660"
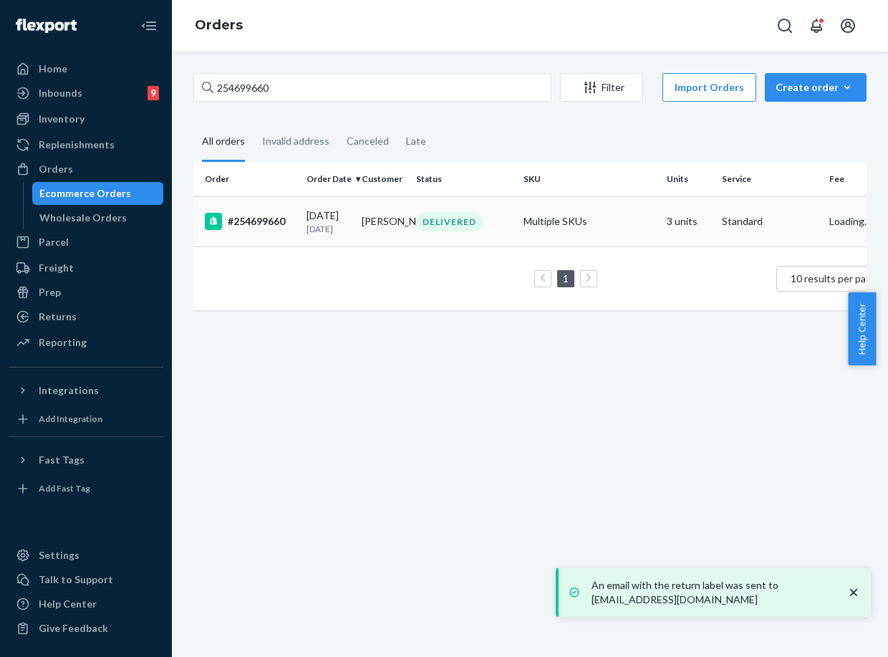
click at [319, 214] on div "[DATE] [DATE]" at bounding box center [329, 221] width 44 height 27
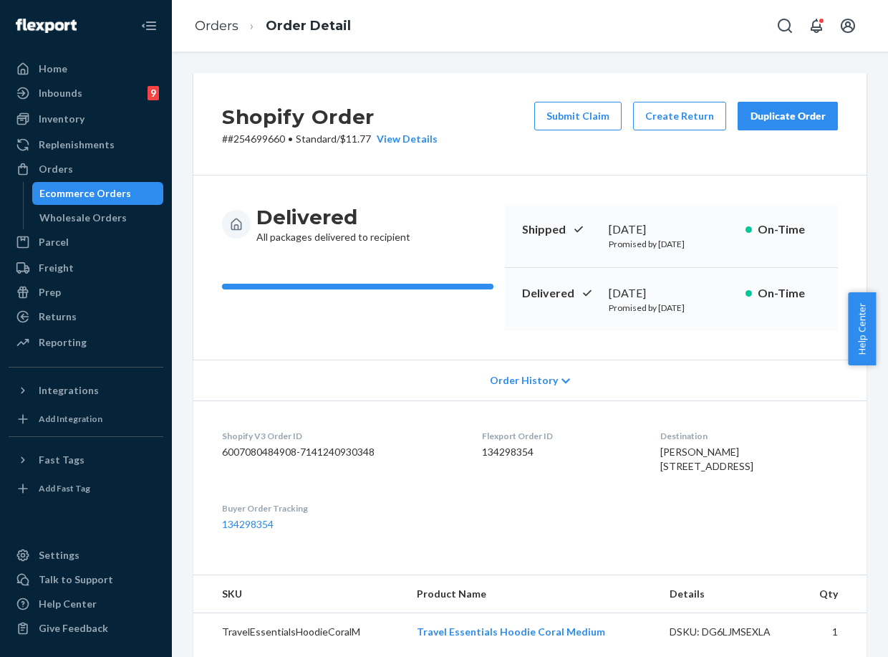
click at [767, 112] on div "Duplicate Order" at bounding box center [788, 116] width 76 height 14
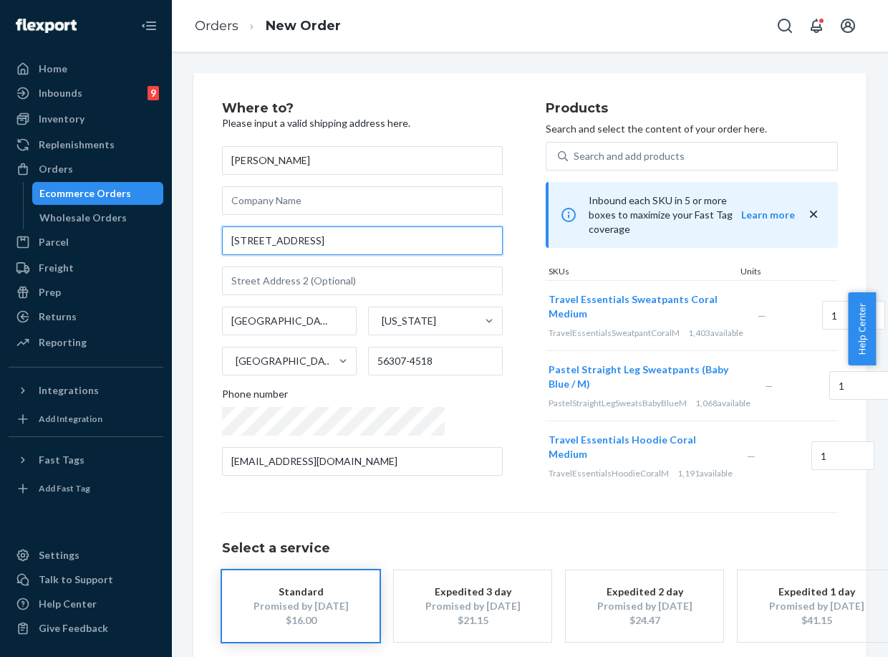
drag, startPoint x: 350, startPoint y: 244, endPoint x: 231, endPoint y: 236, distance: 119.2
click at [231, 236] on input "[STREET_ADDRESS]" at bounding box center [362, 240] width 281 height 29
paste input "[STREET_ADDRESS]"
type input "[STREET_ADDRESS]"
type input "[GEOGRAPHIC_DATA]"
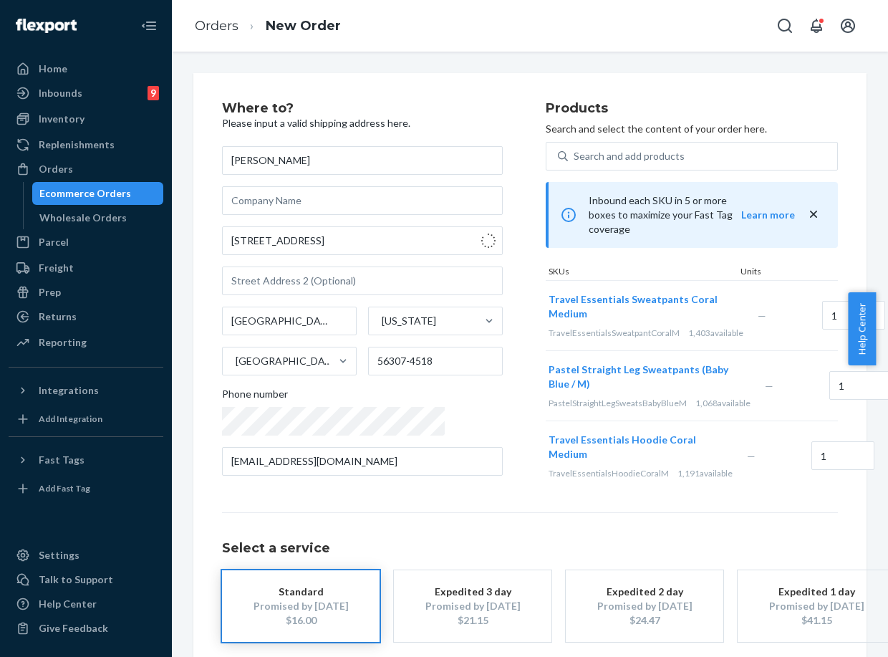
type input "56308"
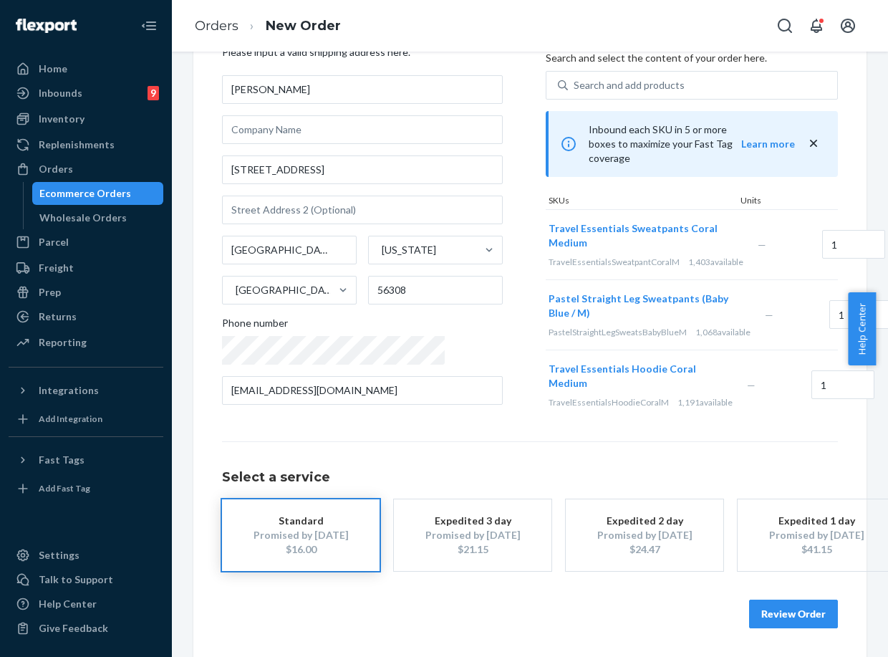
scroll to position [105, 0]
click at [792, 606] on button "Review Order" at bounding box center [793, 614] width 89 height 29
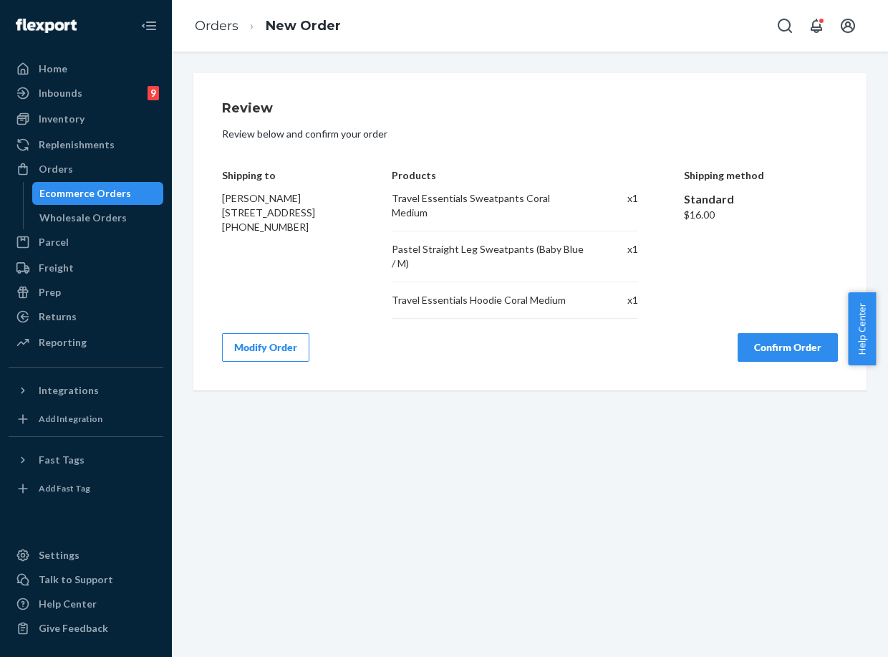
click at [782, 320] on div "Review Review below and confirm your order Shipping to [PERSON_NAME] [STREET_AD…" at bounding box center [530, 232] width 616 height 260
click at [785, 341] on button "Confirm Order" at bounding box center [788, 347] width 100 height 29
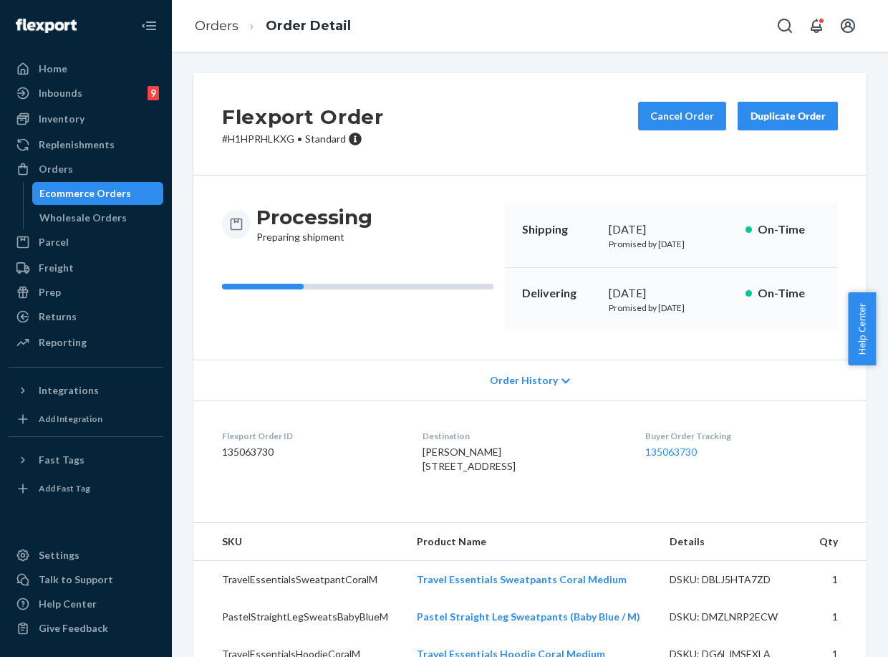
drag, startPoint x: 617, startPoint y: 294, endPoint x: 654, endPoint y: 289, distance: 37.6
click at [654, 289] on div "[DATE]" at bounding box center [671, 293] width 125 height 16
click at [595, 297] on div "Delivering [DATE] Promised by [DATE] On-Time" at bounding box center [671, 299] width 333 height 63
drag, startPoint x: 597, startPoint y: 294, endPoint x: 665, endPoint y: 288, distance: 67.6
click at [665, 288] on div "Delivering [DATE] Promised by [DATE] On-Time" at bounding box center [671, 299] width 333 height 63
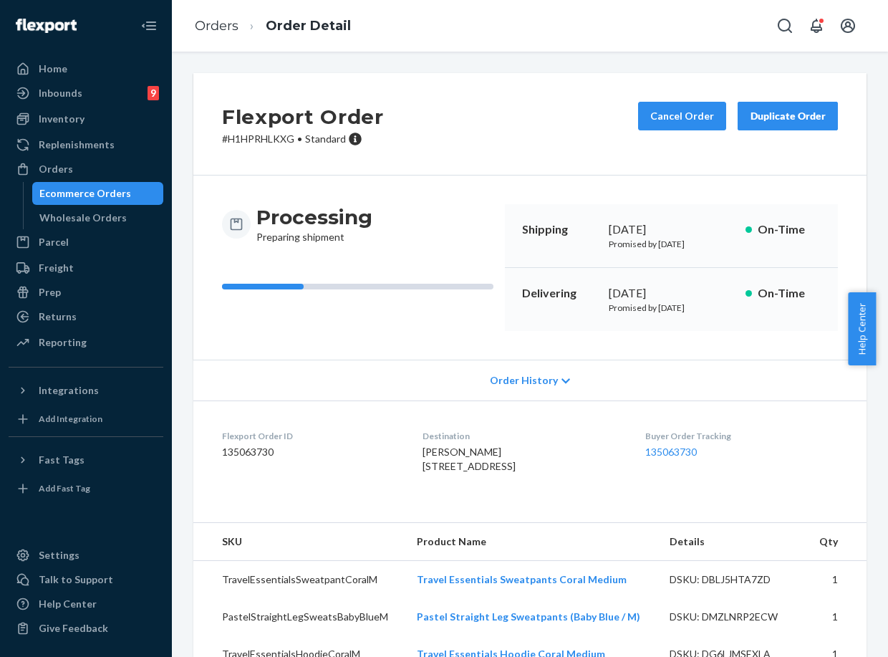
copy div "[DATE]"
click at [677, 447] on link "135063730" at bounding box center [671, 452] width 52 height 12
click at [687, 453] on link "135063730" at bounding box center [671, 452] width 52 height 12
